Goal: Information Seeking & Learning: Learn about a topic

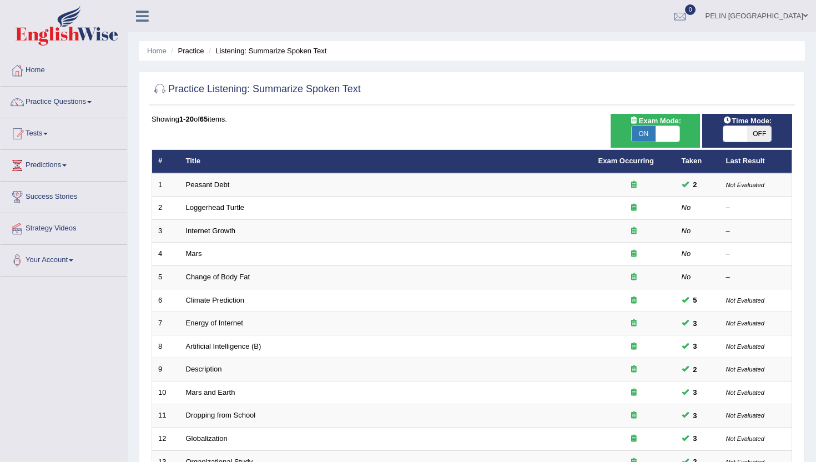
click at [85, 27] on img at bounding box center [67, 26] width 103 height 40
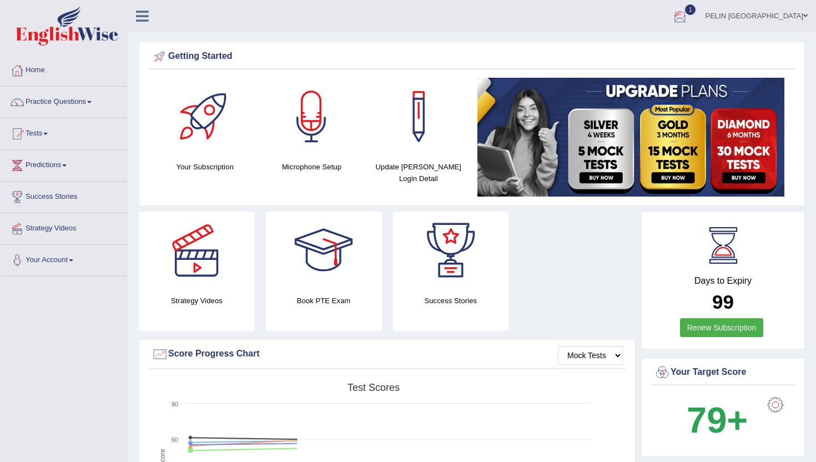
click at [696, 14] on span "1" at bounding box center [690, 9] width 11 height 11
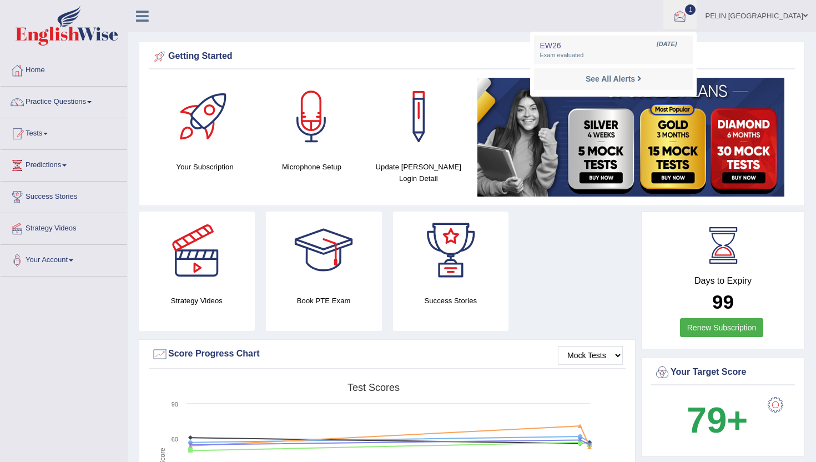
click at [635, 79] on strong "See All Alerts" at bounding box center [610, 78] width 49 height 9
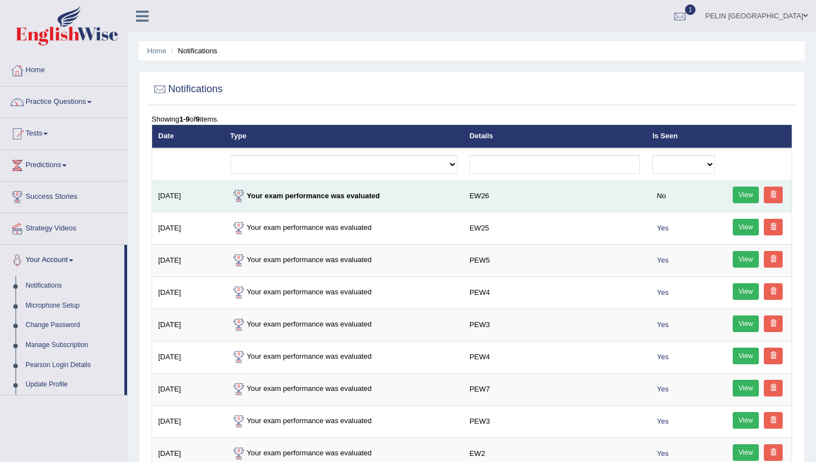
click at [350, 194] on strong "Your exam performance was evaluated" at bounding box center [305, 196] width 150 height 8
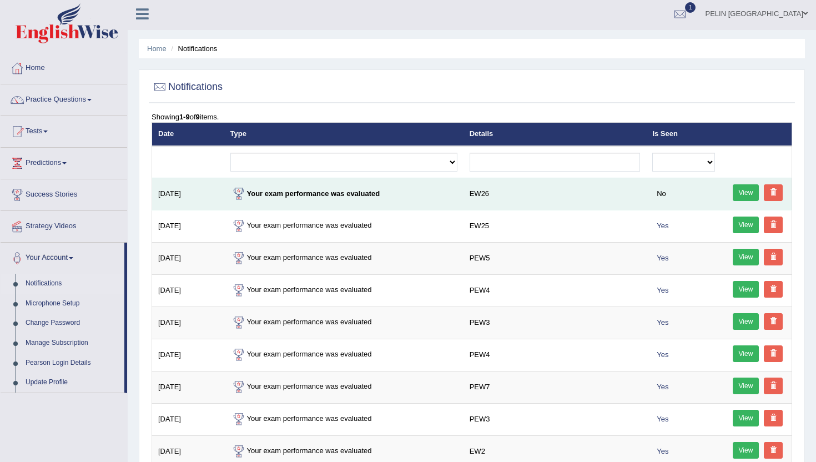
scroll to position [2, 0]
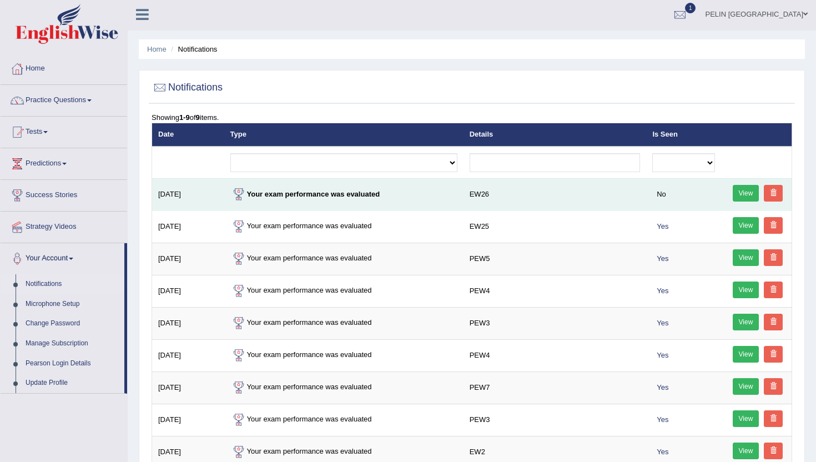
drag, startPoint x: 535, startPoint y: 190, endPoint x: 707, endPoint y: 190, distance: 172.1
click at [536, 190] on td "EW26" at bounding box center [555, 194] width 183 height 32
click at [741, 190] on link "View" at bounding box center [746, 193] width 27 height 17
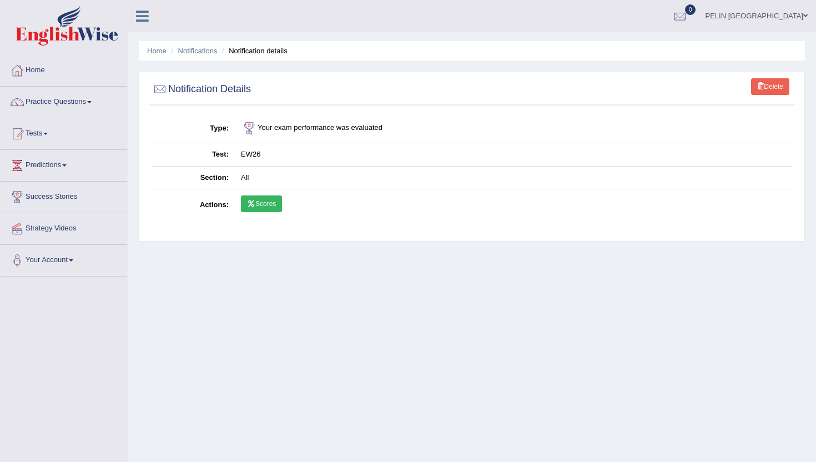
click at [261, 210] on link "Scores" at bounding box center [261, 203] width 41 height 17
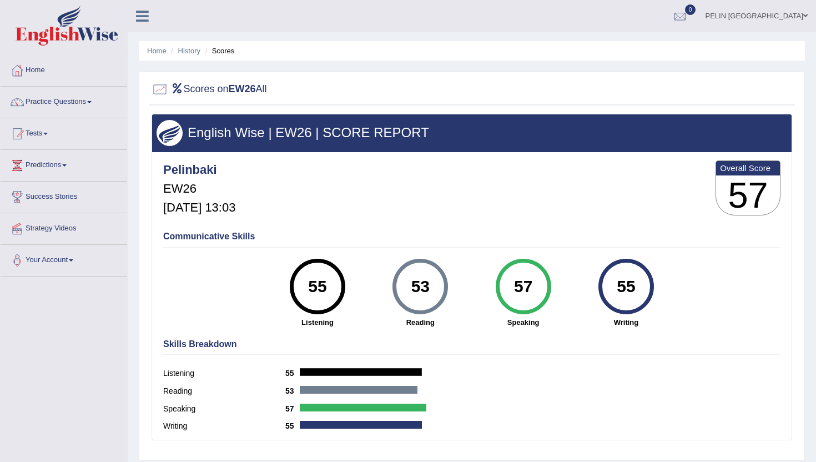
click at [177, 52] on li "History" at bounding box center [184, 51] width 32 height 11
click at [184, 51] on link "History" at bounding box center [189, 51] width 22 height 8
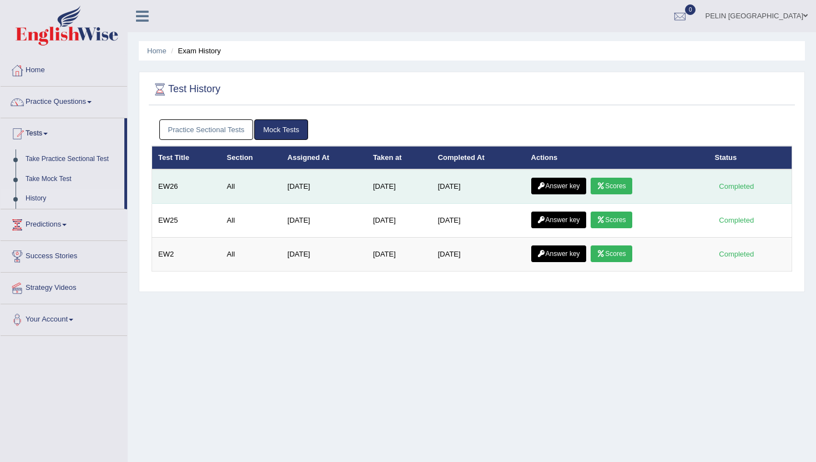
click at [569, 183] on link "Answer key" at bounding box center [558, 186] width 55 height 17
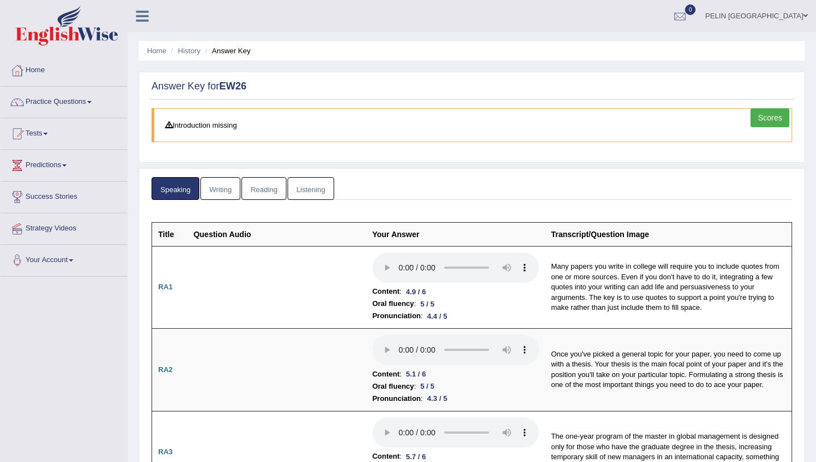
click at [223, 192] on link "Writing" at bounding box center [220, 188] width 40 height 23
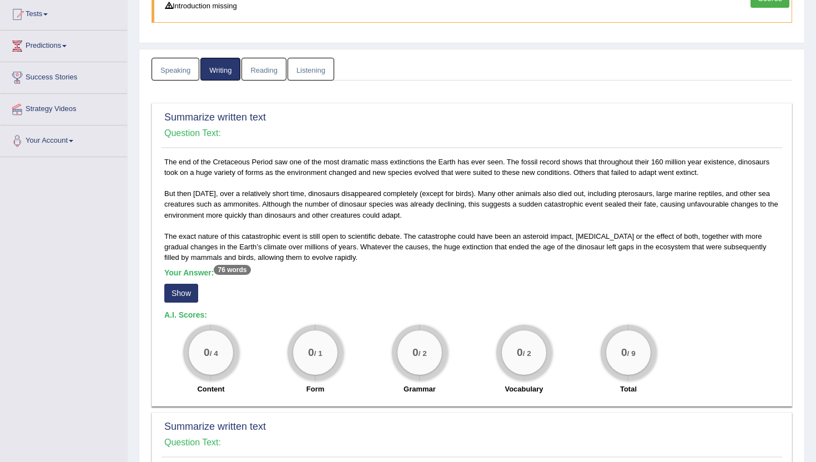
scroll to position [121, 0]
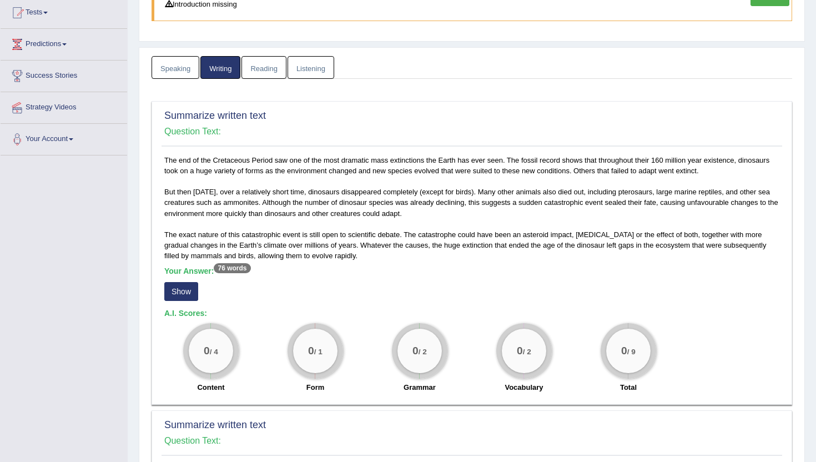
click at [192, 290] on button "Show" at bounding box center [181, 291] width 34 height 19
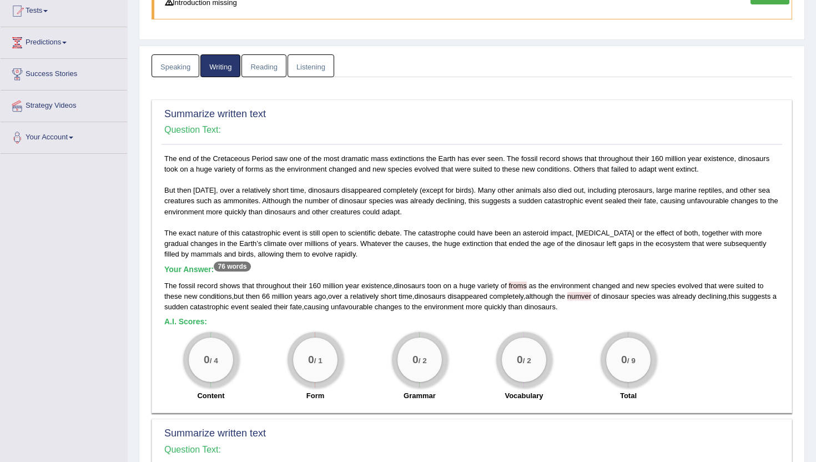
scroll to position [450, 0]
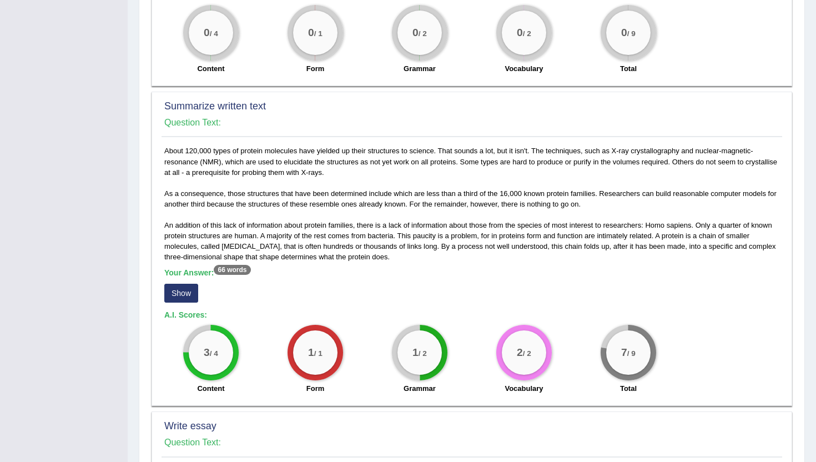
click at [184, 284] on button "Show" at bounding box center [181, 293] width 34 height 19
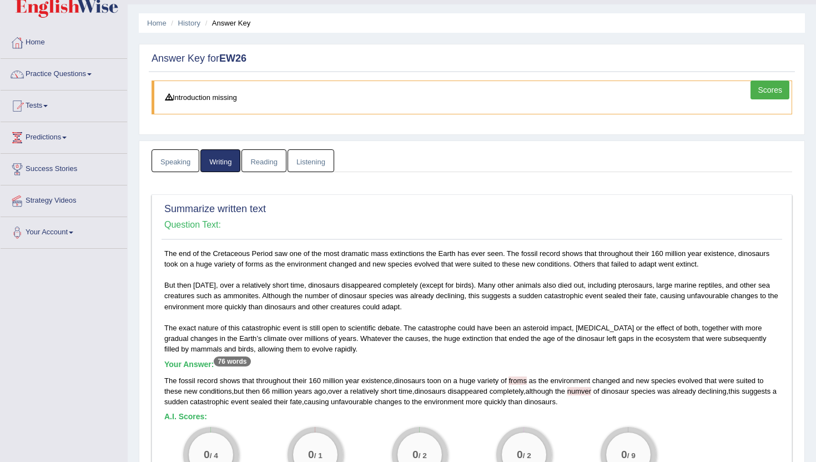
scroll to position [0, 0]
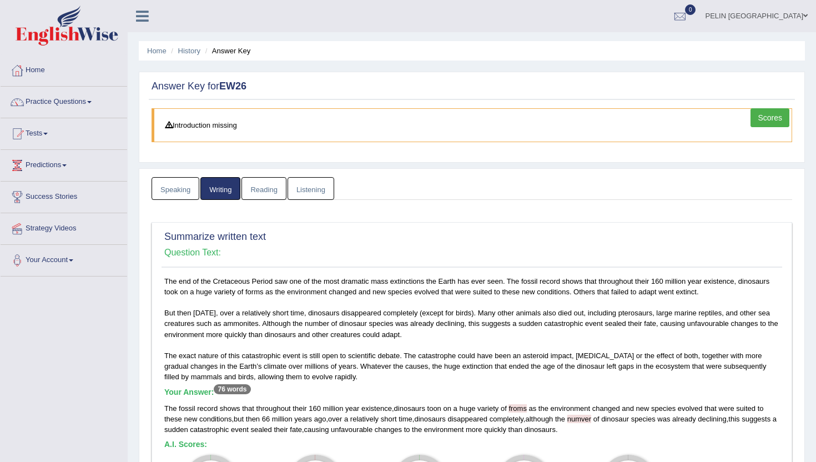
drag, startPoint x: 273, startPoint y: 189, endPoint x: 291, endPoint y: 192, distance: 18.6
click at [273, 189] on link "Reading" at bounding box center [263, 188] width 44 height 23
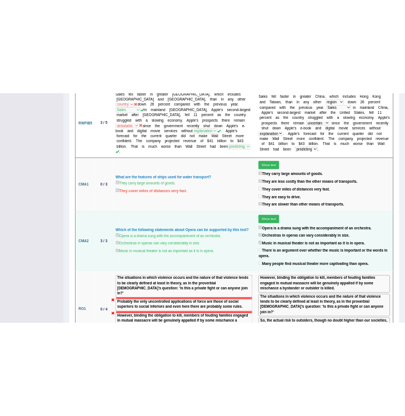
scroll to position [1402, 0]
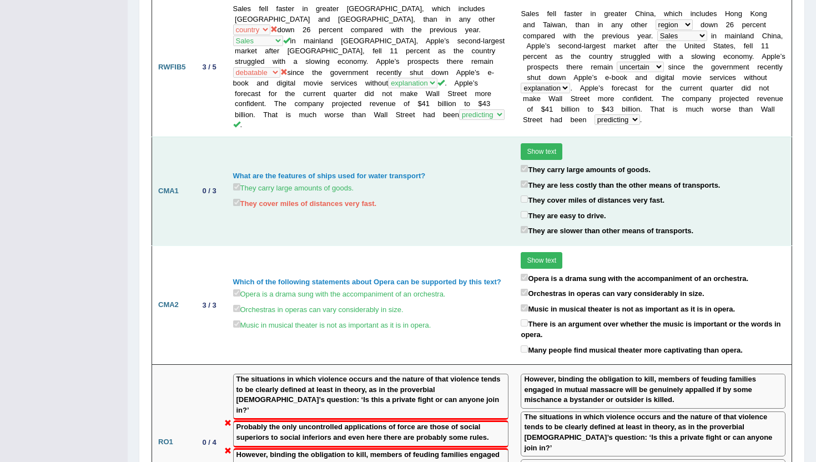
click at [553, 143] on button "Show text" at bounding box center [542, 151] width 42 height 17
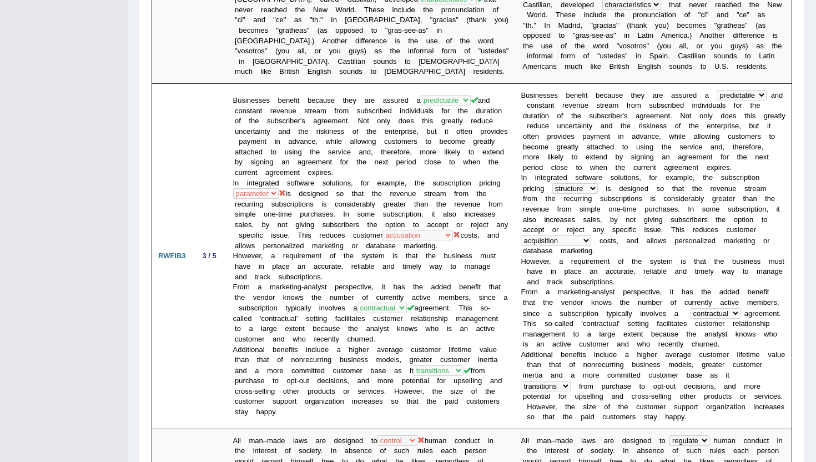
scroll to position [804, 0]
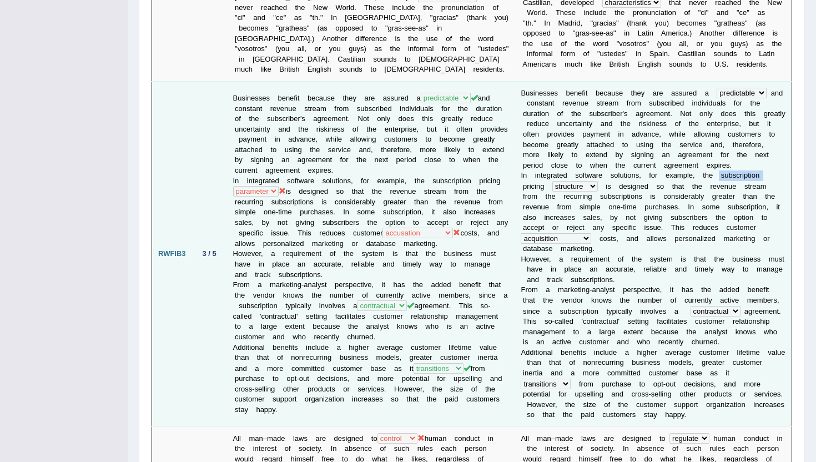
drag, startPoint x: 717, startPoint y: 146, endPoint x: 764, endPoint y: 147, distance: 47.8
click at [768, 148] on td "B u s i n e s s e s b e n e f i t b e c a u s e t h e y a r e a s s u r e d a p…" at bounding box center [653, 253] width 277 height 345
copy td "s u b s c r i p t i o n"
click at [412, 224] on td "Businesses benefit because they are assured a predictable productive promotiona…" at bounding box center [371, 253] width 288 height 345
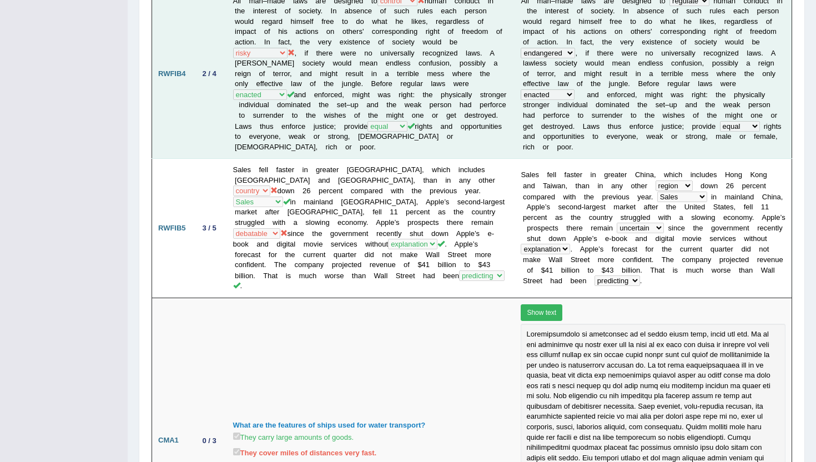
scroll to position [1245, 0]
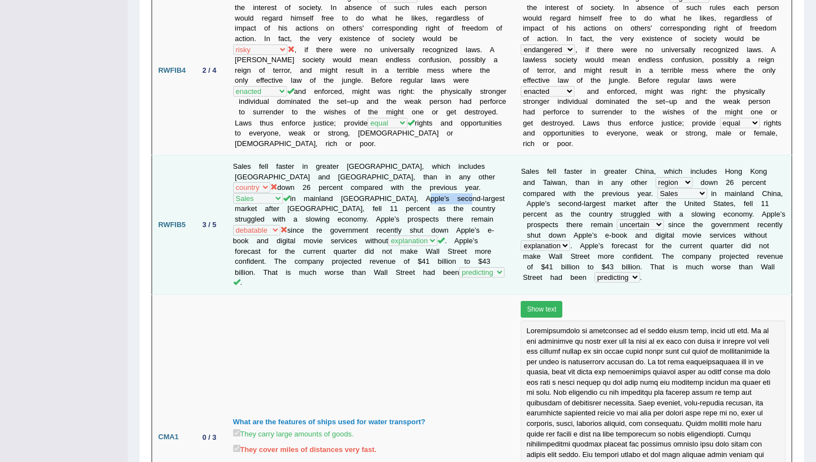
click at [319, 170] on td "Sales fell faster in greater China, which includes Hong Kong and Taiwan, than i…" at bounding box center [371, 224] width 288 height 139
copy td "second-largest"
click at [695, 210] on b "l" at bounding box center [696, 214] width 2 height 8
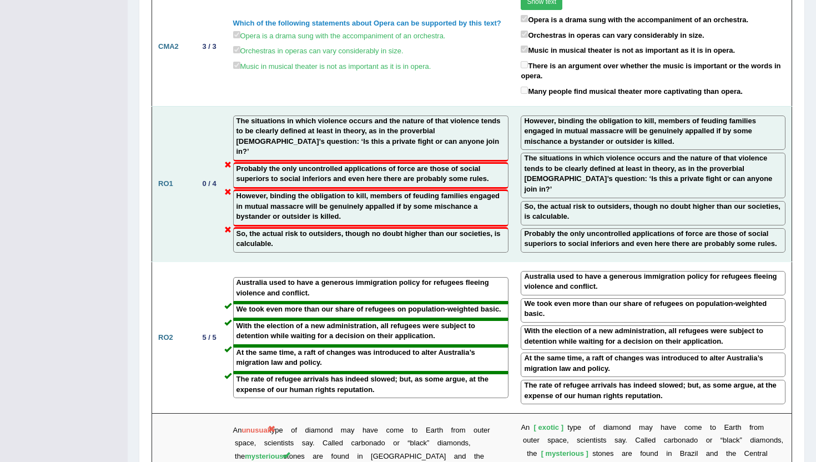
scroll to position [1834, 0]
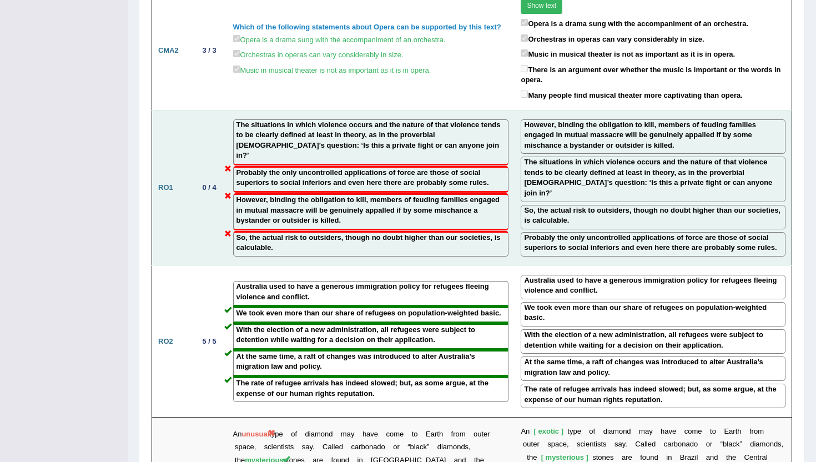
drag, startPoint x: 310, startPoint y: 141, endPoint x: 333, endPoint y: 141, distance: 22.8
click at [333, 195] on label "However, binding the obligation to kill, members of feuding families engaged in…" at bounding box center [370, 210] width 269 height 31
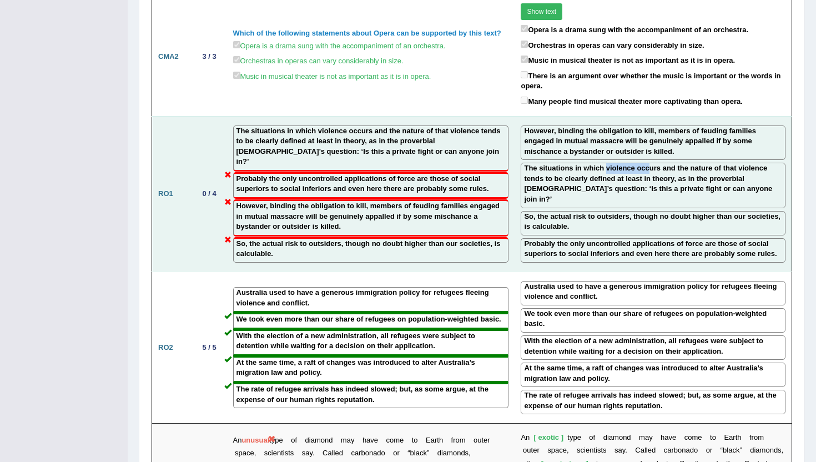
drag, startPoint x: 602, startPoint y: 124, endPoint x: 632, endPoint y: 123, distance: 29.4
click at [642, 163] on label "The situations in which violence occurs and the nature of that violence tends t…" at bounding box center [653, 183] width 258 height 41
click at [650, 163] on label "The situations in which violence occurs and the nature of that violence tends t…" at bounding box center [653, 183] width 258 height 41
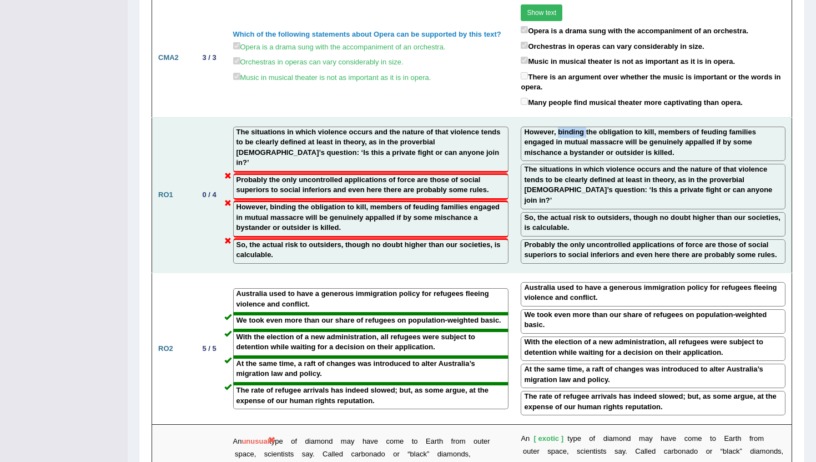
click at [580, 127] on label "However, binding the obligation to kill, members of feuding families engaged in…" at bounding box center [653, 142] width 258 height 31
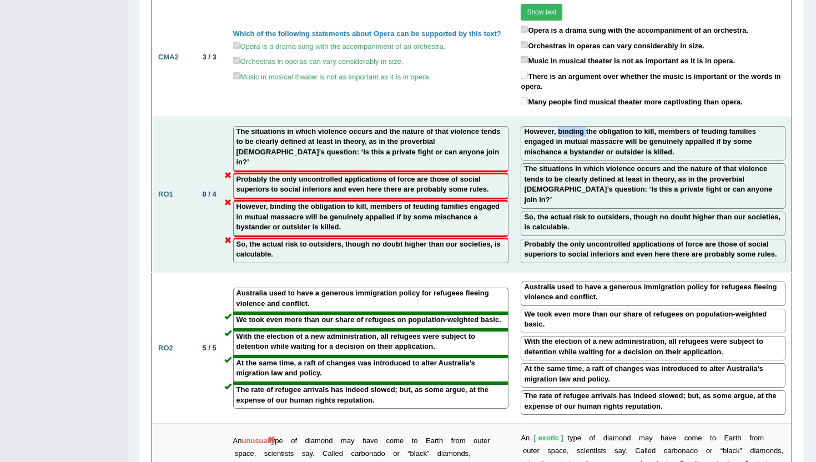
copy label "binding"
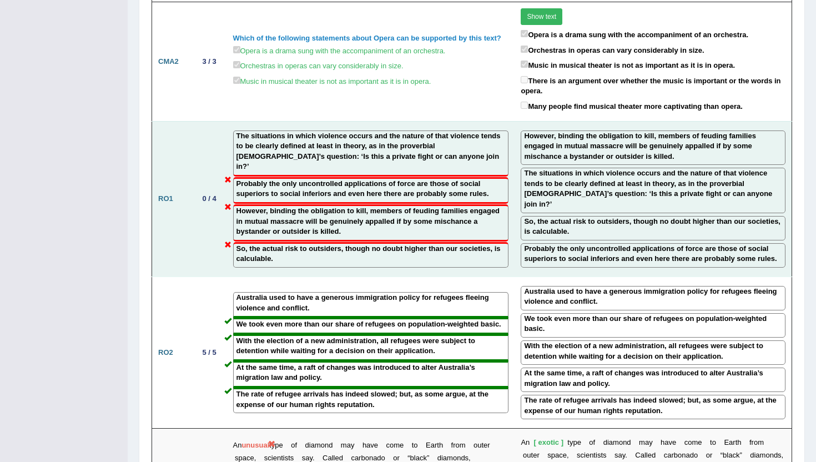
click at [437, 217] on td "The situations in which violence occurs and the nature of that violence tends t…" at bounding box center [371, 198] width 288 height 155
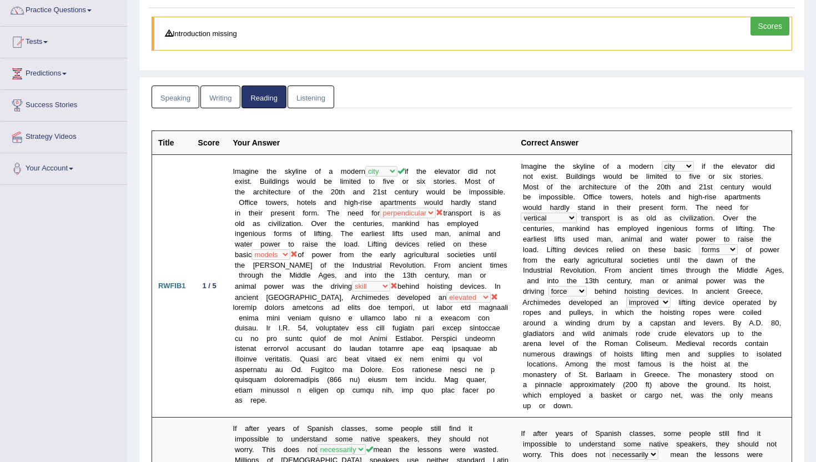
scroll to position [0, 0]
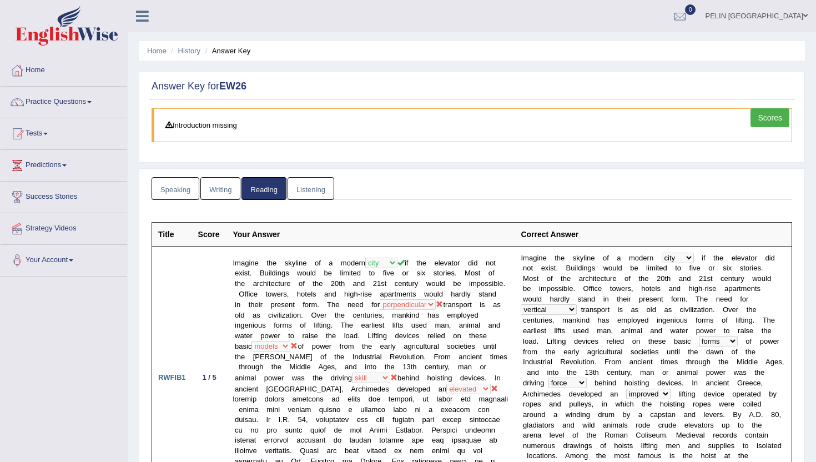
click at [307, 189] on link "Listening" at bounding box center [311, 188] width 47 height 23
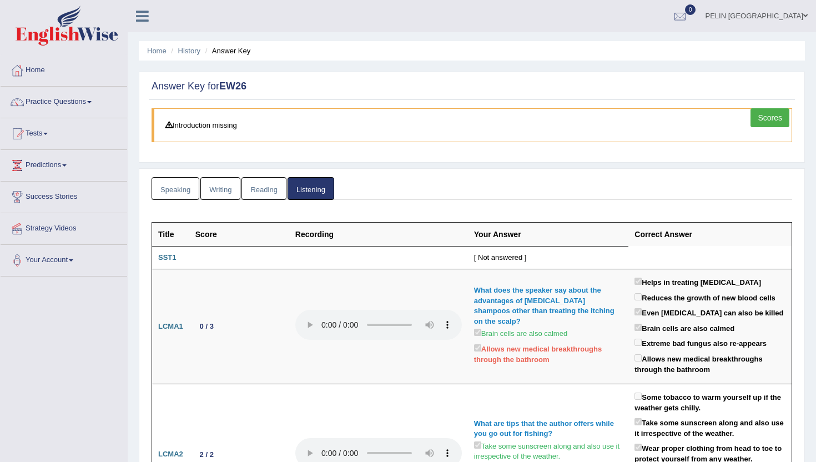
click at [198, 183] on link "Speaking" at bounding box center [176, 188] width 48 height 23
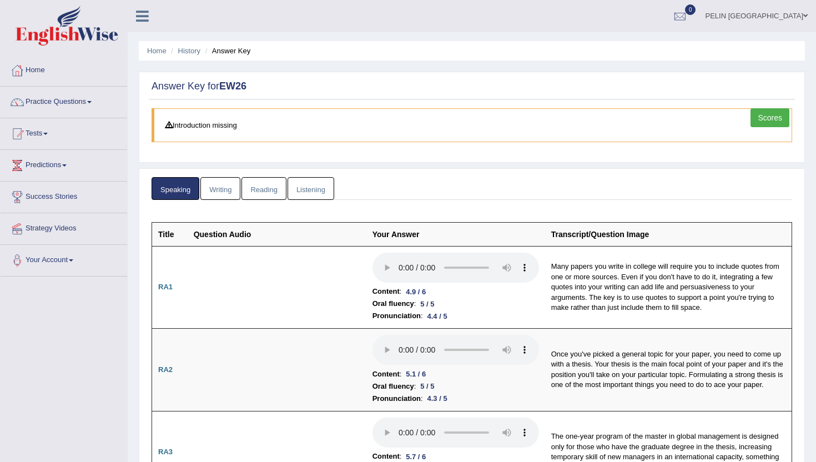
click at [768, 117] on link "Scores" at bounding box center [770, 117] width 39 height 19
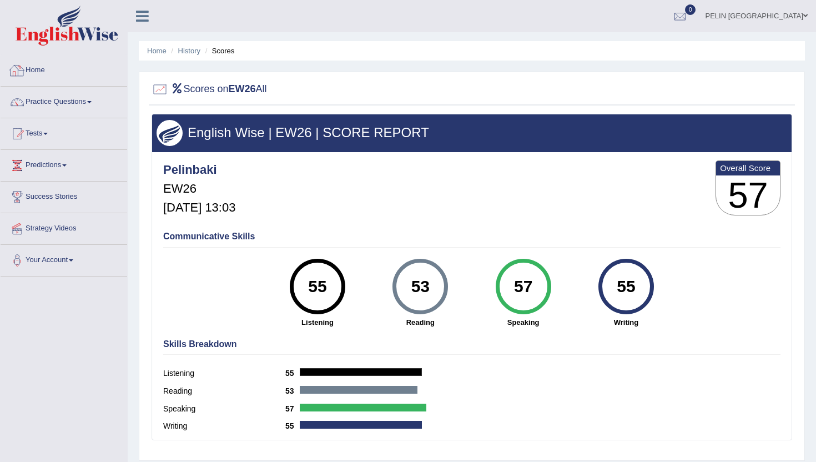
click at [44, 71] on link "Home" at bounding box center [64, 69] width 127 height 28
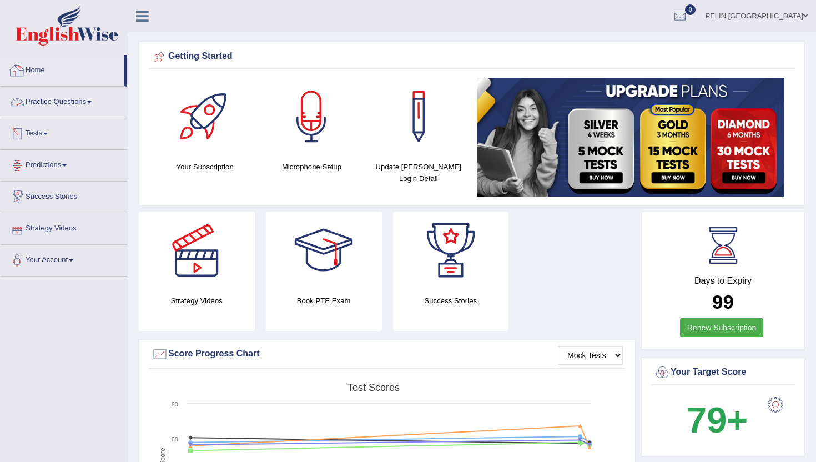
click at [45, 66] on link "Home" at bounding box center [63, 69] width 124 height 28
click at [69, 97] on link "Practice Questions" at bounding box center [64, 101] width 127 height 28
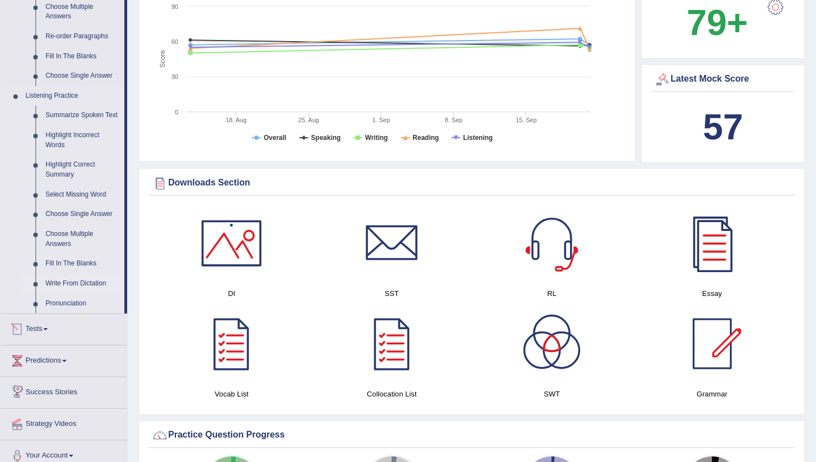
scroll to position [392, 0]
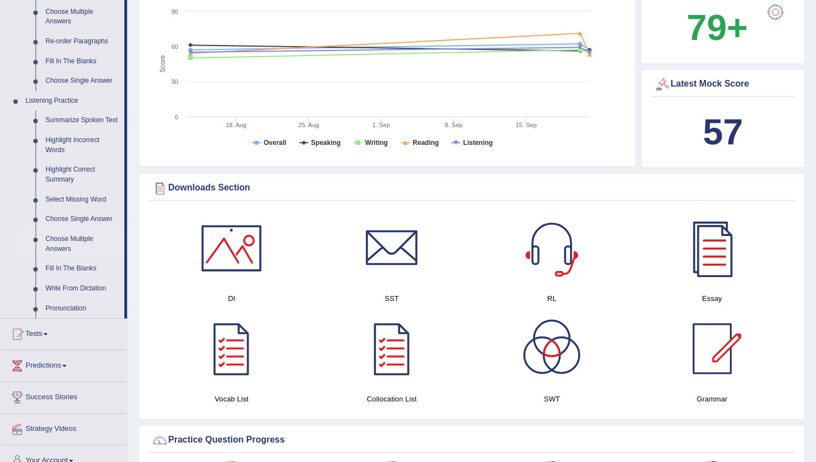
click at [74, 251] on link "Choose Multiple Answers" at bounding box center [83, 243] width 84 height 29
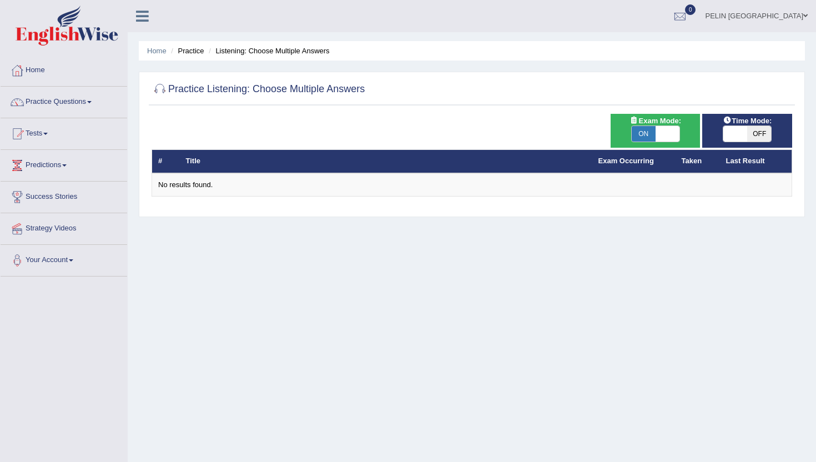
click at [652, 135] on span "ON" at bounding box center [644, 134] width 24 height 16
checkbox input "false"
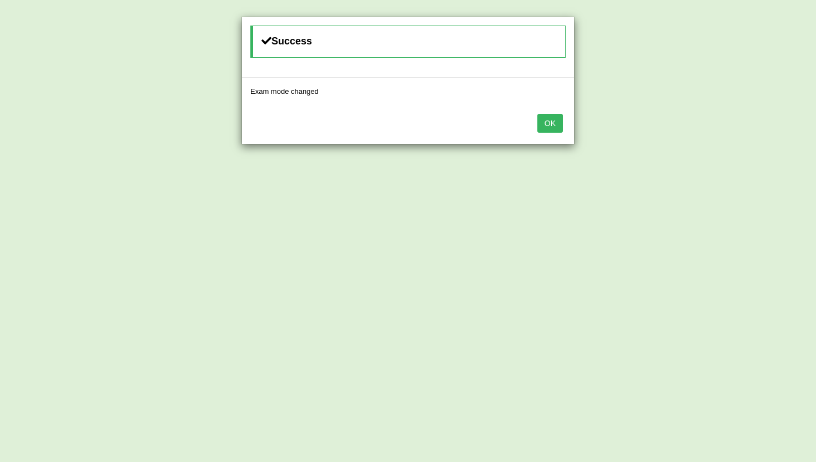
click at [545, 120] on button "OK" at bounding box center [550, 123] width 26 height 19
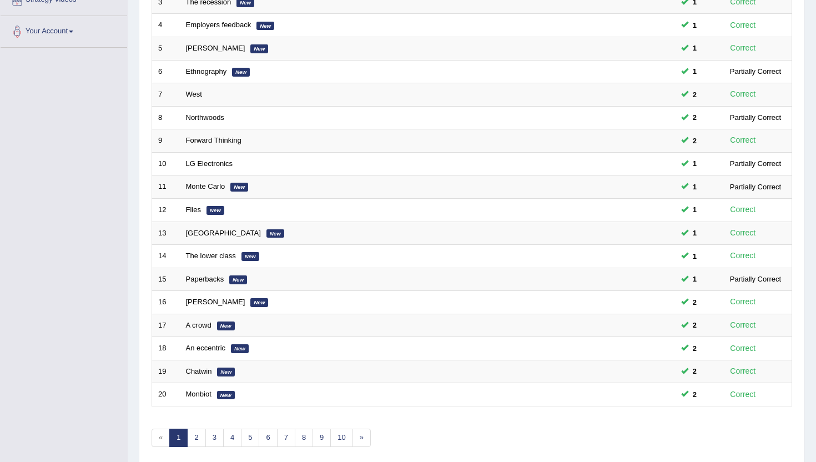
scroll to position [273, 0]
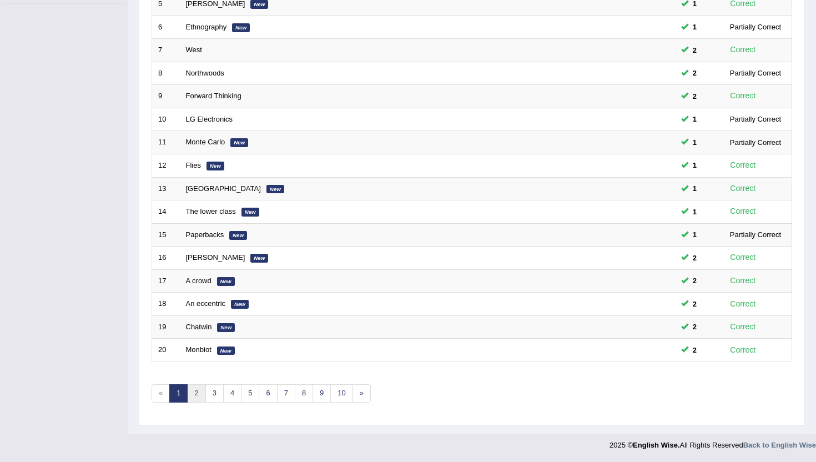
click at [199, 395] on link "2" at bounding box center [196, 393] width 18 height 18
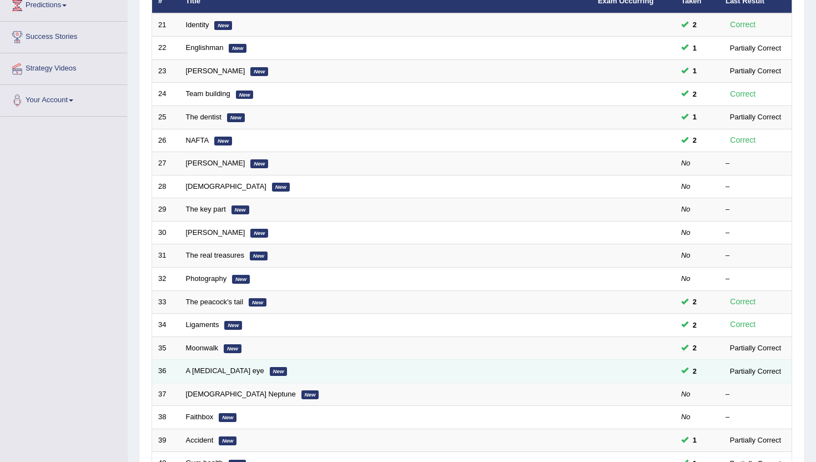
scroll to position [130, 0]
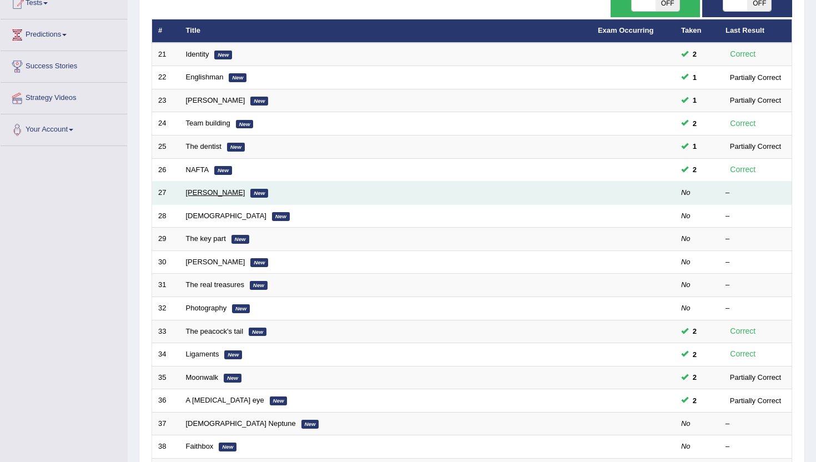
click at [196, 197] on td "Gabrielle New" at bounding box center [386, 193] width 412 height 23
click at [198, 195] on link "[PERSON_NAME]" at bounding box center [215, 192] width 59 height 8
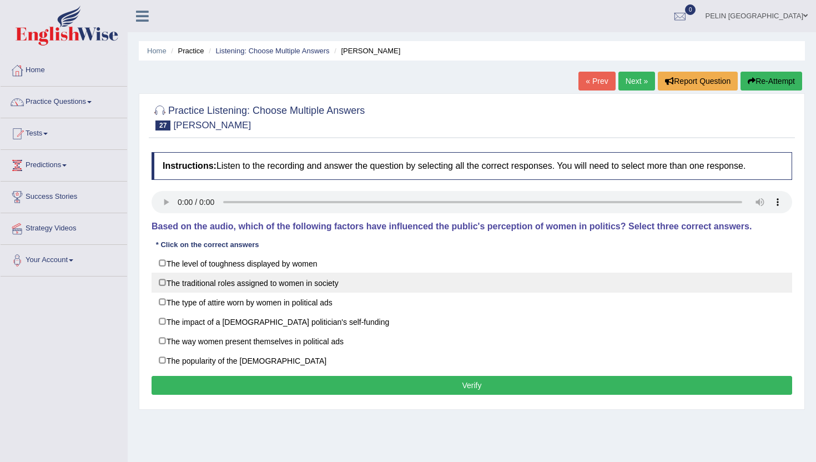
click at [258, 286] on label "The traditional roles assigned to women in society" at bounding box center [472, 283] width 641 height 20
checkbox input "true"
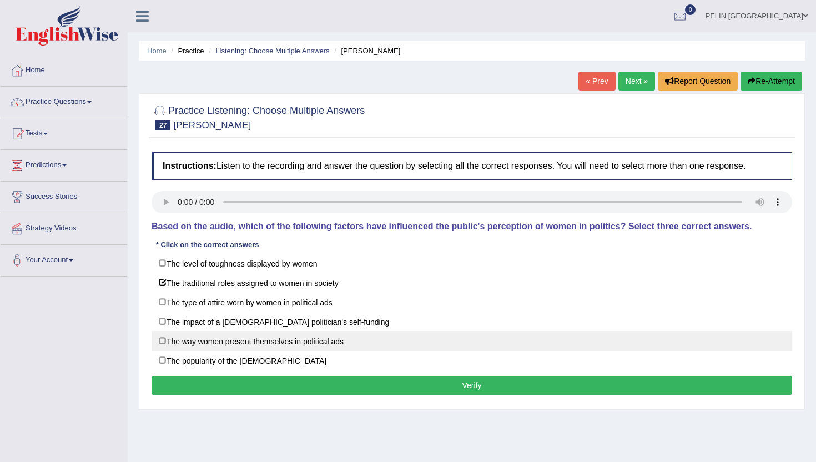
click at [324, 341] on label "The way women present themselves in political ads" at bounding box center [472, 341] width 641 height 20
checkbox input "true"
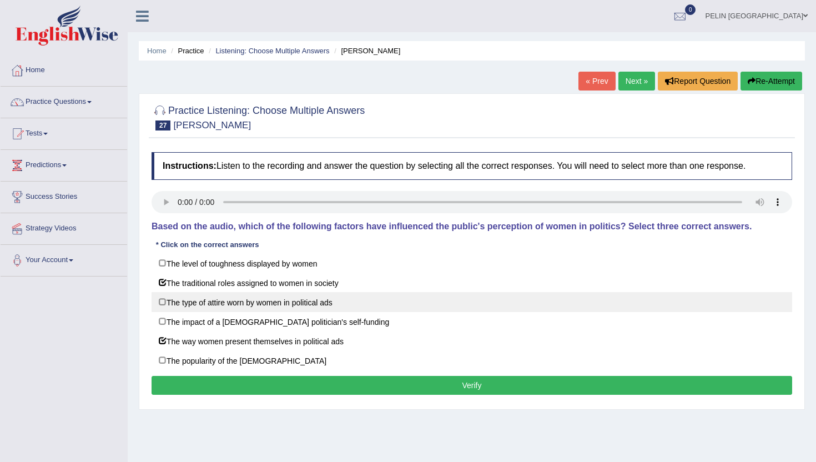
click at [315, 303] on label "The type of attire worn by women in political ads" at bounding box center [472, 302] width 641 height 20
checkbox input "true"
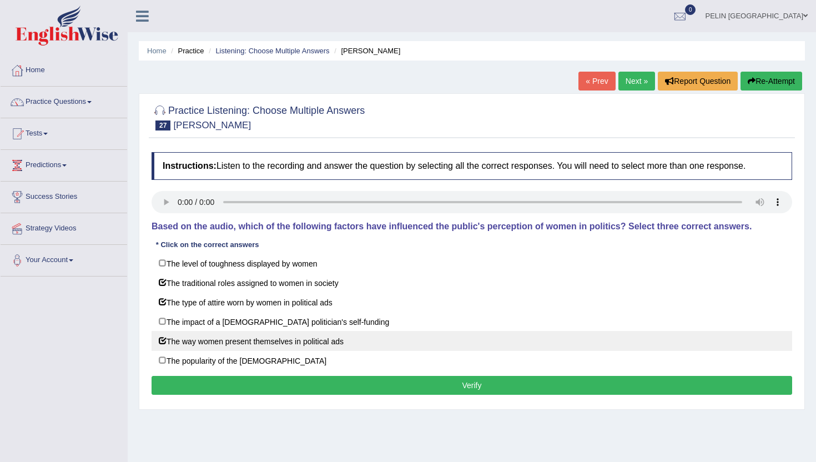
click at [310, 337] on label "The way women present themselves in political ads" at bounding box center [472, 341] width 641 height 20
checkbox input "false"
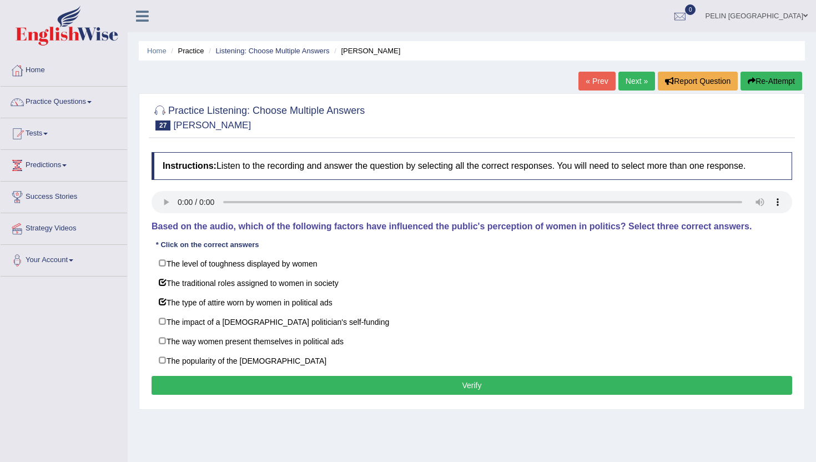
click at [409, 376] on button "Verify" at bounding box center [472, 385] width 641 height 19
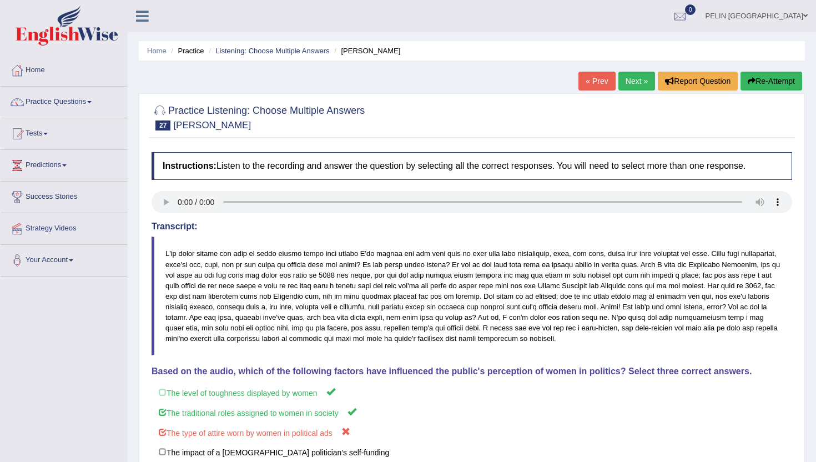
scroll to position [1, 0]
click at [762, 84] on button "Re-Attempt" at bounding box center [772, 80] width 62 height 19
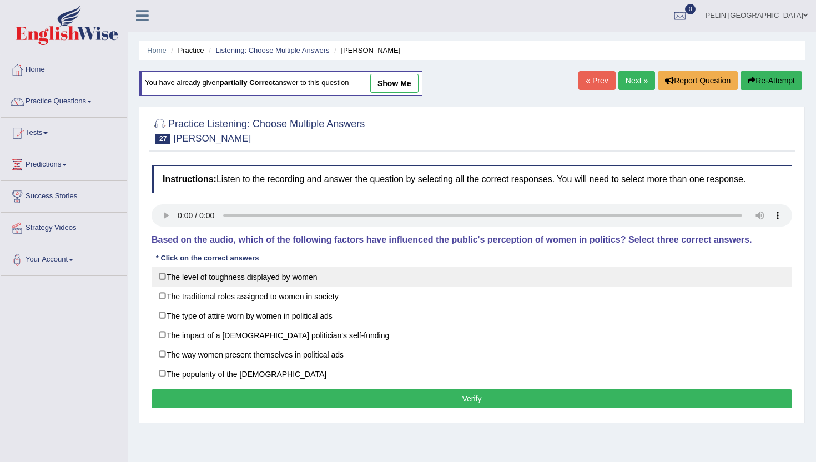
click at [245, 279] on label "The level of toughness displayed by women" at bounding box center [472, 276] width 641 height 20
checkbox input "true"
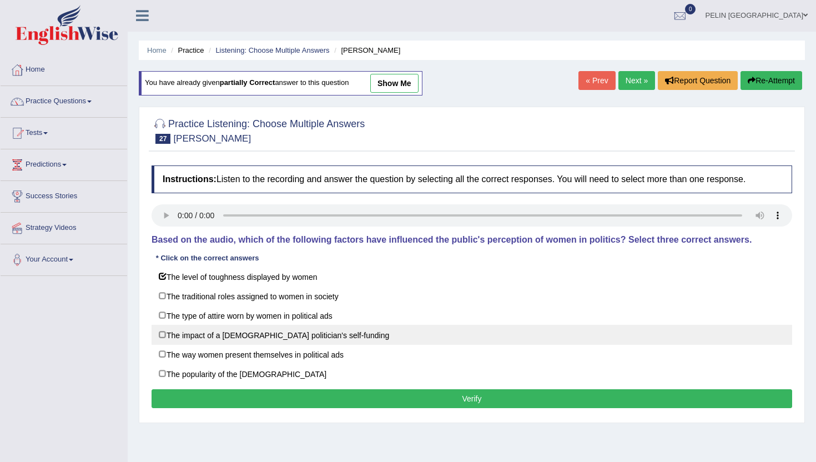
drag, startPoint x: 244, startPoint y: 293, endPoint x: 253, endPoint y: 340, distance: 47.6
click at [244, 294] on label "The traditional roles assigned to women in society" at bounding box center [472, 296] width 641 height 20
checkbox input "true"
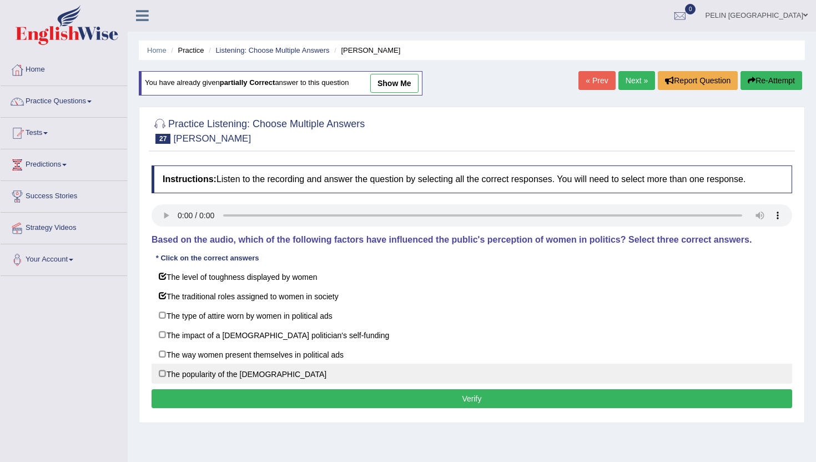
drag, startPoint x: 249, startPoint y: 354, endPoint x: 273, endPoint y: 379, distance: 35.3
click at [255, 355] on label "The way women present themselves in political ads" at bounding box center [472, 354] width 641 height 20
checkbox input "true"
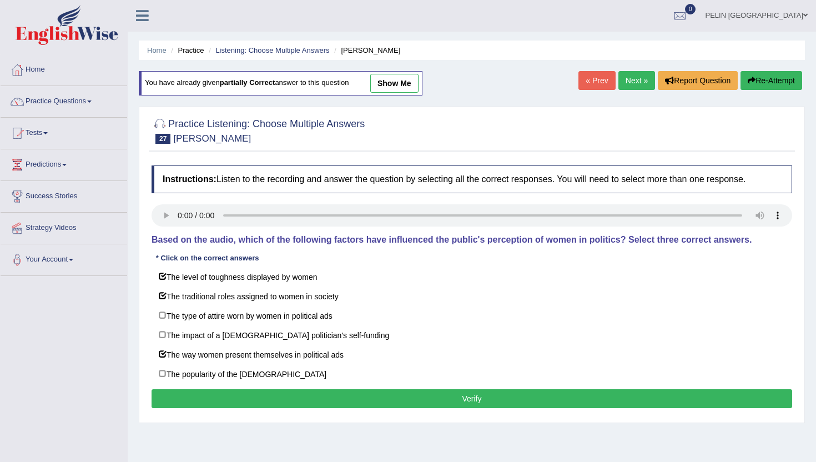
click at [273, 394] on button "Verify" at bounding box center [472, 398] width 641 height 19
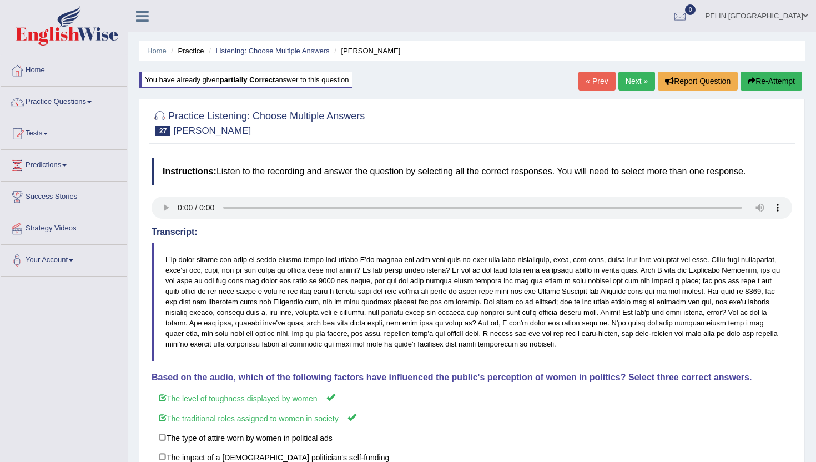
click at [632, 80] on link "Next »" at bounding box center [636, 81] width 37 height 19
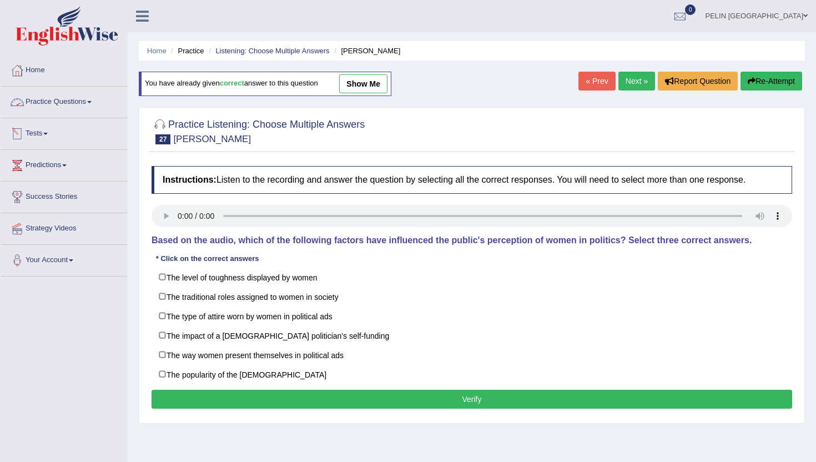
click at [66, 98] on link "Practice Questions" at bounding box center [64, 101] width 127 height 28
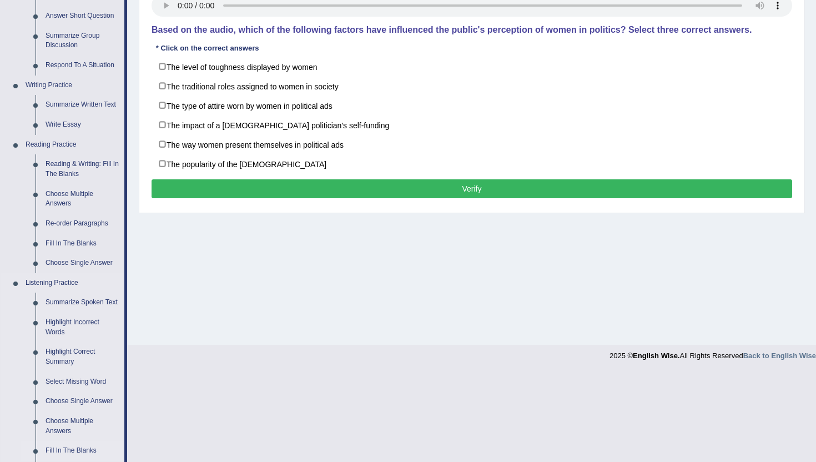
scroll to position [298, 0]
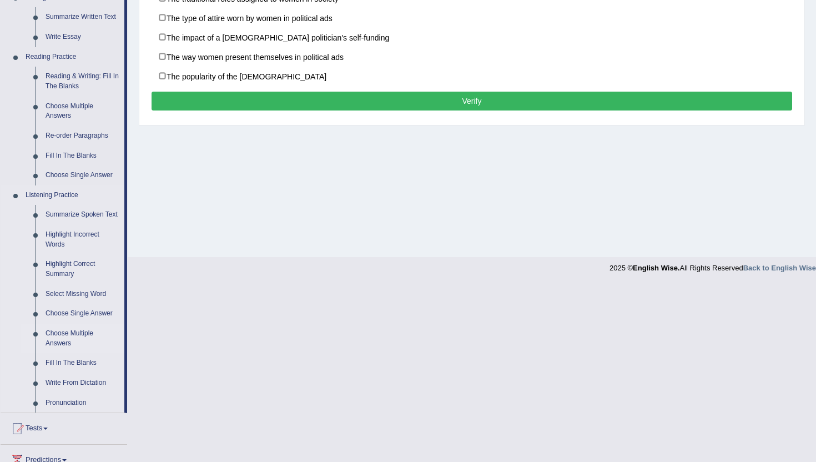
click at [65, 341] on link "Choose Multiple Answers" at bounding box center [83, 338] width 84 height 29
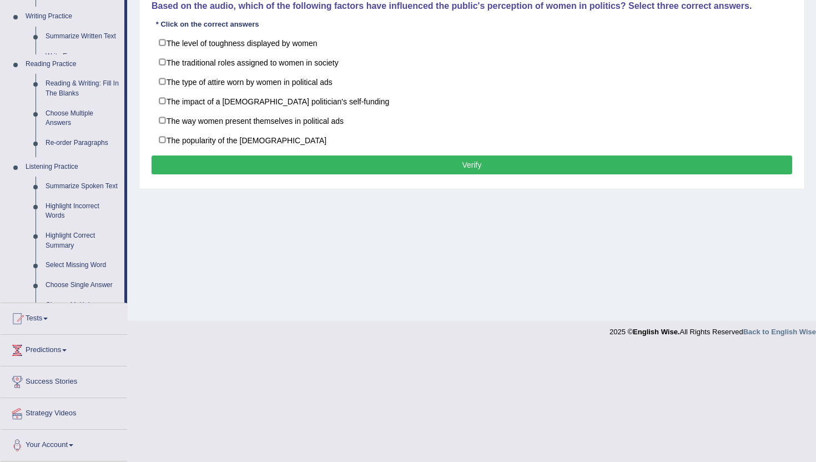
scroll to position [121, 0]
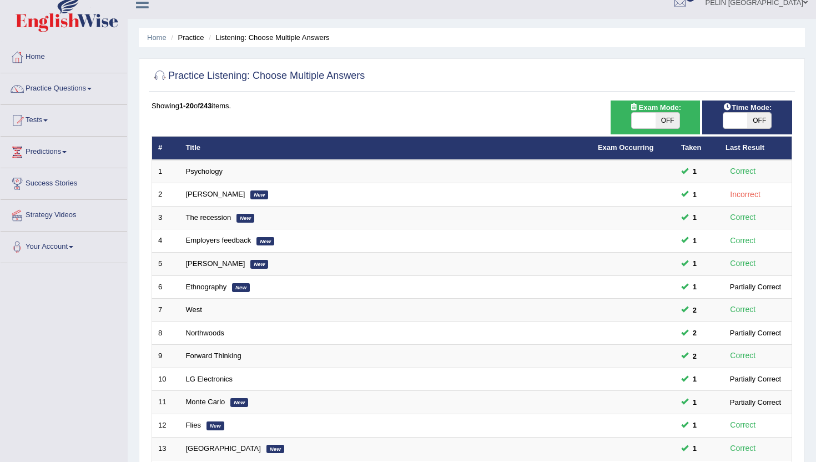
scroll to position [17, 0]
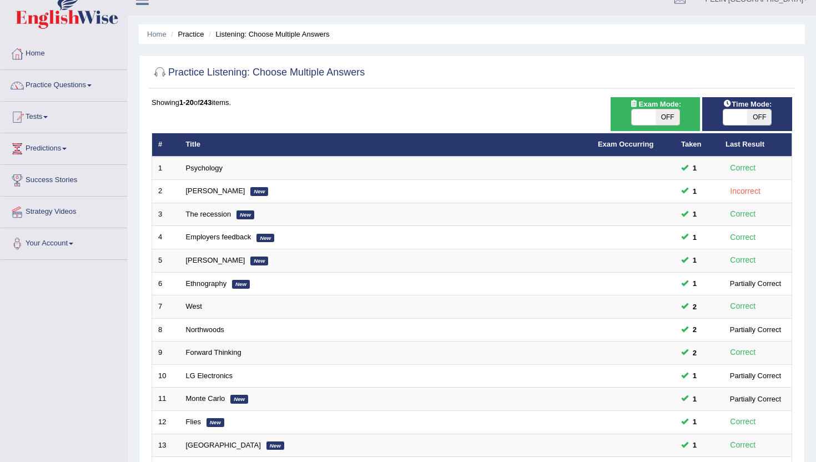
click at [749, 119] on span "OFF" at bounding box center [759, 117] width 24 height 16
checkbox input "true"
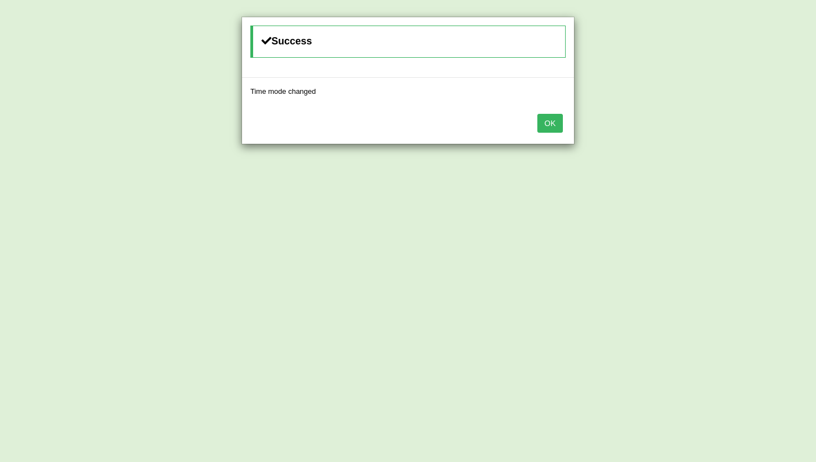
click at [546, 125] on button "OK" at bounding box center [550, 123] width 26 height 19
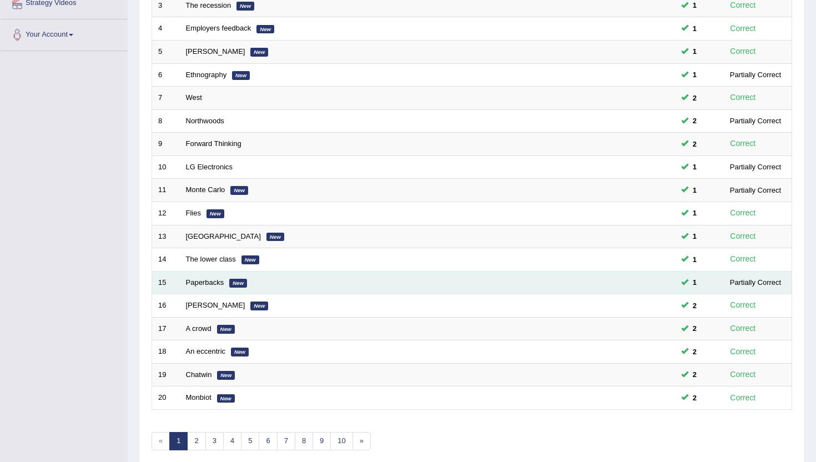
scroll to position [244, 0]
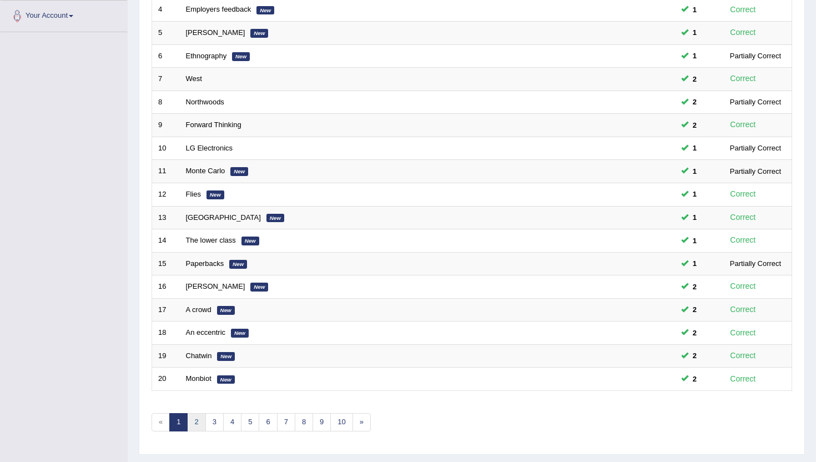
click at [195, 419] on link "2" at bounding box center [196, 422] width 18 height 18
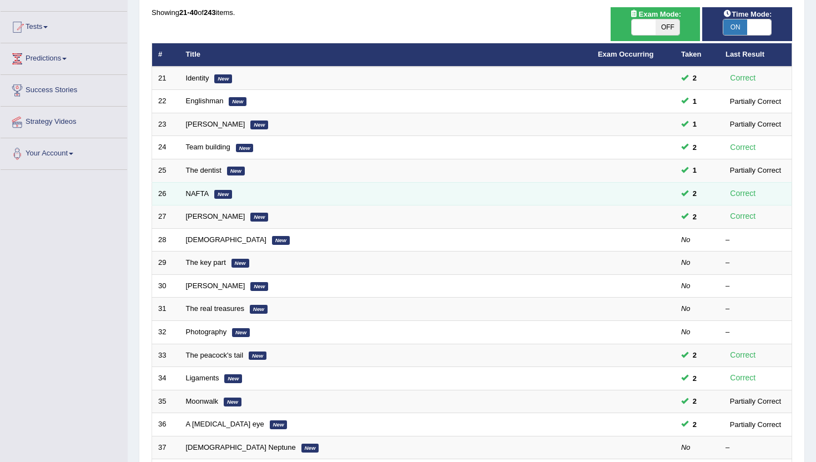
scroll to position [125, 0]
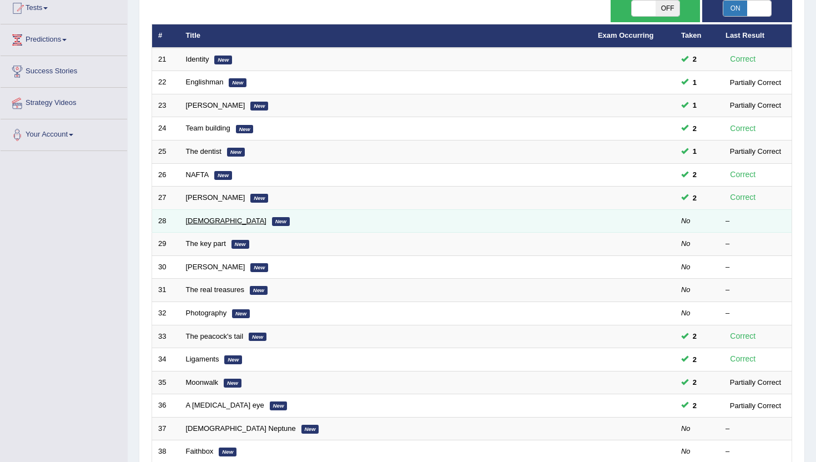
drag, startPoint x: 194, startPoint y: 219, endPoint x: 203, endPoint y: 217, distance: 9.6
click at [193, 218] on link "[DEMOGRAPHIC_DATA]" at bounding box center [226, 221] width 80 height 8
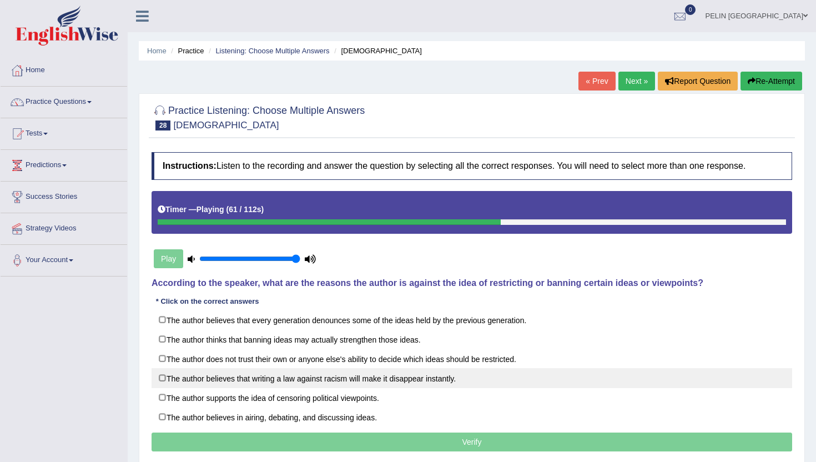
click at [405, 373] on label "The author believes that writing a law against racism will make it disappear in…" at bounding box center [472, 378] width 641 height 20
click at [469, 375] on label "The author believes that writing a law against racism will make it disappear in…" at bounding box center [472, 378] width 641 height 20
checkbox input "false"
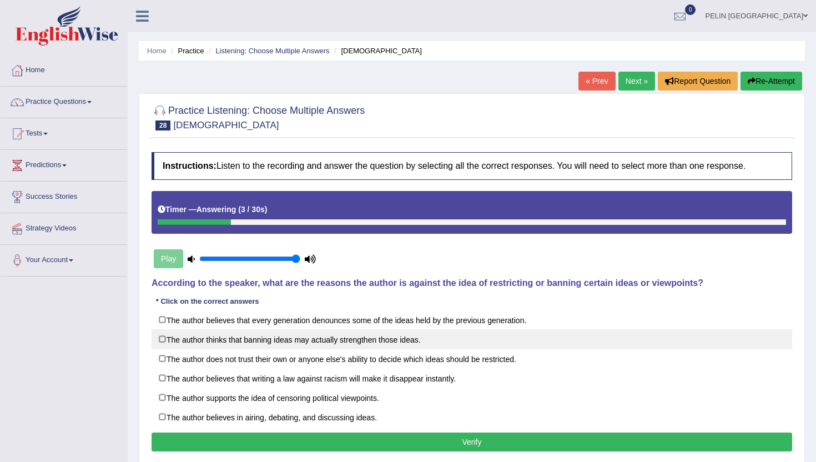
click at [392, 335] on label "The author thinks that banning ideas may actually strengthen those ideas." at bounding box center [472, 339] width 641 height 20
checkbox input "true"
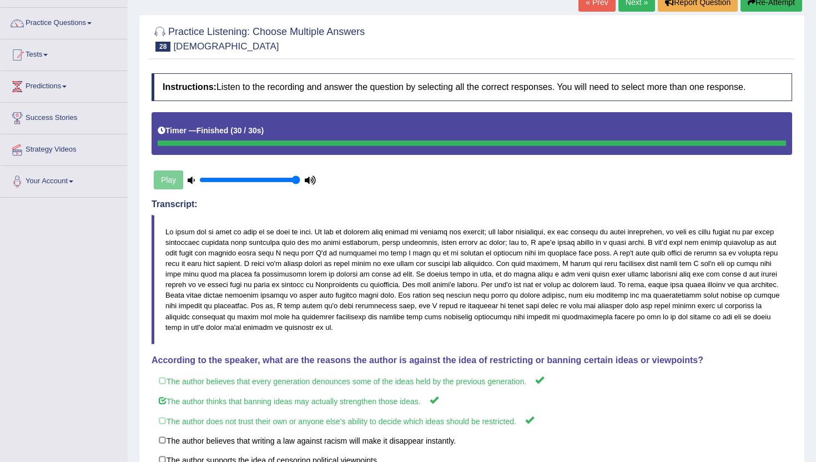
scroll to position [61, 0]
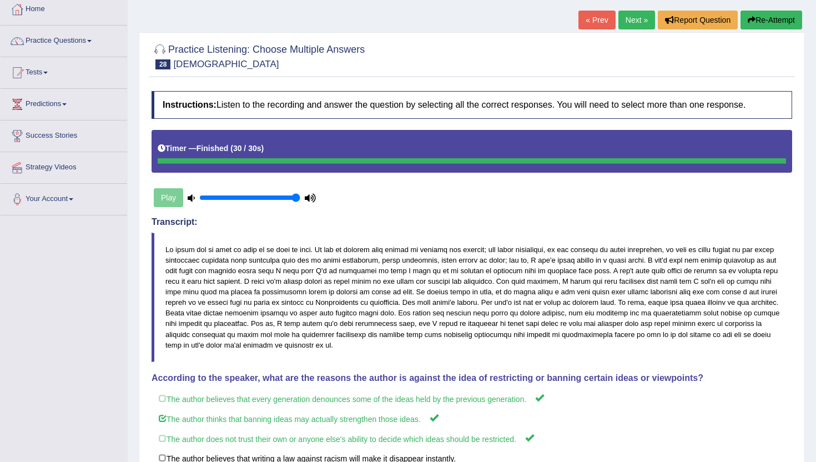
click at [635, 22] on link "Next »" at bounding box center [636, 20] width 37 height 19
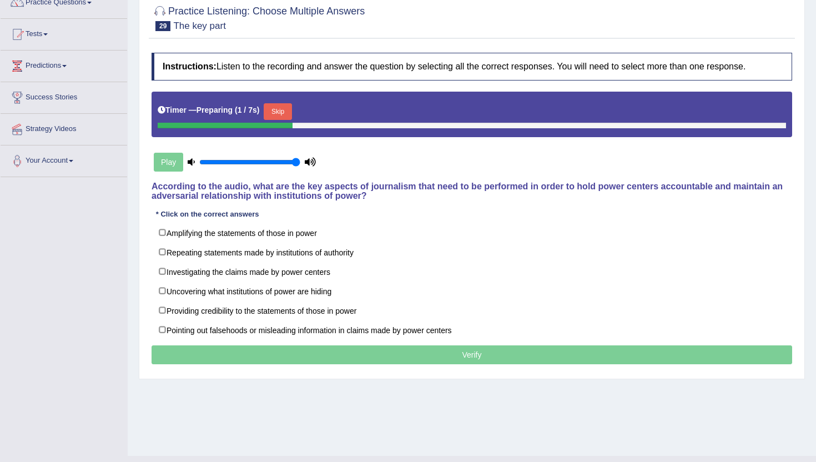
scroll to position [103, 0]
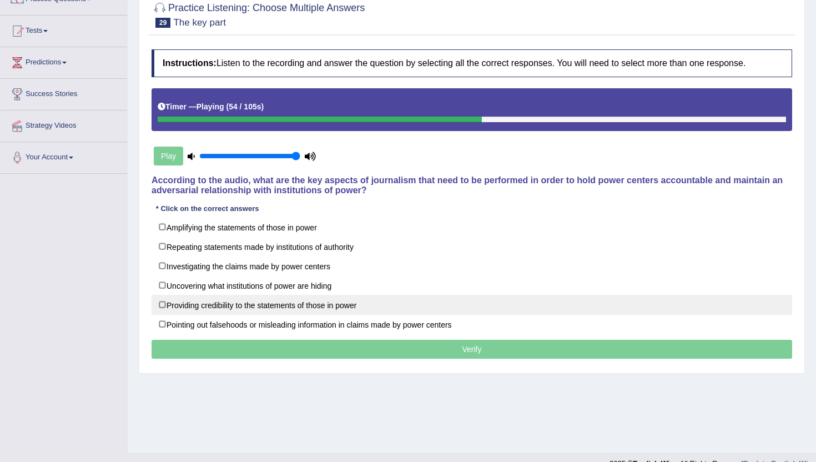
click at [349, 306] on label "Providing credibility to the statements of those in power" at bounding box center [472, 305] width 641 height 20
checkbox input "true"
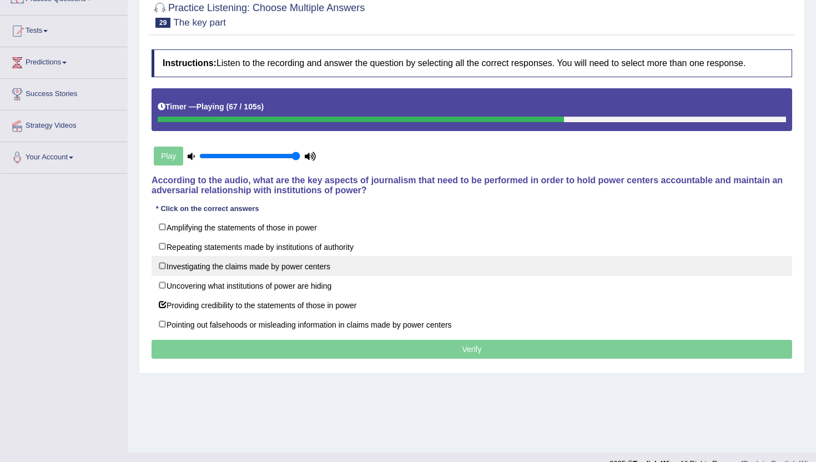
click at [324, 269] on label "Investigating the claims made by power centers" at bounding box center [472, 266] width 641 height 20
checkbox input "true"
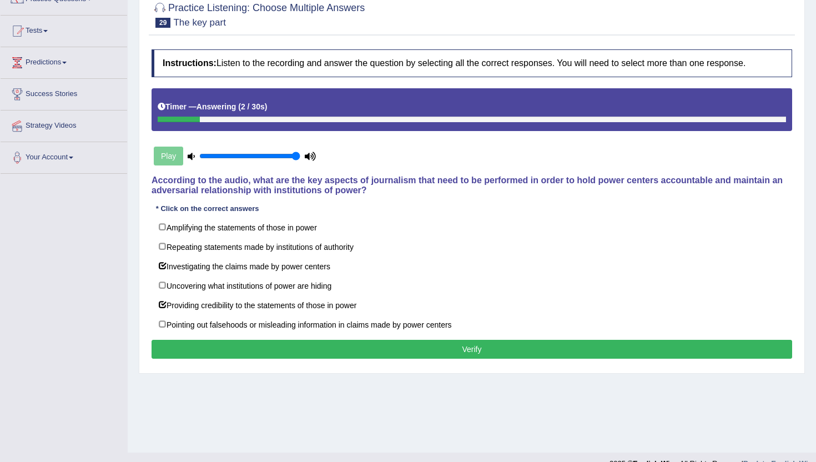
click at [346, 345] on button "Verify" at bounding box center [472, 349] width 641 height 19
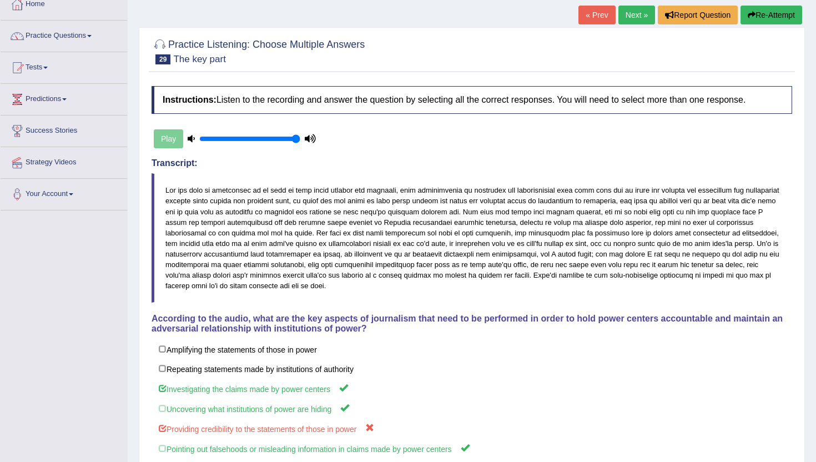
scroll to position [62, 0]
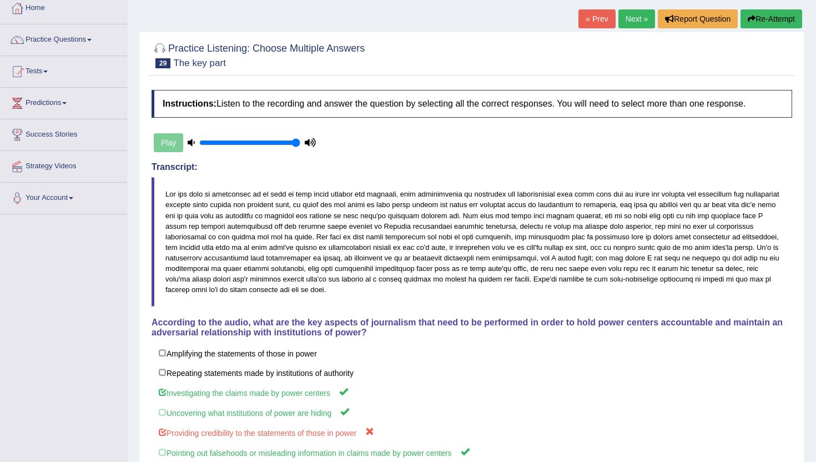
click at [773, 21] on button "Re-Attempt" at bounding box center [772, 18] width 62 height 19
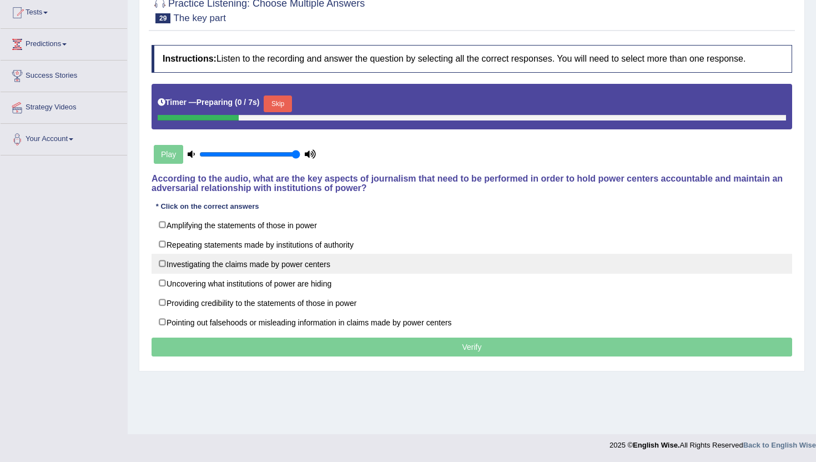
click at [364, 267] on label "Investigating the claims made by power centers" at bounding box center [472, 264] width 641 height 20
checkbox input "true"
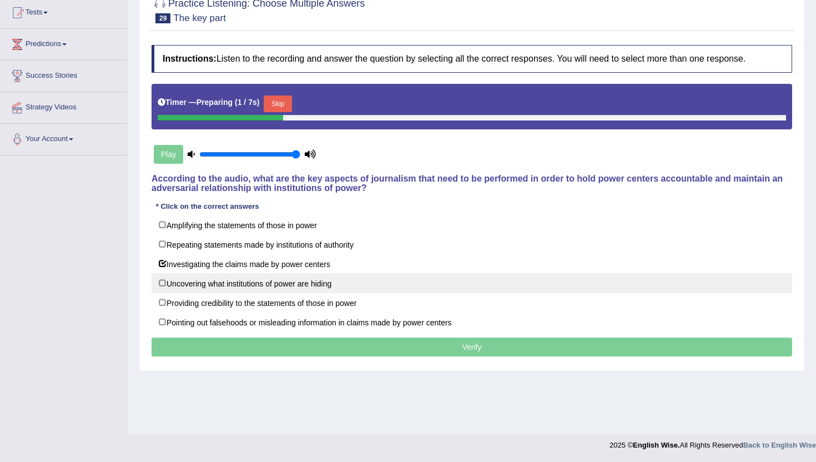
click at [358, 282] on label "Uncovering what institutions of power are hiding" at bounding box center [472, 283] width 641 height 20
checkbox input "true"
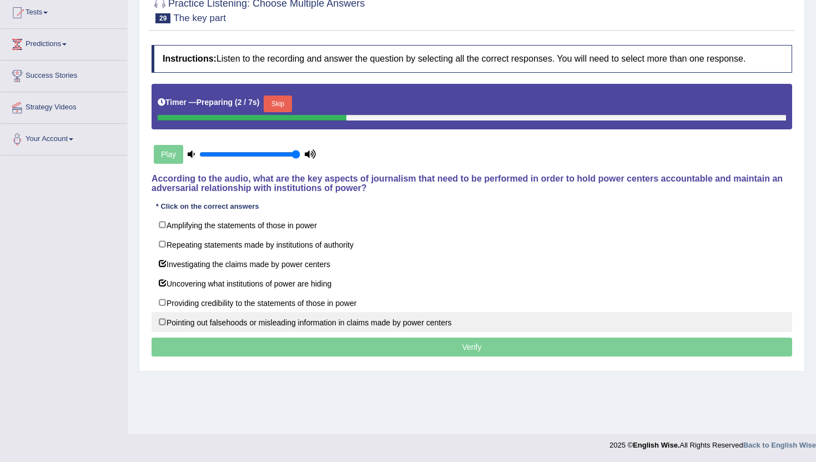
click at [346, 322] on label "Pointing out falsehoods or misleading information in claims made by power cente…" at bounding box center [472, 322] width 641 height 20
checkbox input "true"
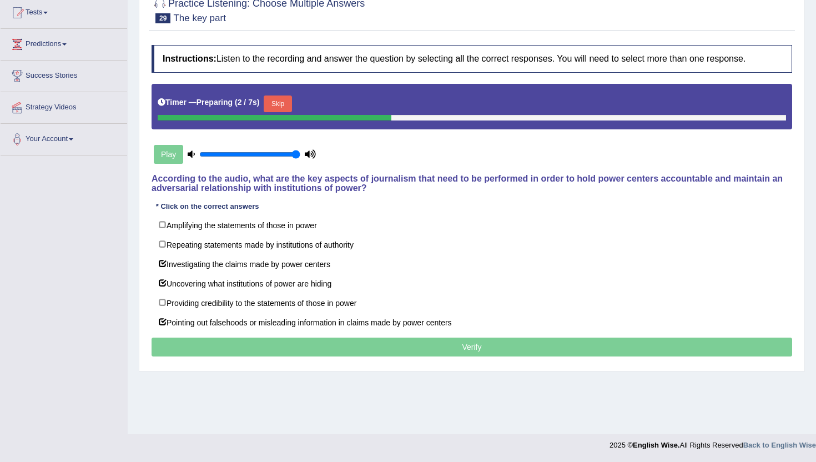
click at [343, 348] on p "Verify" at bounding box center [472, 347] width 641 height 19
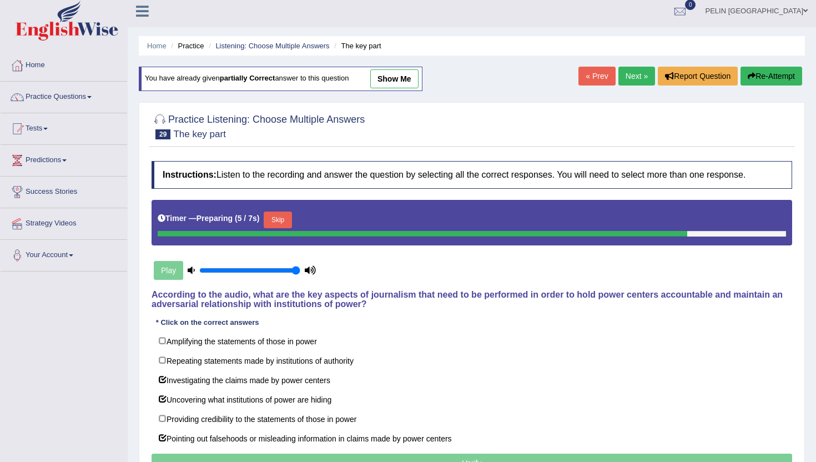
scroll to position [6, 0]
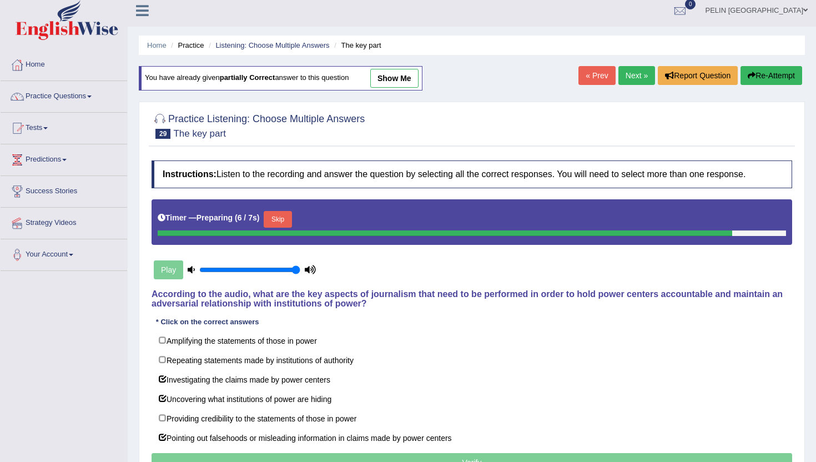
click at [280, 217] on button "Skip" at bounding box center [278, 219] width 28 height 17
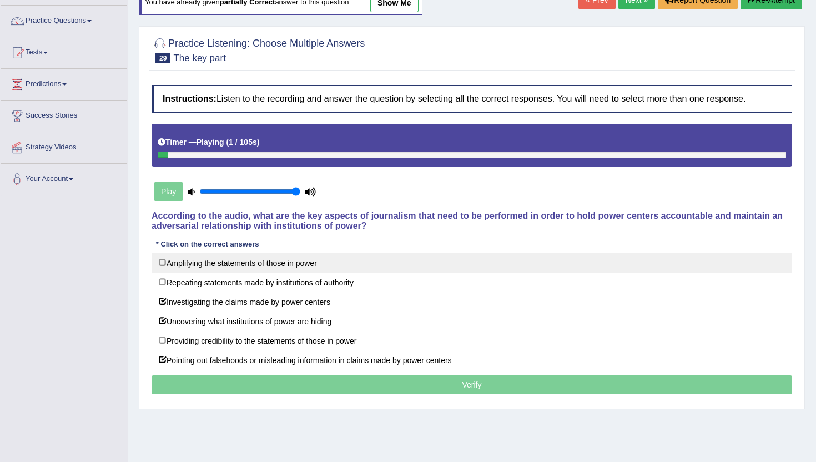
scroll to position [121, 0]
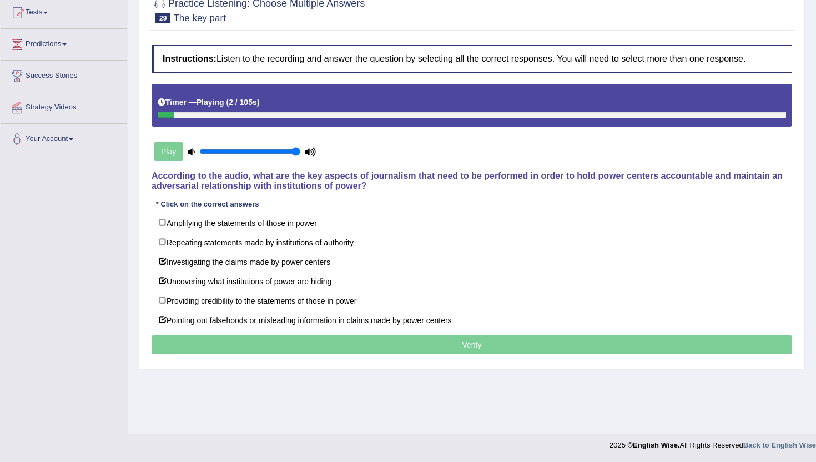
click at [558, 124] on div "Timer — Playing ( 2 / 105s )" at bounding box center [472, 105] width 641 height 43
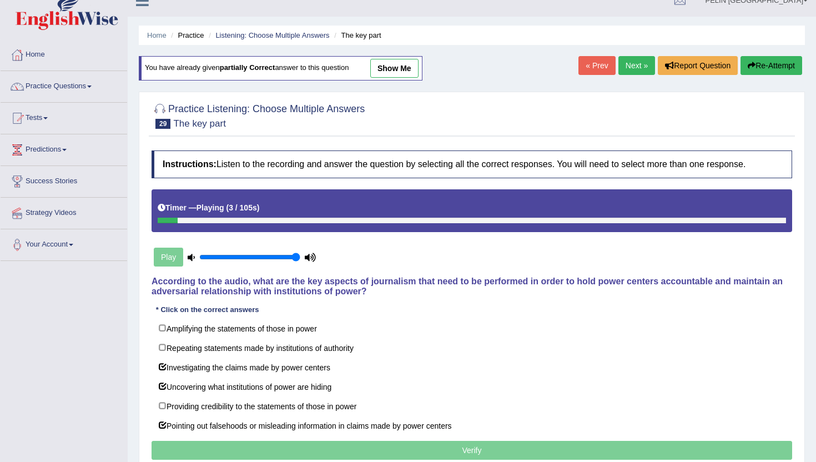
scroll to position [0, 0]
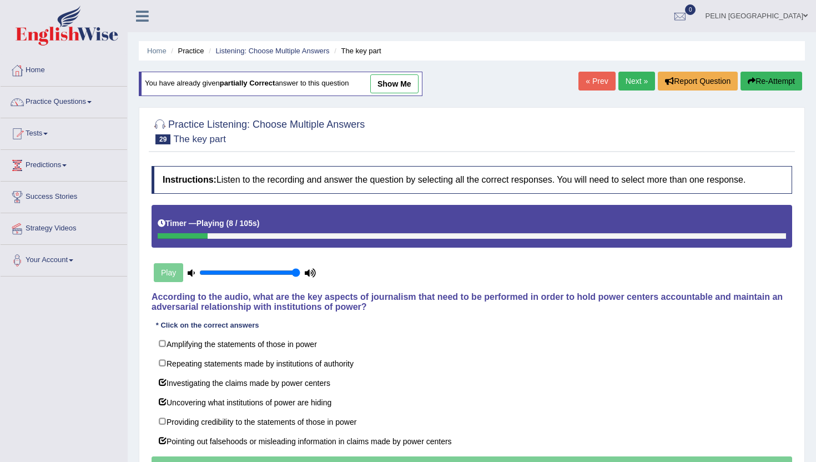
click at [635, 79] on link "Next »" at bounding box center [636, 81] width 37 height 19
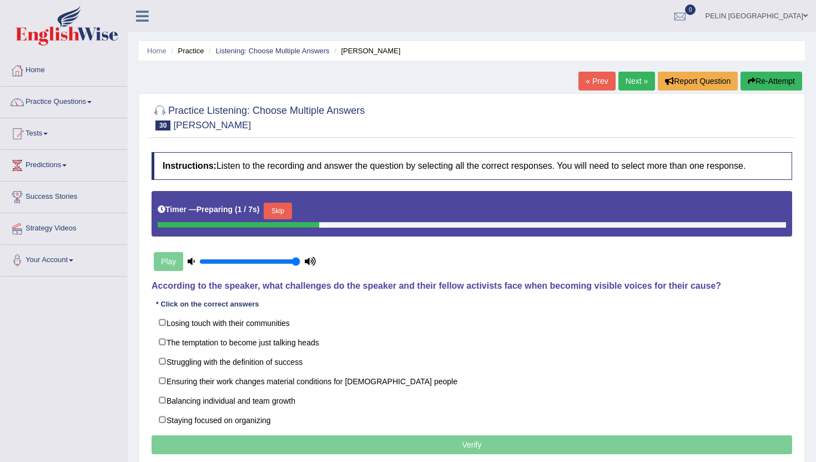
click at [285, 208] on button "Skip" at bounding box center [278, 211] width 28 height 17
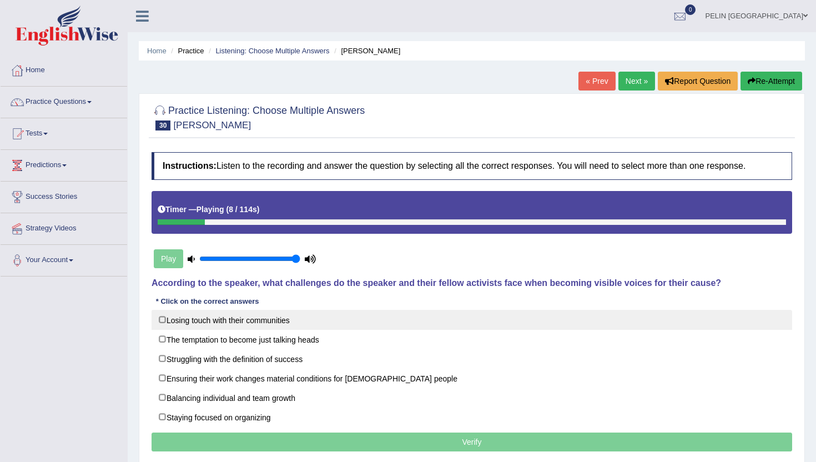
click at [582, 326] on label "Losing touch with their communities" at bounding box center [472, 320] width 641 height 20
checkbox input "false"
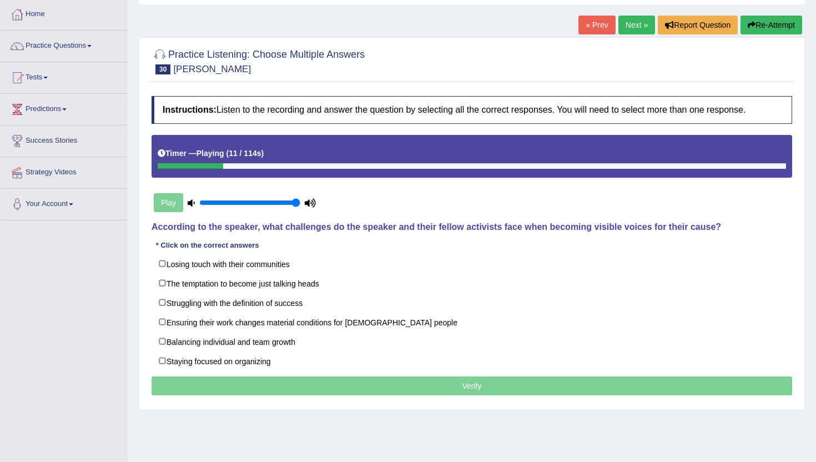
scroll to position [57, 0]
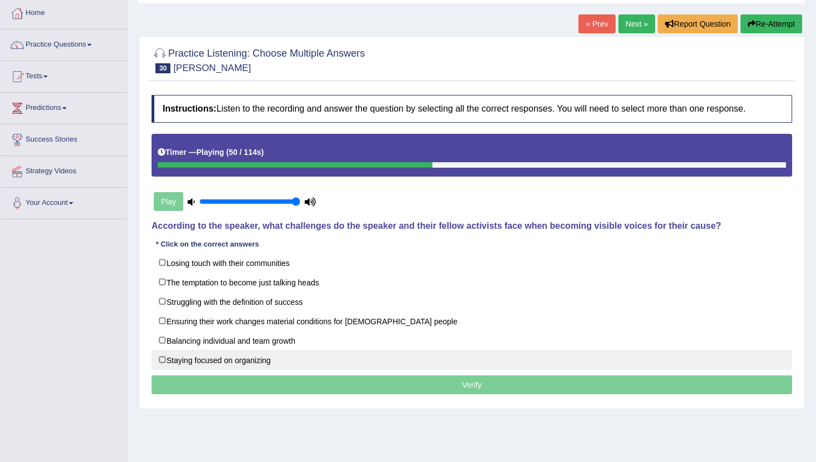
click at [253, 359] on label "Staying focused on organizing" at bounding box center [472, 360] width 641 height 20
checkbox input "true"
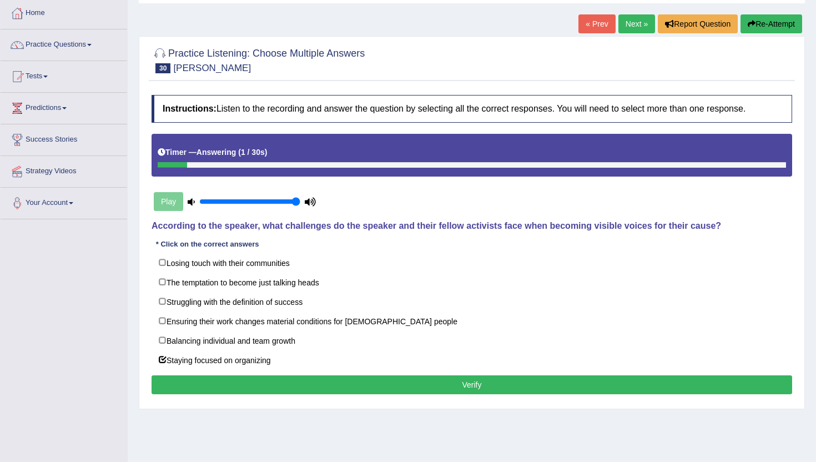
click at [291, 386] on button "Verify" at bounding box center [472, 384] width 641 height 19
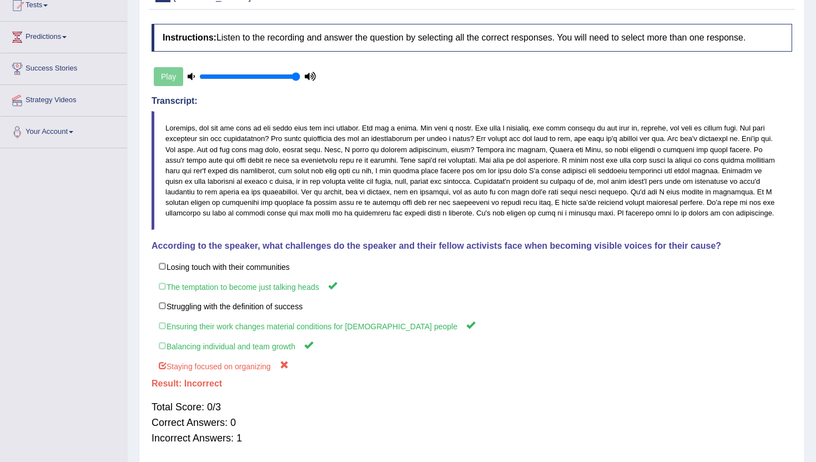
scroll to position [135, 0]
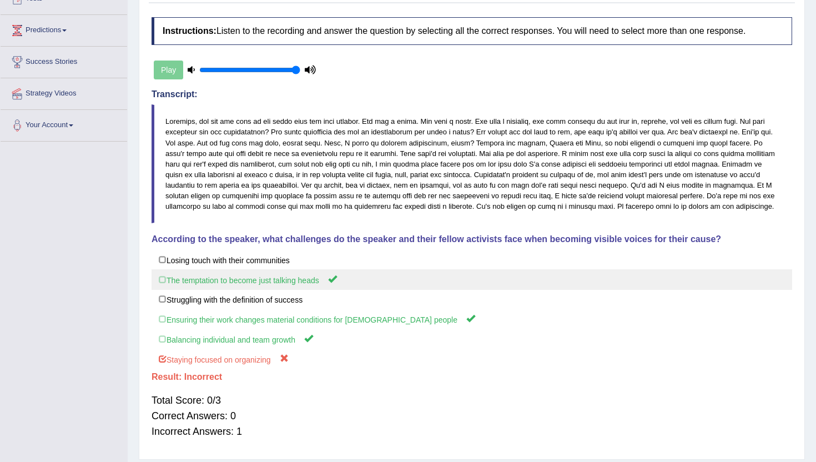
click at [163, 289] on label "The temptation to become just talking heads" at bounding box center [472, 279] width 641 height 21
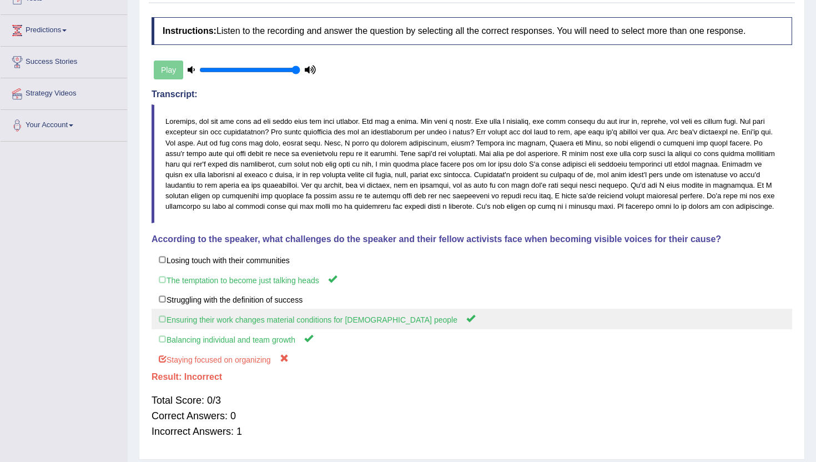
click at [177, 329] on label "Ensuring their work changes material conditions for black people" at bounding box center [472, 319] width 641 height 21
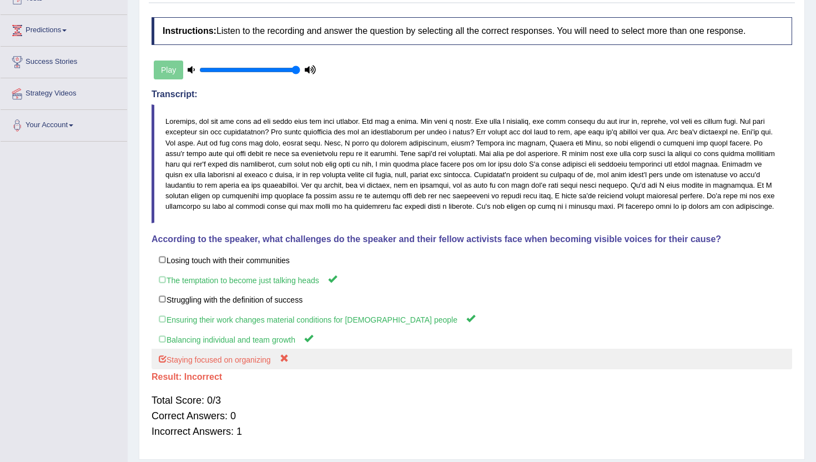
click at [184, 365] on label "Staying focused on organizing" at bounding box center [472, 359] width 641 height 21
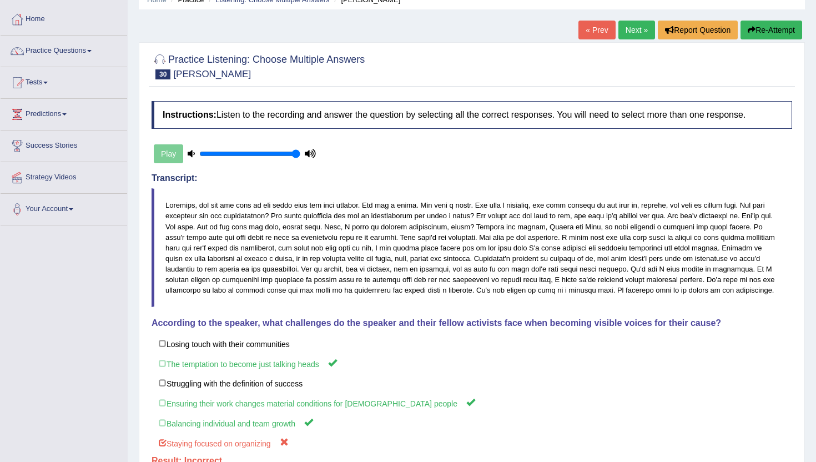
scroll to position [0, 0]
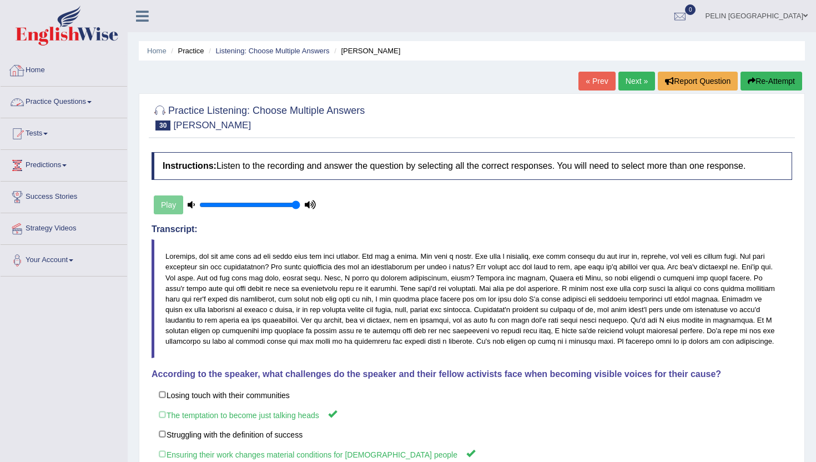
click at [53, 103] on link "Practice Questions" at bounding box center [64, 101] width 127 height 28
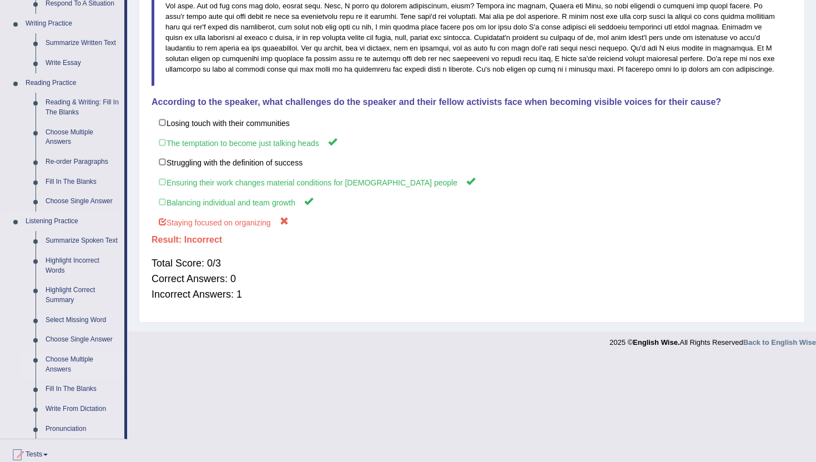
click at [55, 372] on link "Choose Multiple Answers" at bounding box center [83, 364] width 84 height 29
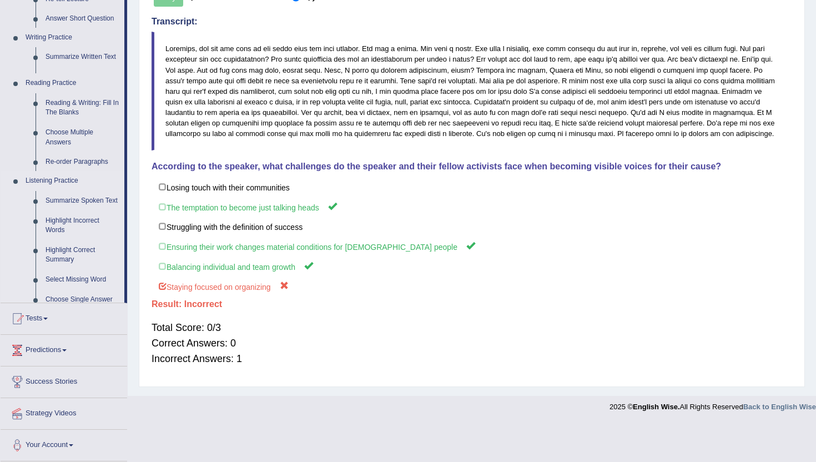
scroll to position [182, 0]
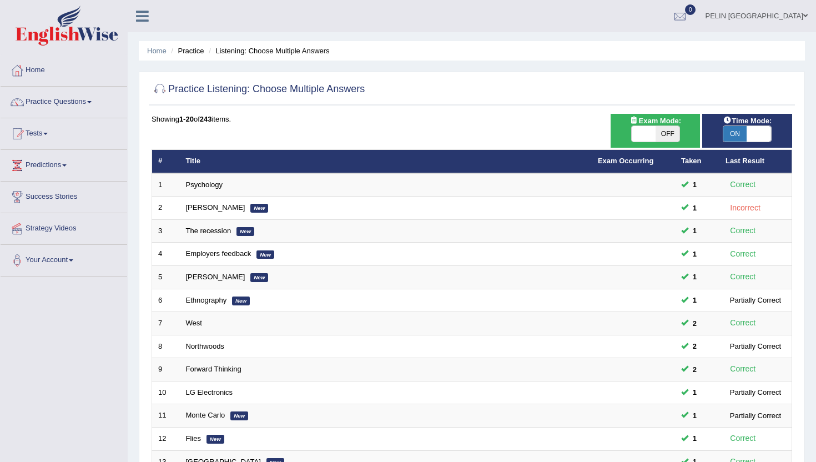
click at [737, 134] on span "ON" at bounding box center [735, 134] width 24 height 16
checkbox input "false"
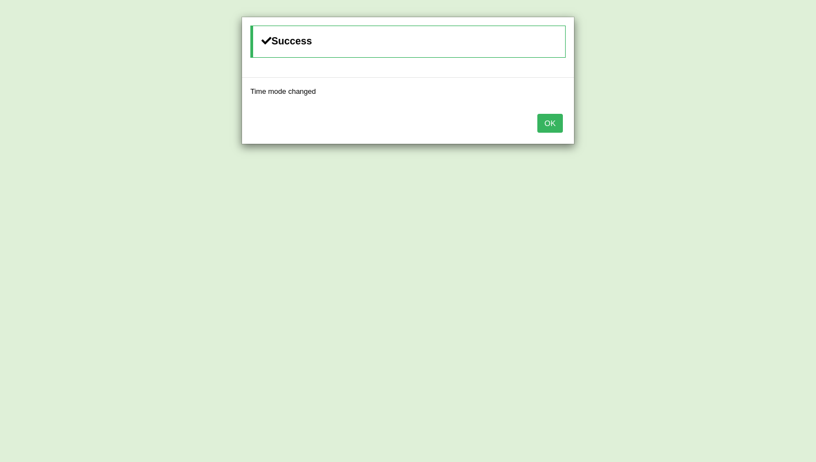
click at [560, 122] on button "OK" at bounding box center [550, 123] width 26 height 19
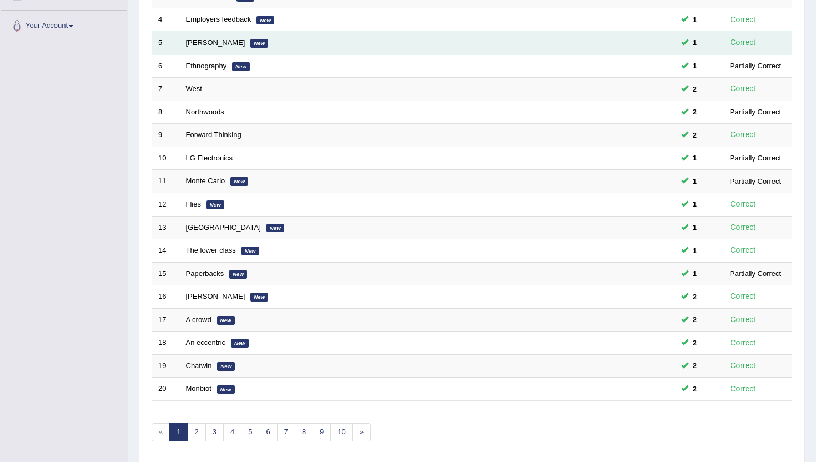
scroll to position [252, 0]
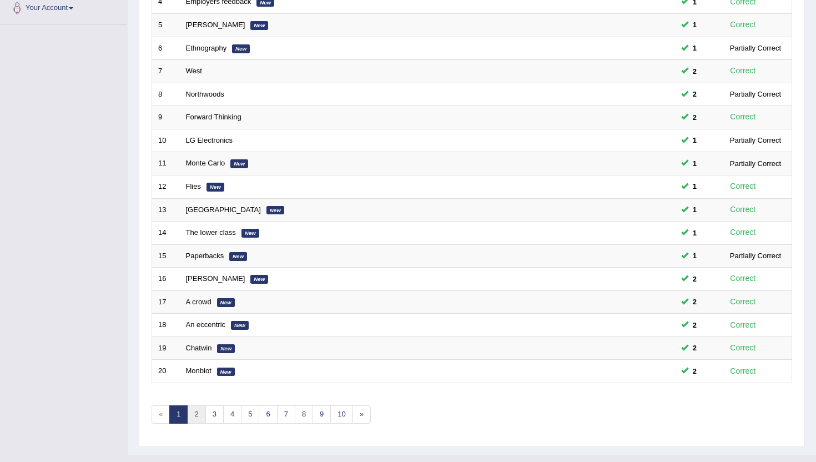
click at [189, 419] on link "2" at bounding box center [196, 414] width 18 height 18
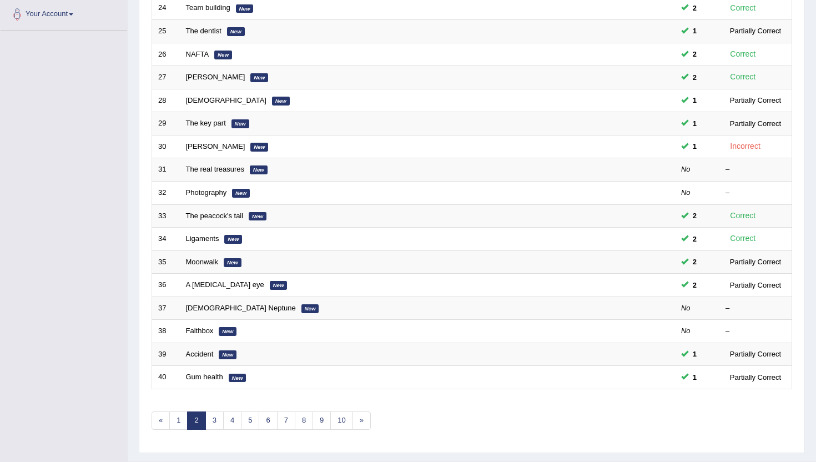
scroll to position [247, 0]
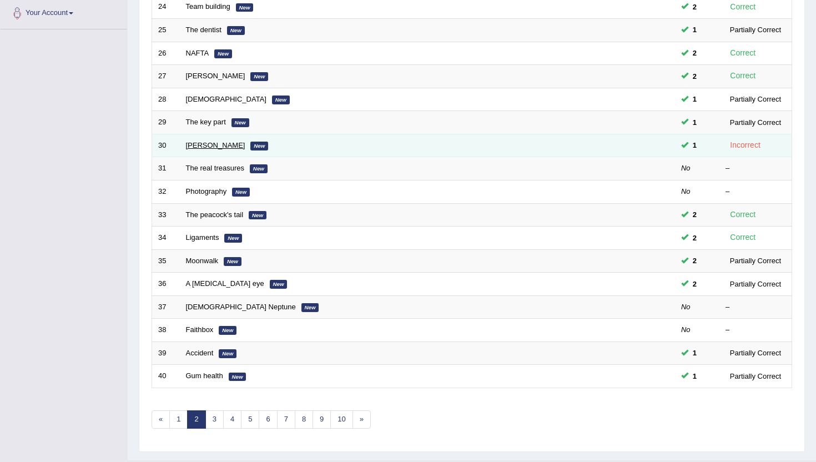
click at [200, 145] on link "[PERSON_NAME]" at bounding box center [215, 145] width 59 height 8
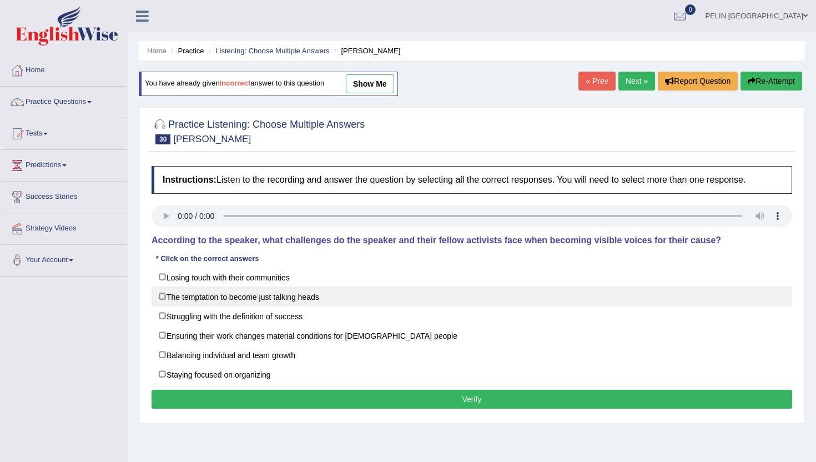
click at [226, 295] on label "The temptation to become just talking heads" at bounding box center [472, 296] width 641 height 20
checkbox input "true"
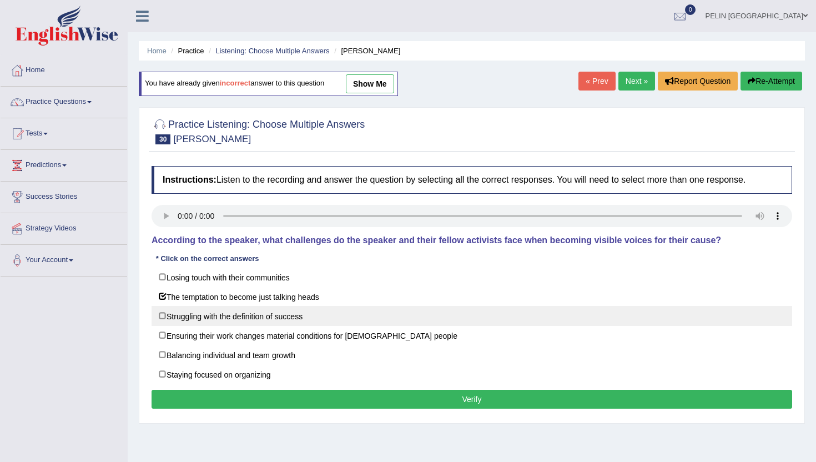
click at [220, 310] on label "Struggling with the definition of success" at bounding box center [472, 316] width 641 height 20
checkbox input "true"
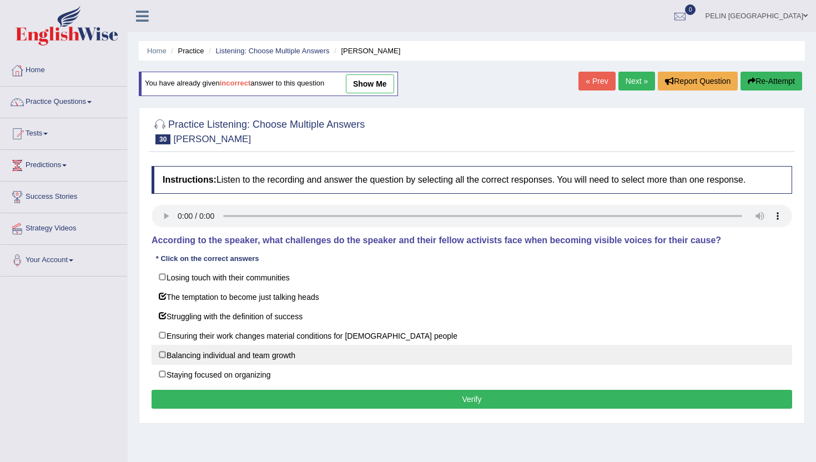
click at [228, 345] on label "Balancing individual and team growth" at bounding box center [472, 355] width 641 height 20
checkbox input "true"
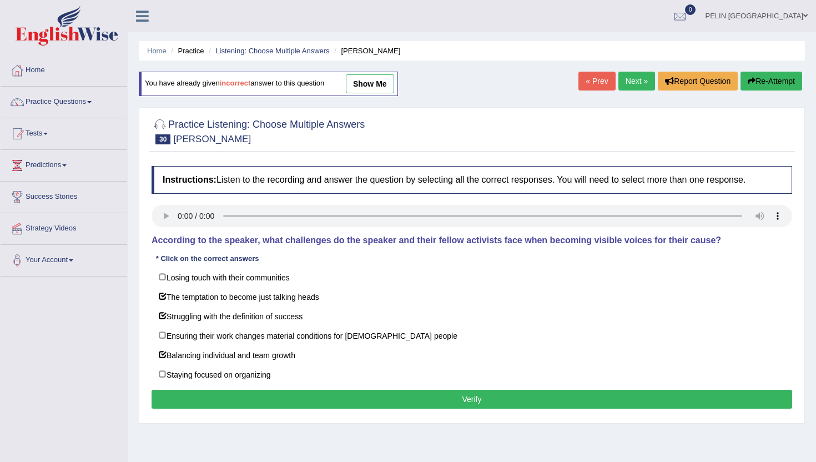
click at [229, 396] on button "Verify" at bounding box center [472, 399] width 641 height 19
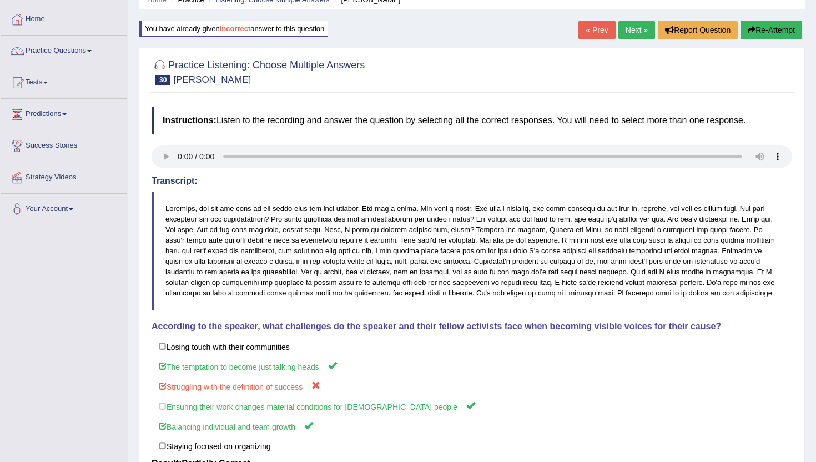
scroll to position [47, 0]
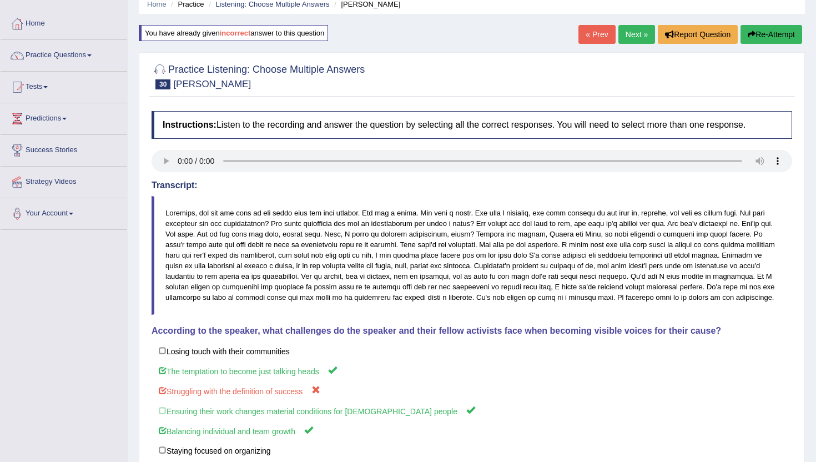
click at [788, 29] on button "Re-Attempt" at bounding box center [772, 34] width 62 height 19
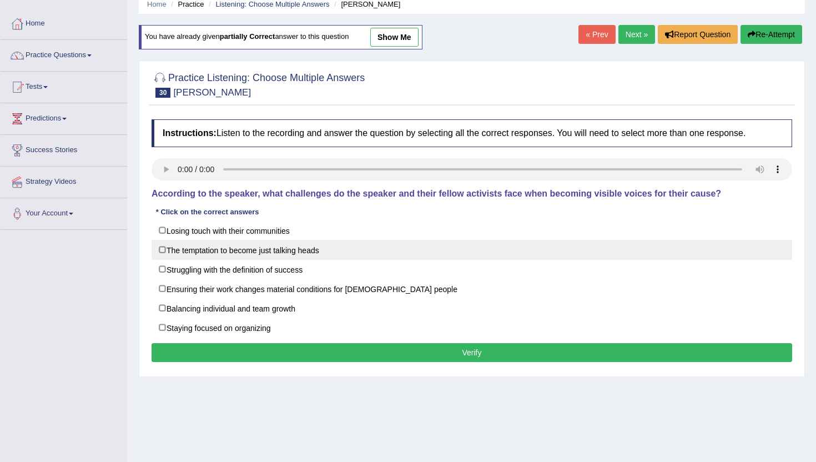
click at [271, 254] on label "The temptation to become just talking heads" at bounding box center [472, 250] width 641 height 20
checkbox input "true"
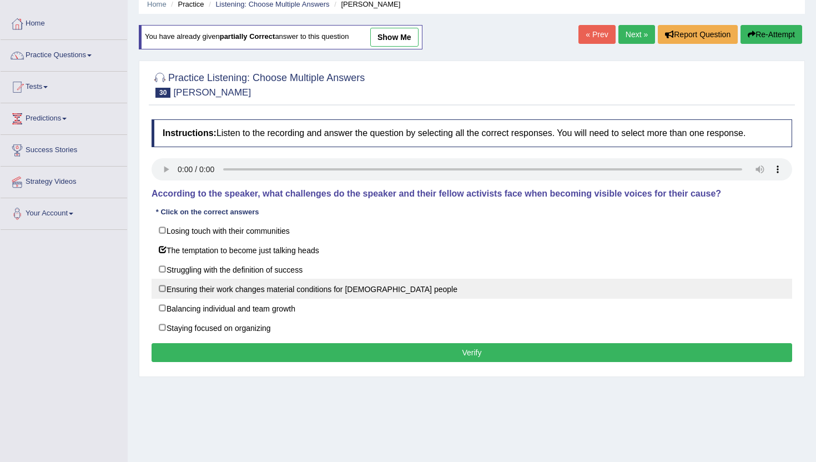
click at [261, 289] on label "Ensuring their work changes material conditions for black people" at bounding box center [472, 289] width 641 height 20
checkbox input "true"
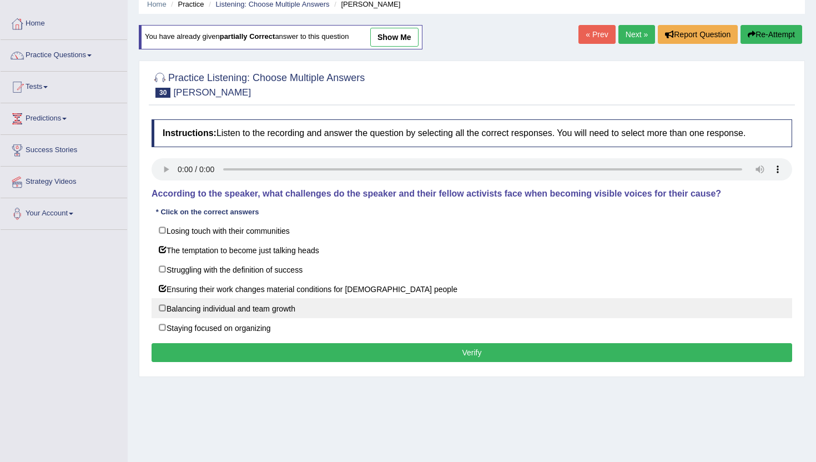
click at [258, 304] on label "Balancing individual and team growth" at bounding box center [472, 308] width 641 height 20
checkbox input "true"
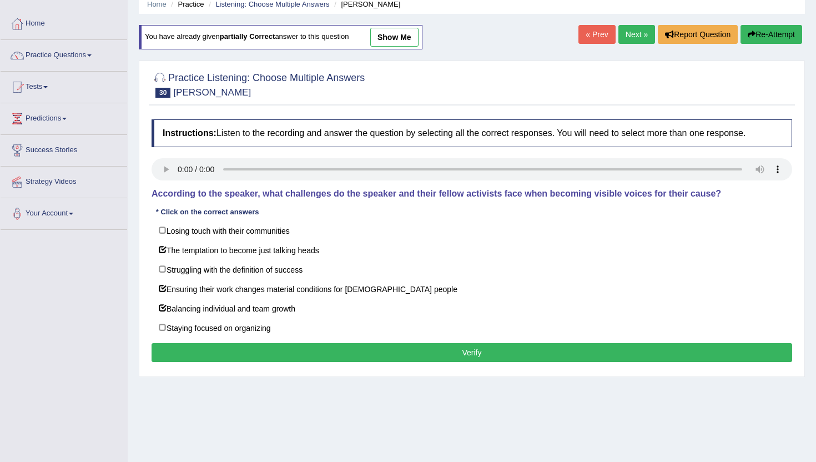
click at [259, 351] on button "Verify" at bounding box center [472, 352] width 641 height 19
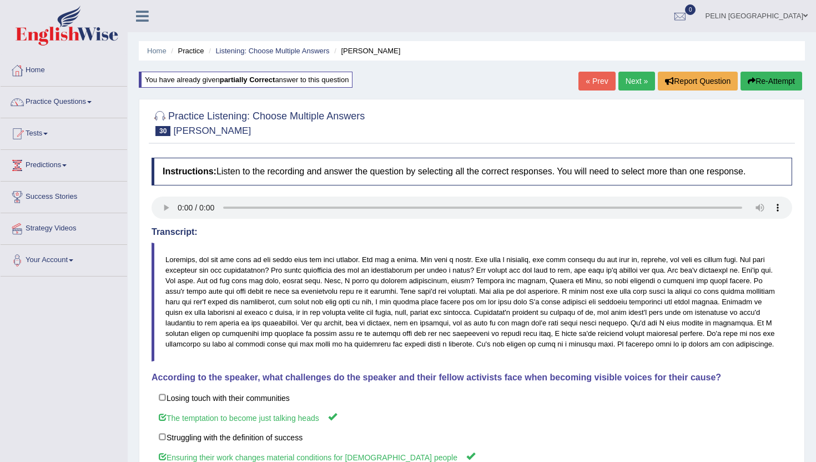
click at [632, 76] on link "Next »" at bounding box center [636, 81] width 37 height 19
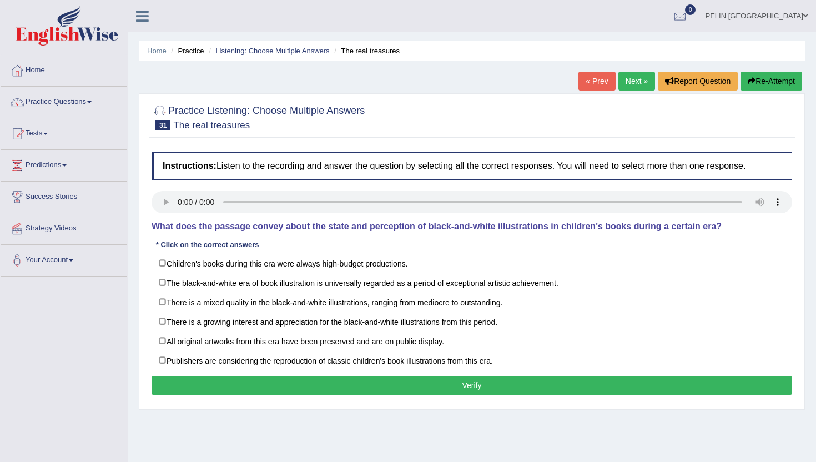
click at [590, 75] on link "« Prev" at bounding box center [596, 81] width 37 height 19
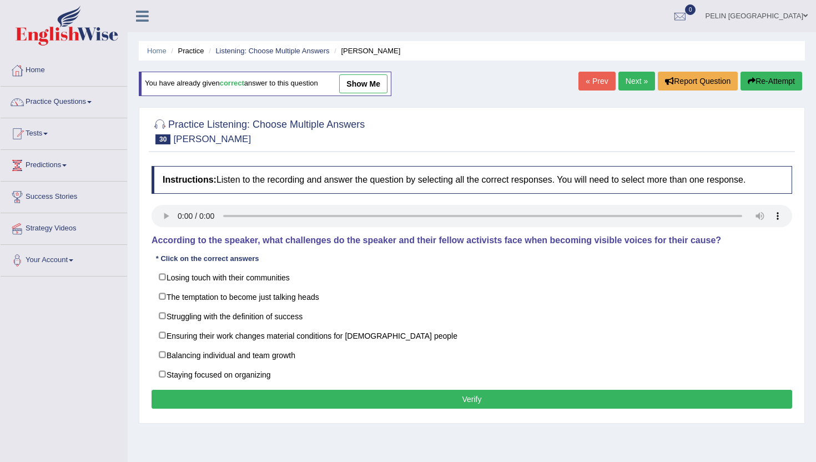
click at [590, 75] on link "« Prev" at bounding box center [596, 81] width 37 height 19
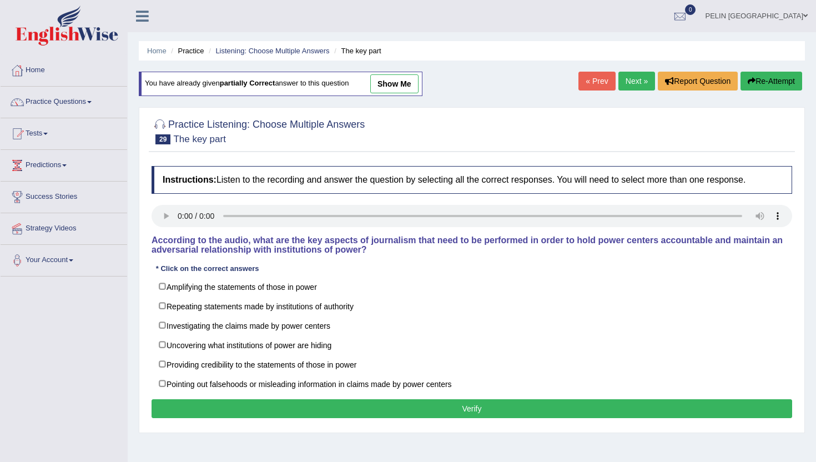
click at [400, 83] on link "show me" at bounding box center [394, 83] width 48 height 19
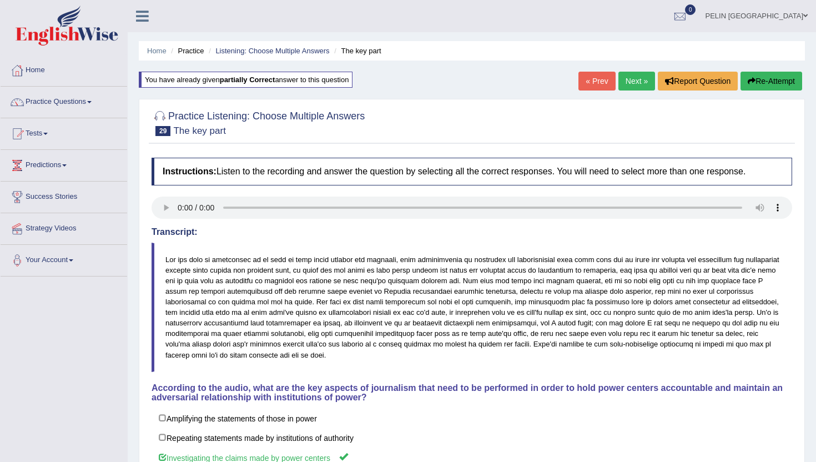
click at [766, 80] on button "Re-Attempt" at bounding box center [772, 81] width 62 height 19
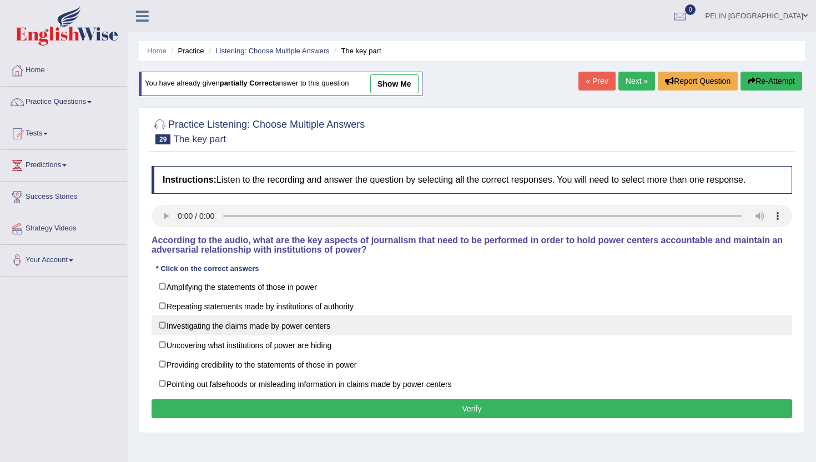
click at [234, 326] on label "Investigating the claims made by power centers" at bounding box center [472, 325] width 641 height 20
checkbox input "true"
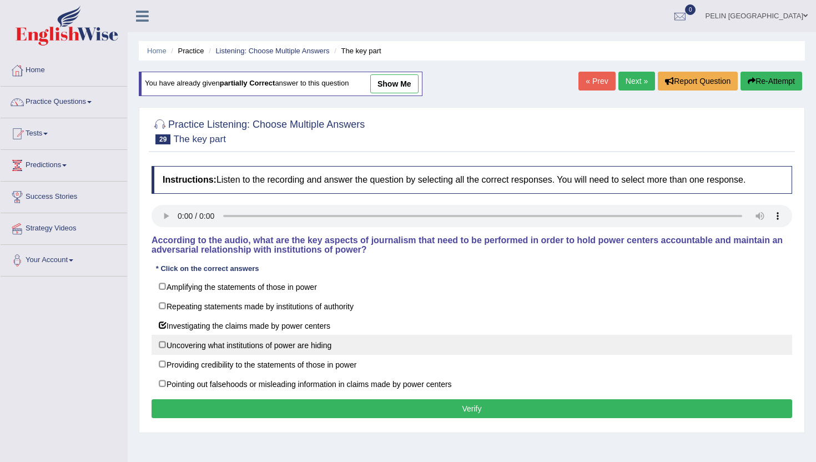
click at [231, 350] on label "Uncovering what institutions of power are hiding" at bounding box center [472, 345] width 641 height 20
checkbox input "true"
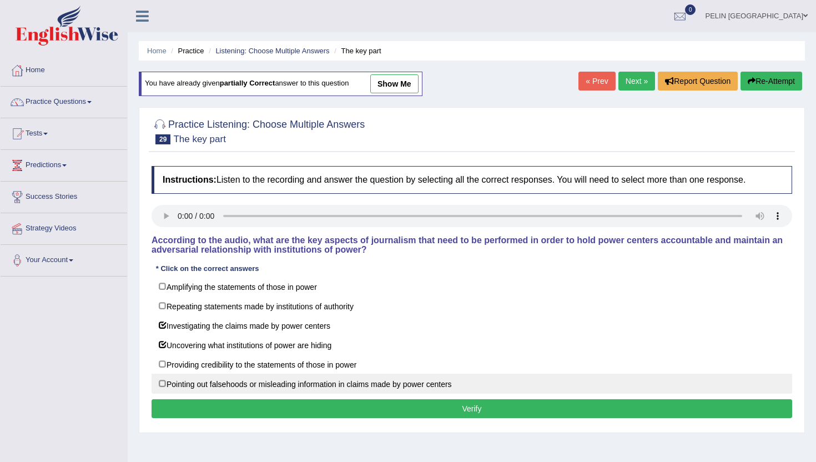
click at [224, 384] on label "Pointing out falsehoods or misleading information in claims made by power cente…" at bounding box center [472, 384] width 641 height 20
checkbox input "true"
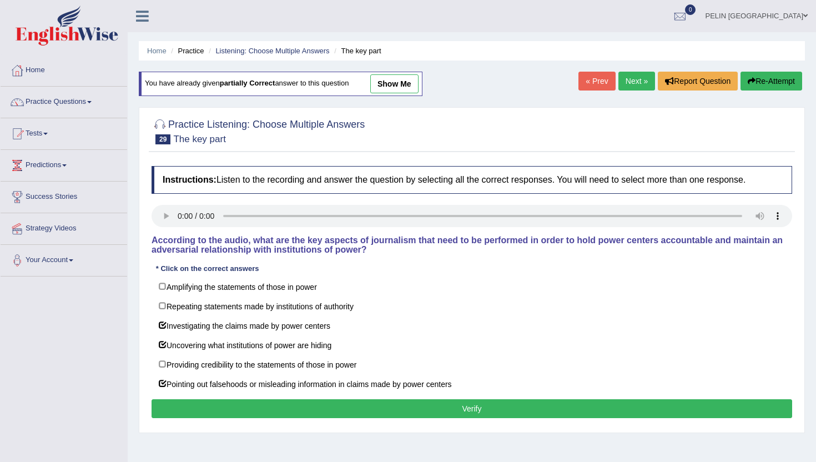
click at [223, 402] on button "Verify" at bounding box center [472, 408] width 641 height 19
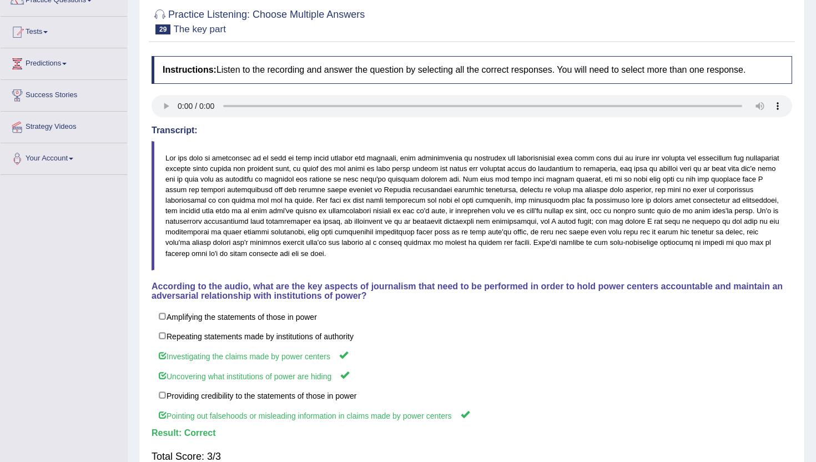
scroll to position [68, 0]
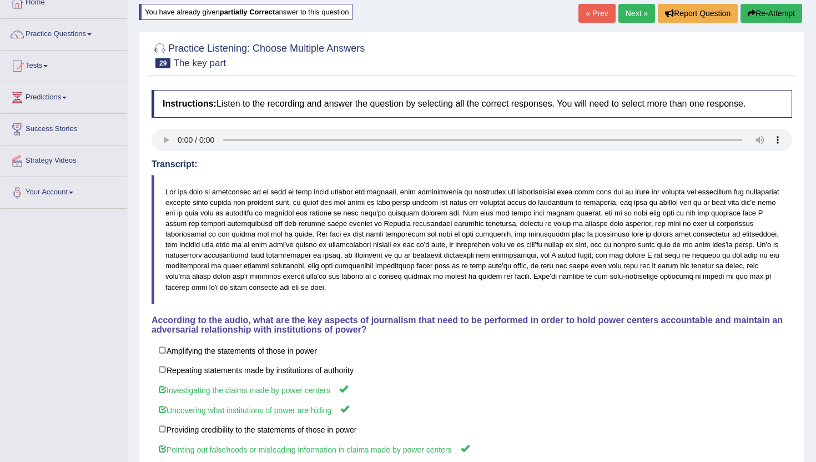
click at [638, 14] on link "Next »" at bounding box center [636, 13] width 37 height 19
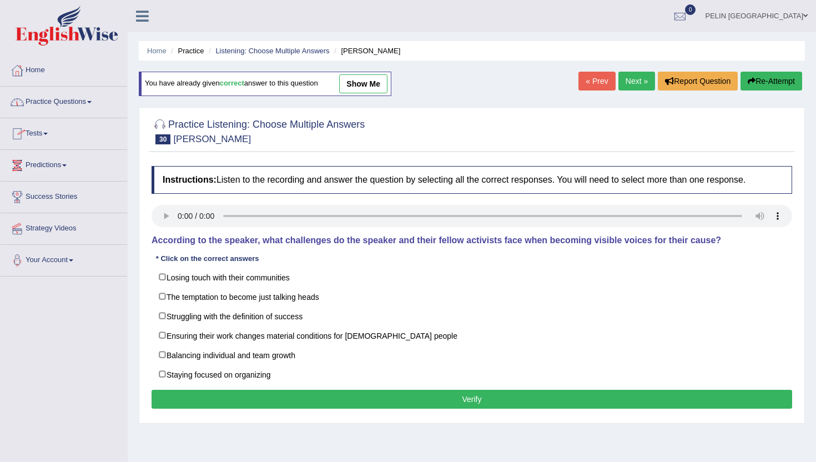
click at [637, 80] on link "Next »" at bounding box center [636, 81] width 37 height 19
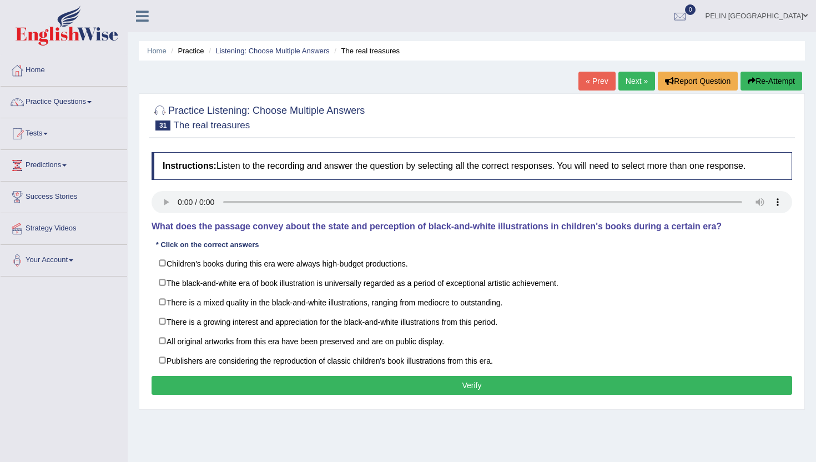
click at [637, 79] on link "Next »" at bounding box center [636, 81] width 37 height 19
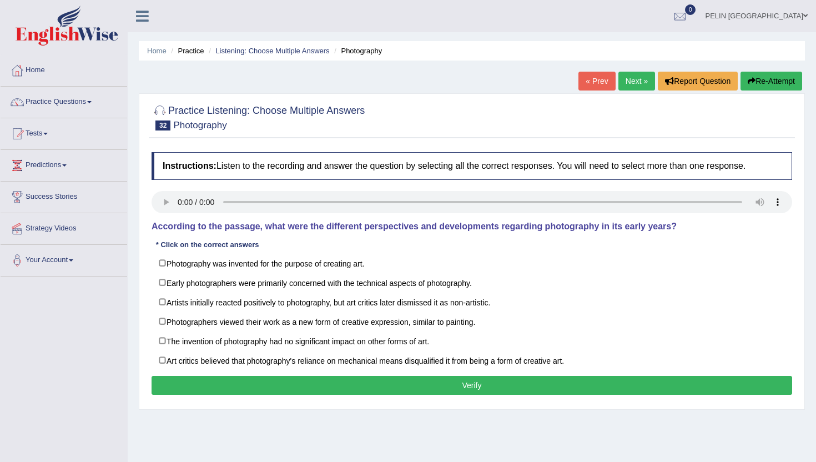
click at [637, 79] on link "Next »" at bounding box center [636, 81] width 37 height 19
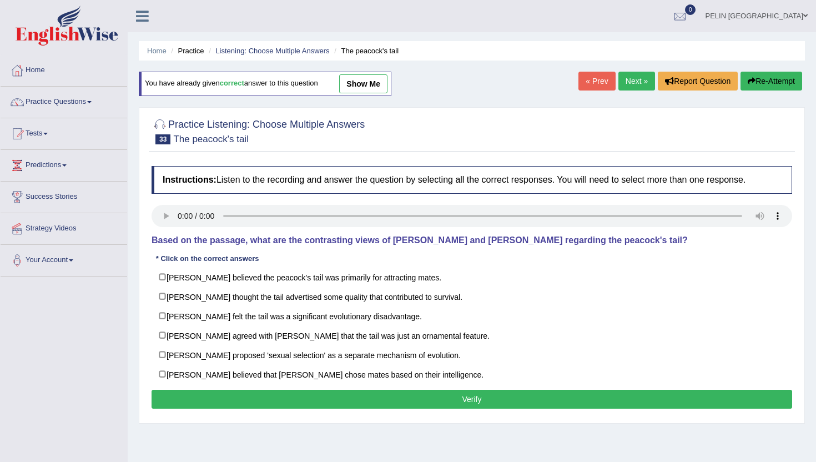
click at [595, 84] on link "« Prev" at bounding box center [596, 81] width 37 height 19
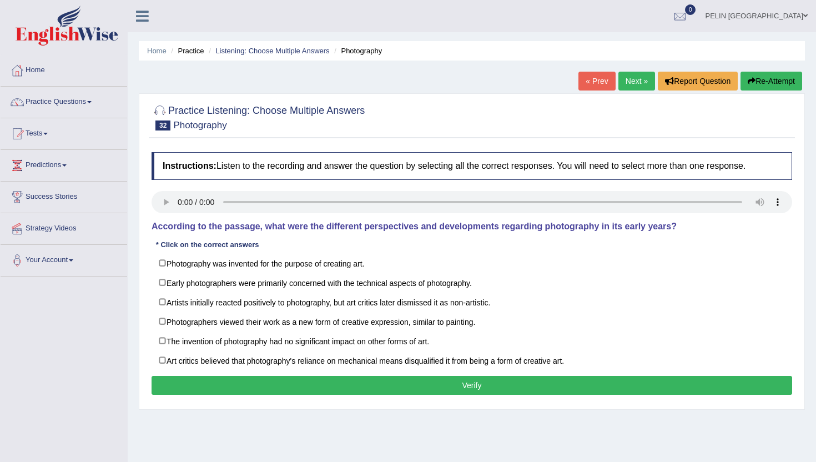
click at [595, 84] on link "« Prev" at bounding box center [596, 81] width 37 height 19
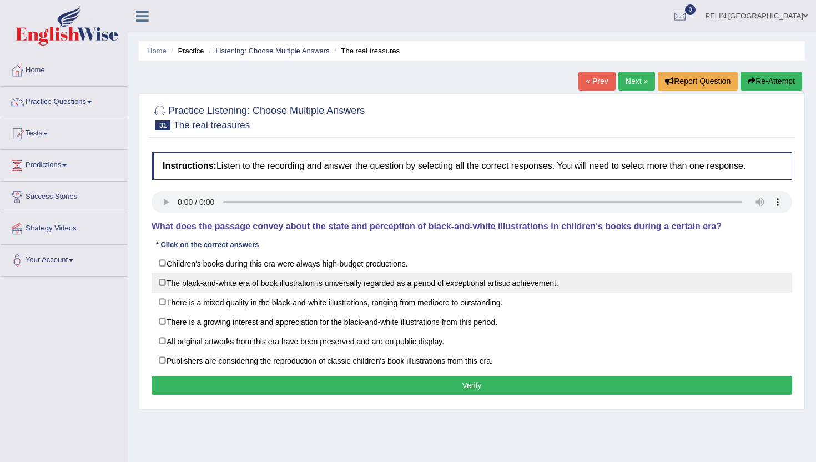
click at [272, 285] on label "The black-and-white era of book illustration is universally regarded as a perio…" at bounding box center [472, 283] width 641 height 20
checkbox input "true"
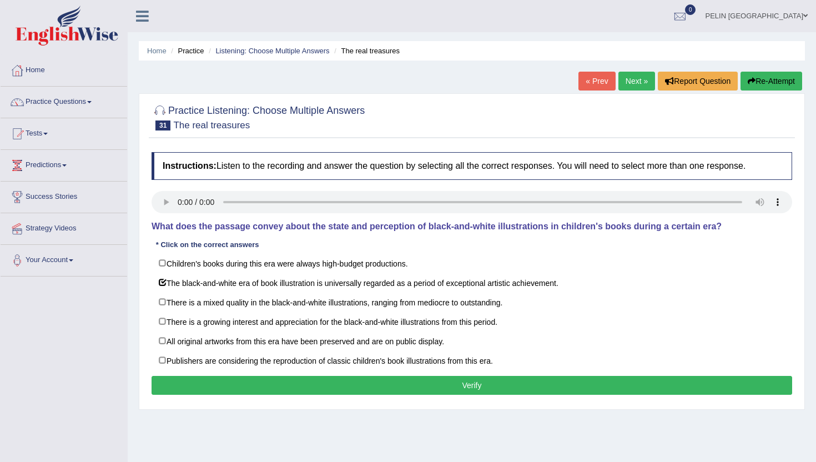
click at [274, 376] on button "Verify" at bounding box center [472, 385] width 641 height 19
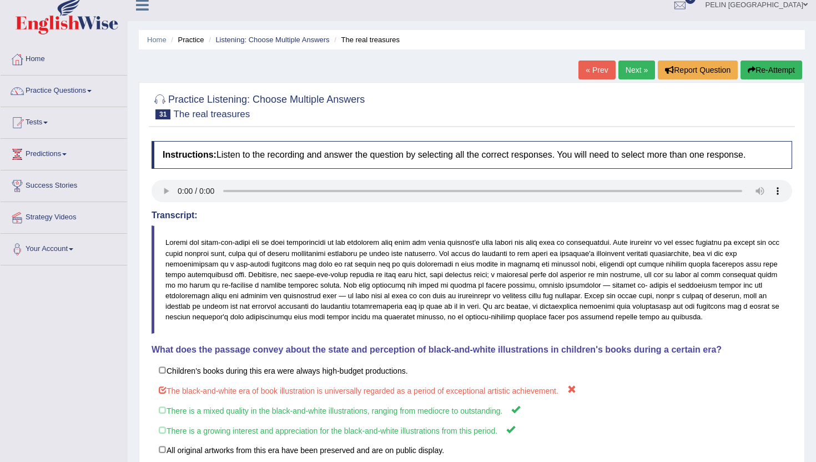
scroll to position [9, 0]
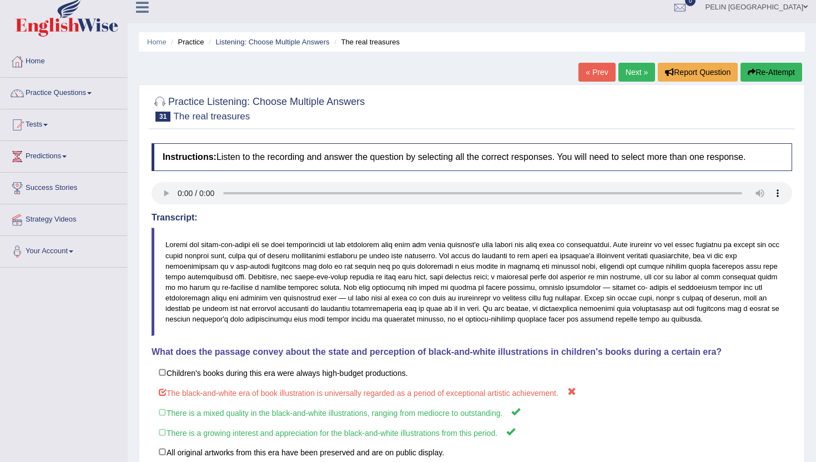
click at [785, 68] on button "Re-Attempt" at bounding box center [772, 72] width 62 height 19
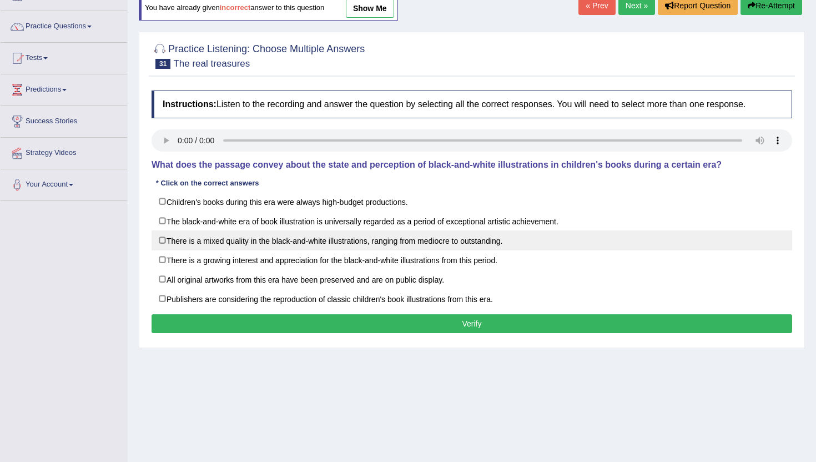
click at [326, 241] on label "There is a mixed quality in the black-and-white illustrations, ranging from med…" at bounding box center [472, 240] width 641 height 20
checkbox input "true"
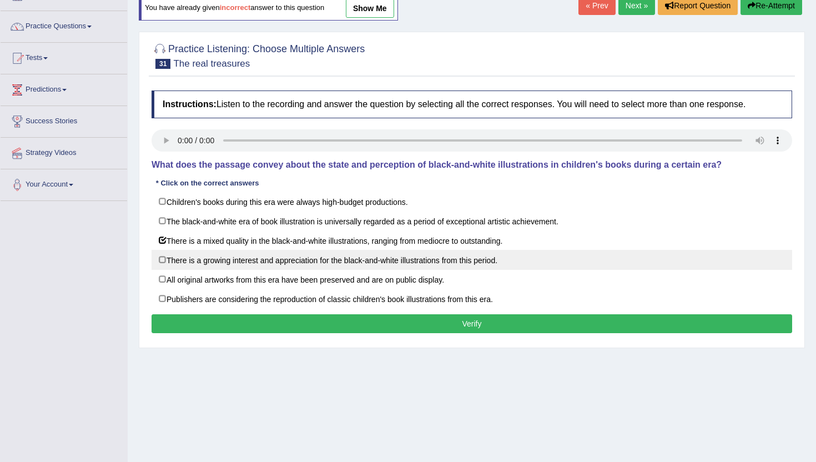
click at [326, 254] on label "There is a growing interest and appreciation for the black-and-white illustrati…" at bounding box center [472, 260] width 641 height 20
checkbox input "true"
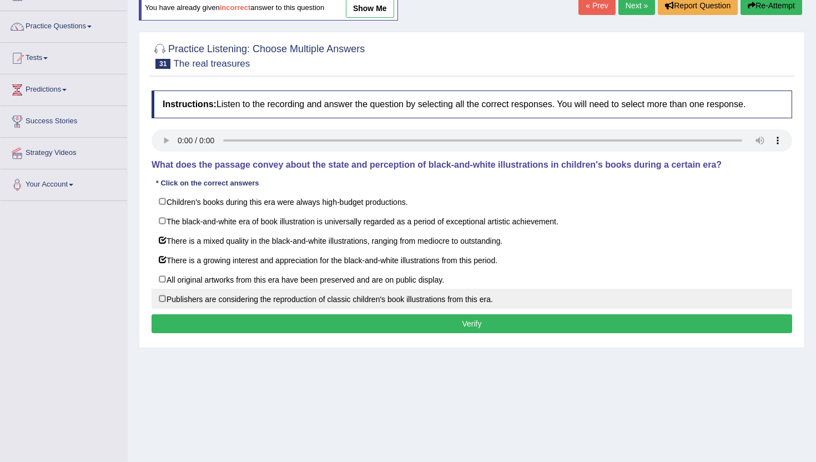
click at [320, 291] on label "Publishers are considering the reproduction of classic children's book illustra…" at bounding box center [472, 299] width 641 height 20
checkbox input "true"
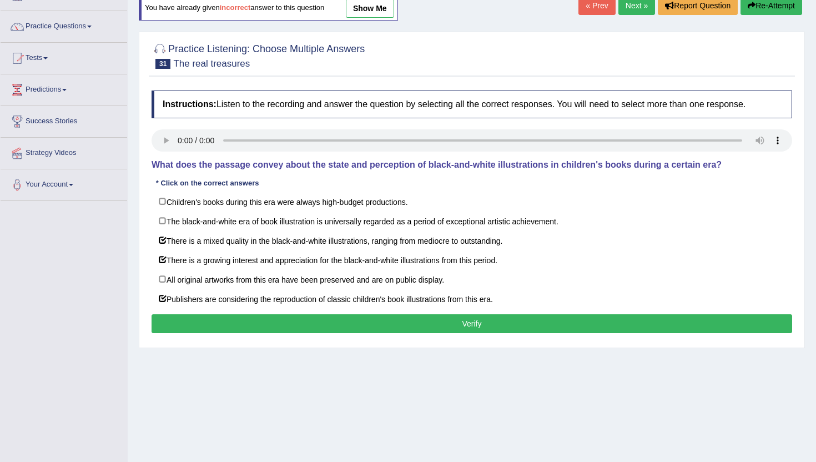
click at [318, 319] on button "Verify" at bounding box center [472, 323] width 641 height 19
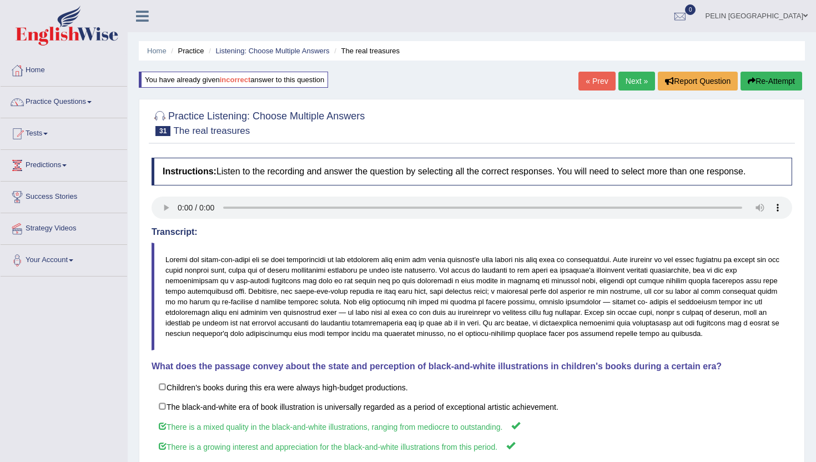
click at [633, 81] on link "Next »" at bounding box center [636, 81] width 37 height 19
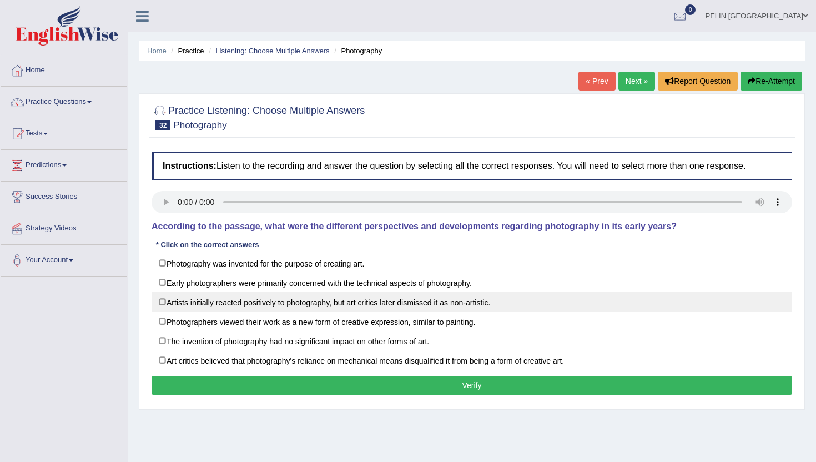
click at [183, 299] on label "Artists initially reacted positively to photography, but art critics later dism…" at bounding box center [472, 302] width 641 height 20
checkbox input "true"
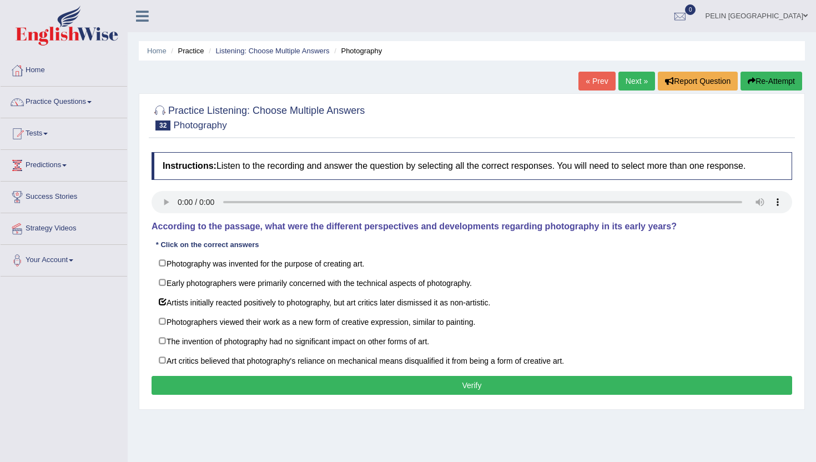
click at [201, 385] on button "Verify" at bounding box center [472, 385] width 641 height 19
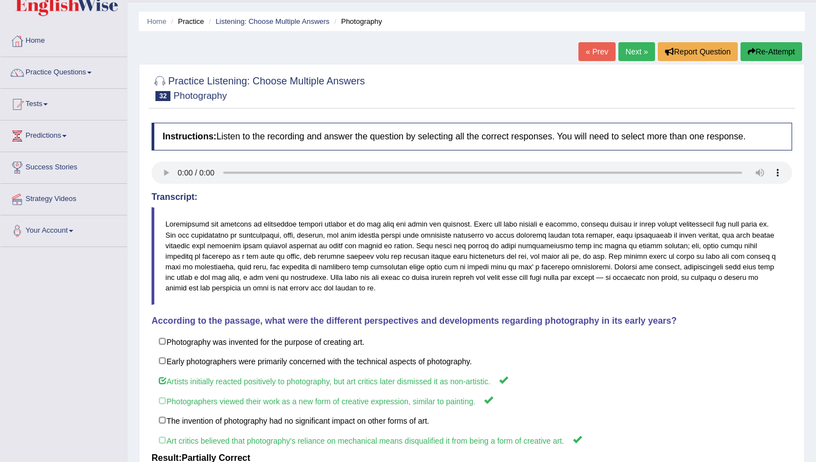
scroll to position [17, 0]
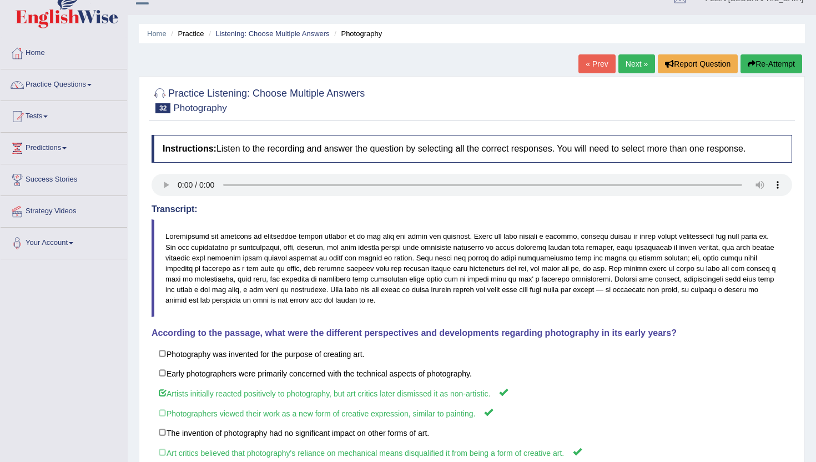
click at [627, 63] on link "Next »" at bounding box center [636, 63] width 37 height 19
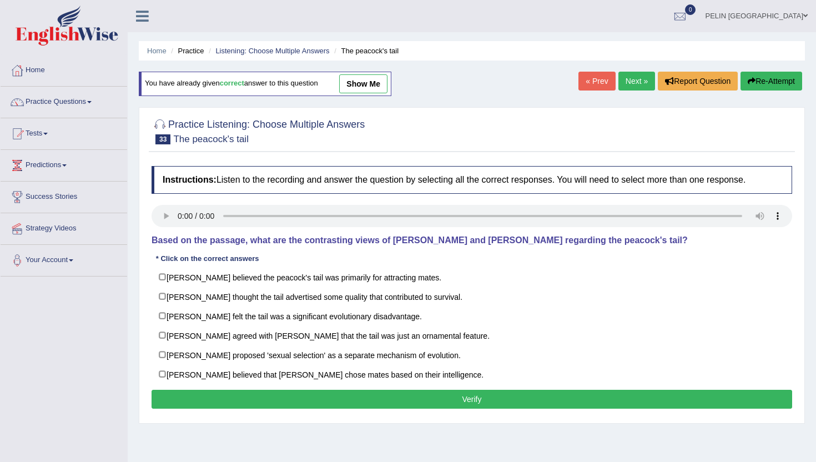
click at [635, 77] on link "Next »" at bounding box center [636, 81] width 37 height 19
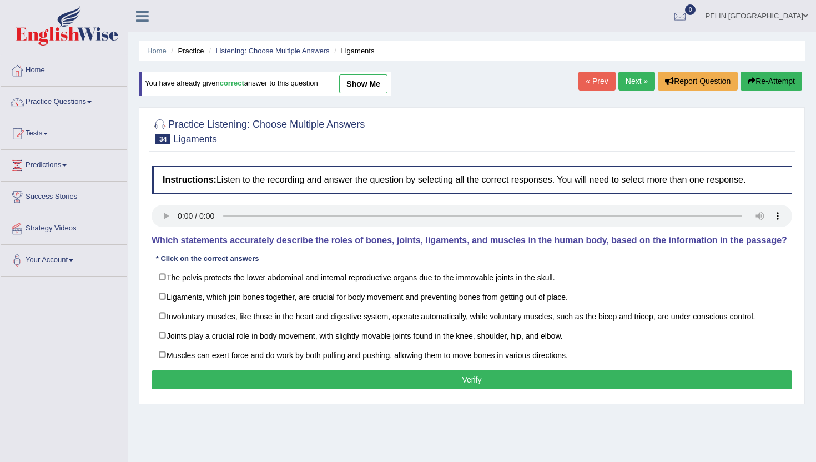
click at [635, 77] on link "Next »" at bounding box center [636, 81] width 37 height 19
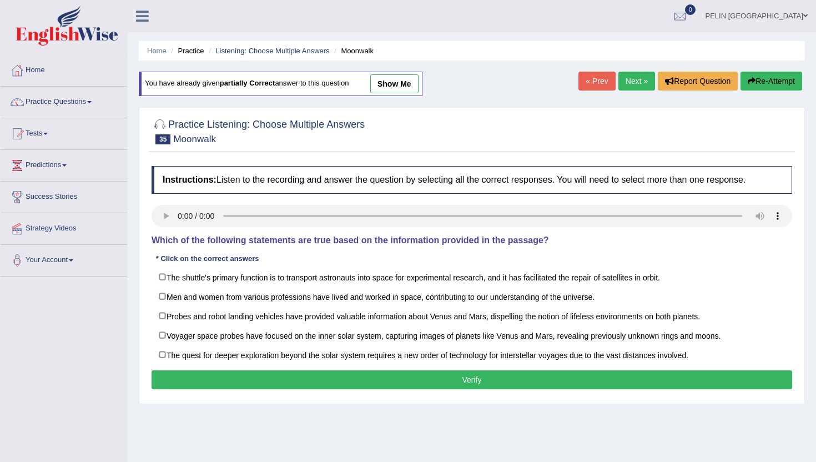
click at [635, 77] on link "Next »" at bounding box center [636, 81] width 37 height 19
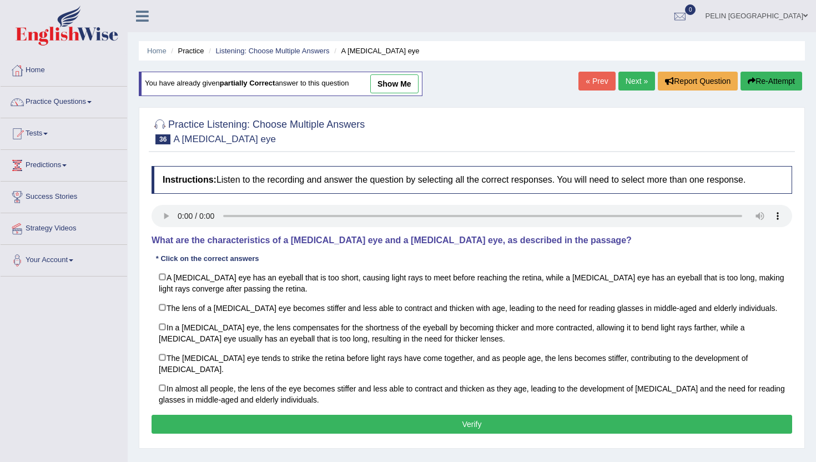
click at [635, 77] on link "Next »" at bounding box center [636, 81] width 37 height 19
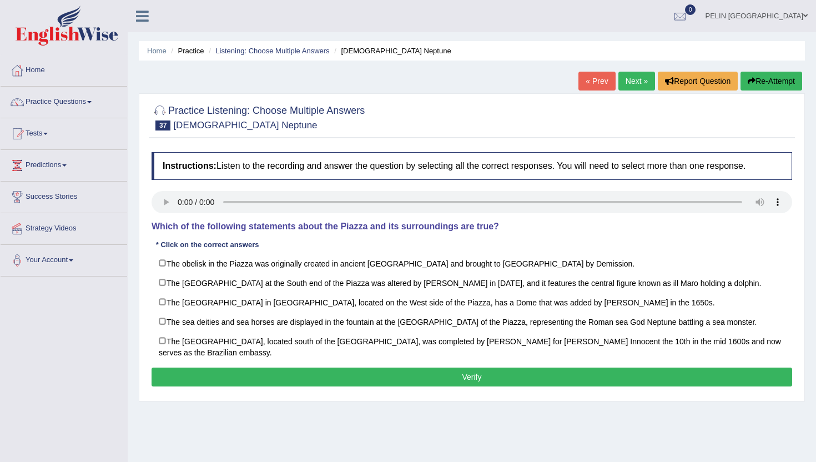
drag, startPoint x: 341, startPoint y: 226, endPoint x: 368, endPoint y: 226, distance: 26.6
click at [368, 226] on h4 "Which of the following statements about the Piazza and its surroundings are tru…" at bounding box center [472, 226] width 641 height 10
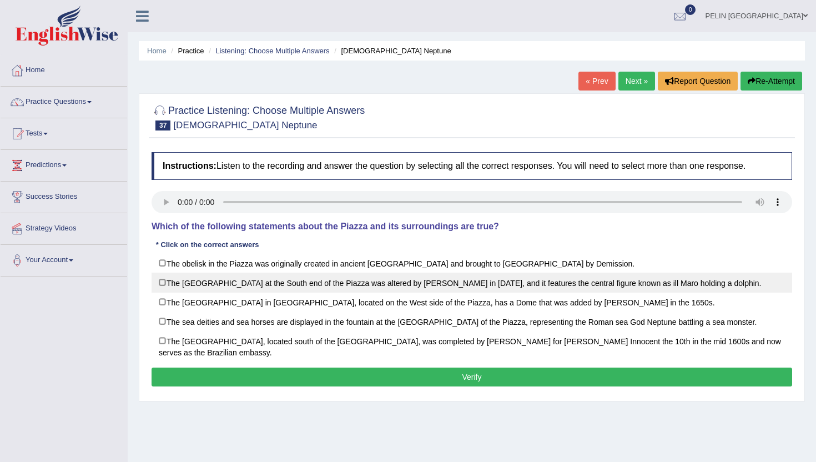
click at [377, 288] on label "The Morro Fountain at the South end of the Piazza was altered by Bernini in 165…" at bounding box center [472, 283] width 641 height 20
checkbox input "true"
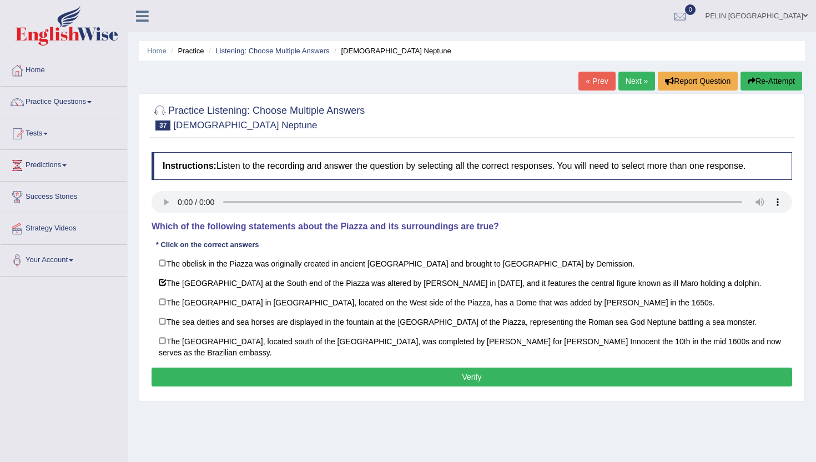
click at [359, 382] on button "Verify" at bounding box center [472, 376] width 641 height 19
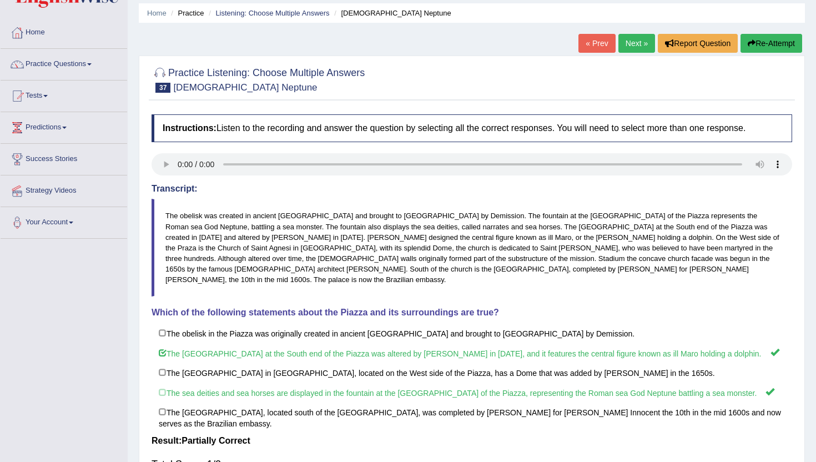
scroll to position [4, 0]
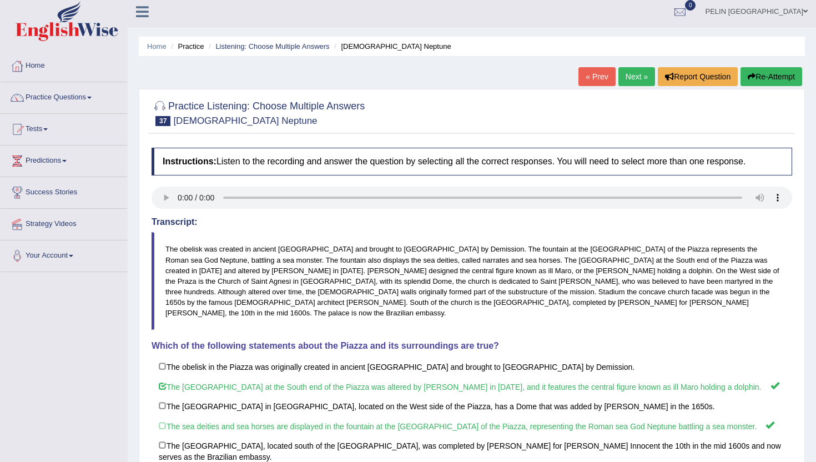
click at [641, 75] on link "Next »" at bounding box center [636, 76] width 37 height 19
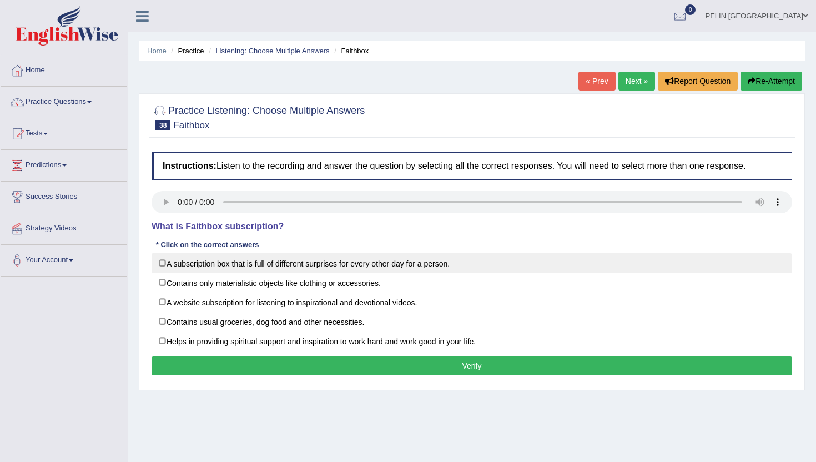
click at [213, 268] on label "A subscription box that is full of different surprises for every other day for …" at bounding box center [472, 263] width 641 height 20
checkbox input "true"
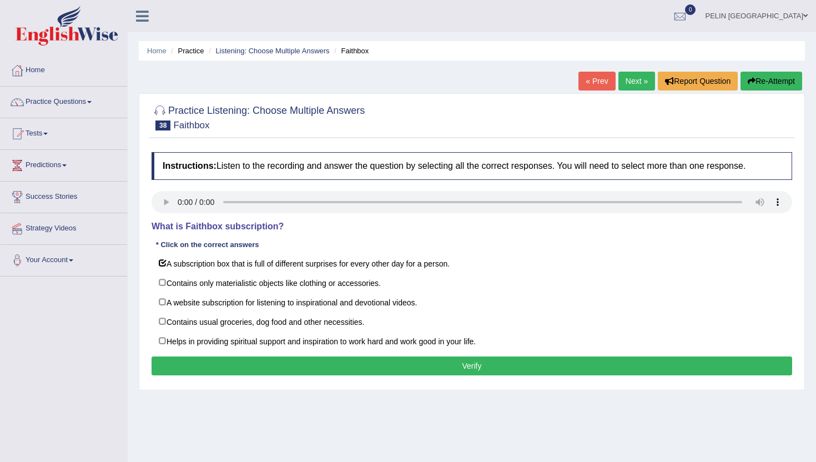
click at [220, 364] on button "Verify" at bounding box center [472, 365] width 641 height 19
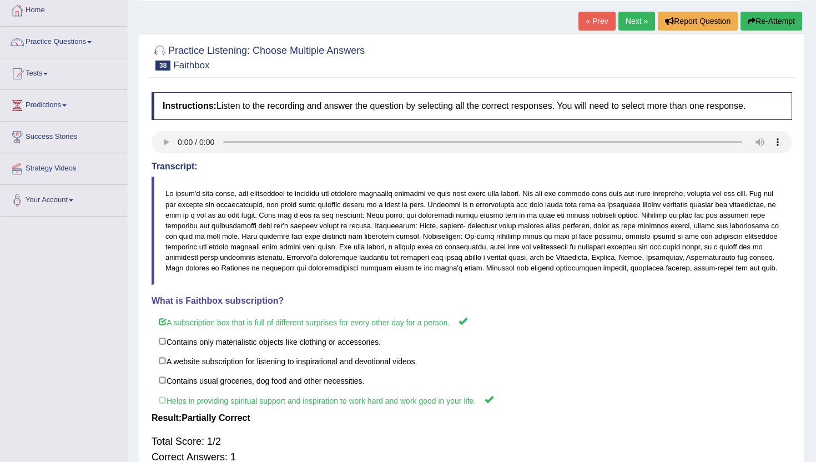
scroll to position [61, 0]
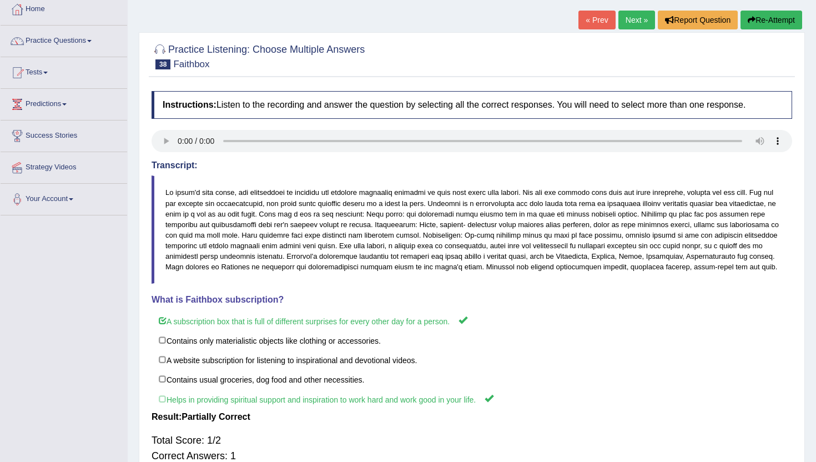
click at [634, 19] on link "Next »" at bounding box center [636, 20] width 37 height 19
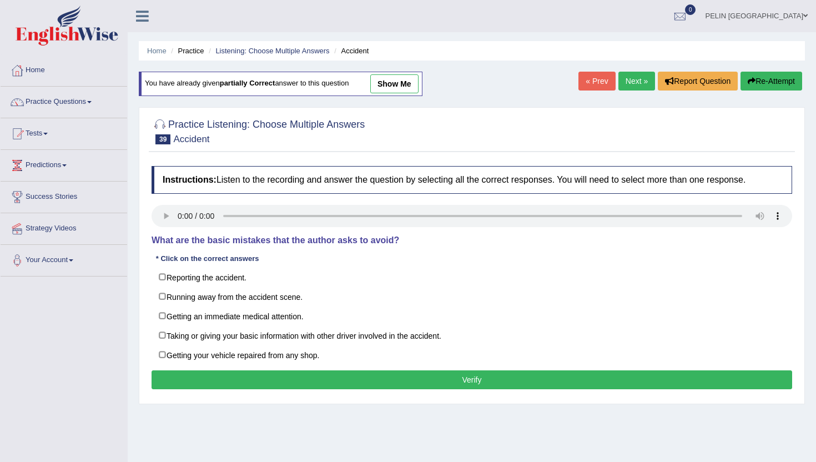
click at [629, 79] on link "Next »" at bounding box center [636, 81] width 37 height 19
click at [78, 93] on link "Practice Questions" at bounding box center [64, 101] width 127 height 28
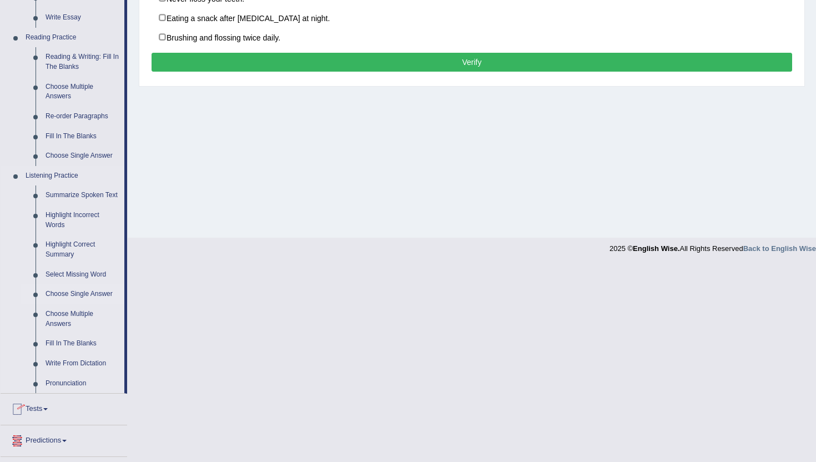
scroll to position [319, 0]
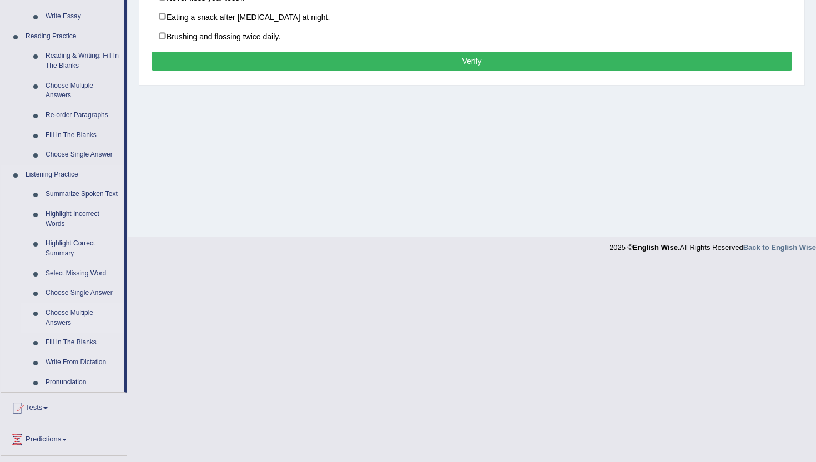
click at [80, 328] on link "Choose Multiple Answers" at bounding box center [83, 317] width 84 height 29
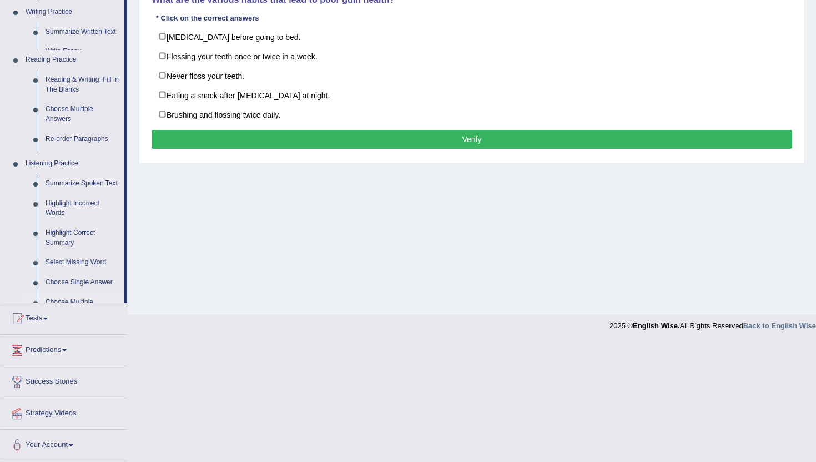
scroll to position [126, 0]
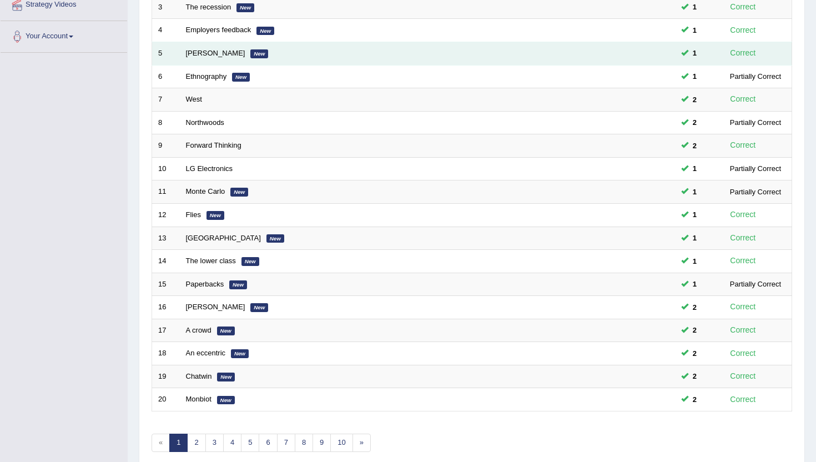
scroll to position [273, 0]
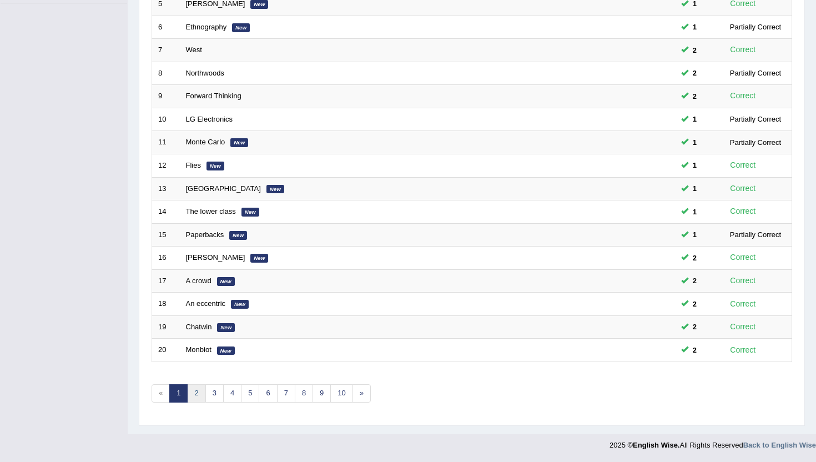
click at [202, 387] on link "2" at bounding box center [196, 393] width 18 height 18
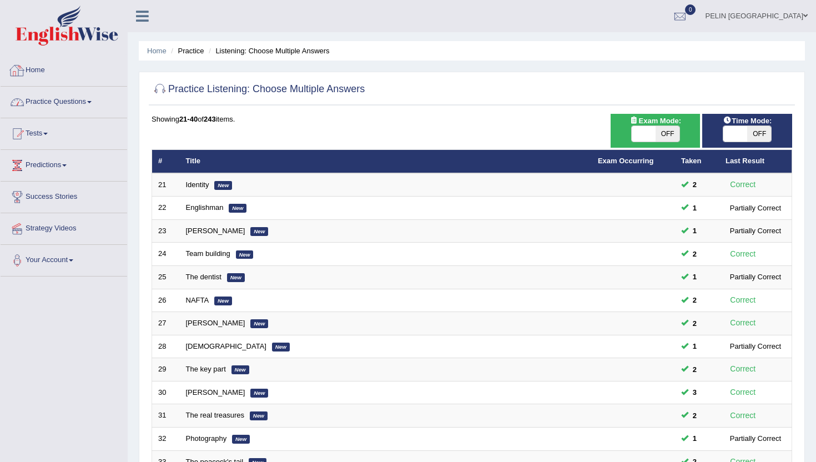
click at [43, 68] on link "Home" at bounding box center [64, 69] width 127 height 28
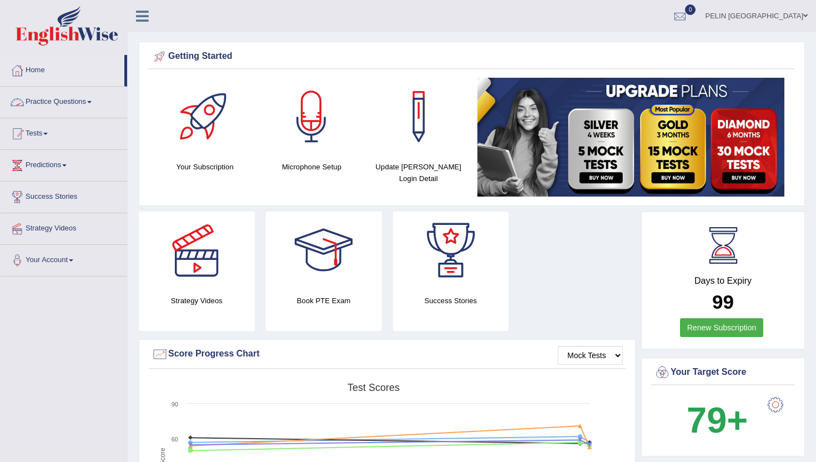
click at [39, 141] on link "Tests" at bounding box center [64, 132] width 127 height 28
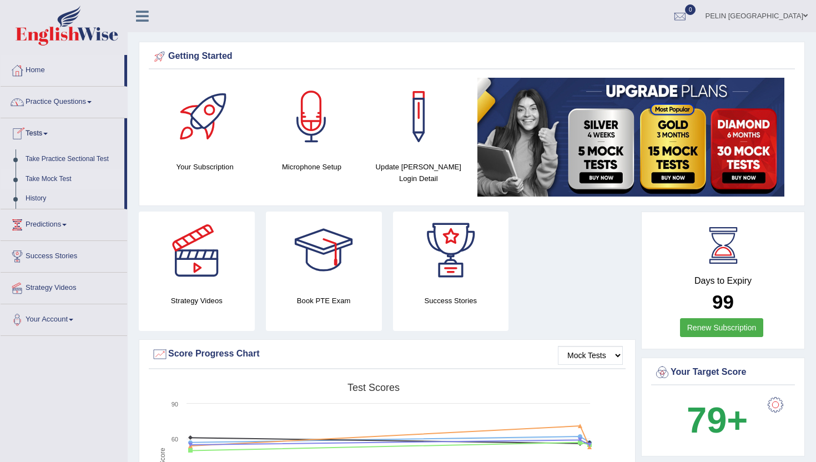
click at [52, 177] on link "Take Mock Test" at bounding box center [73, 179] width 104 height 20
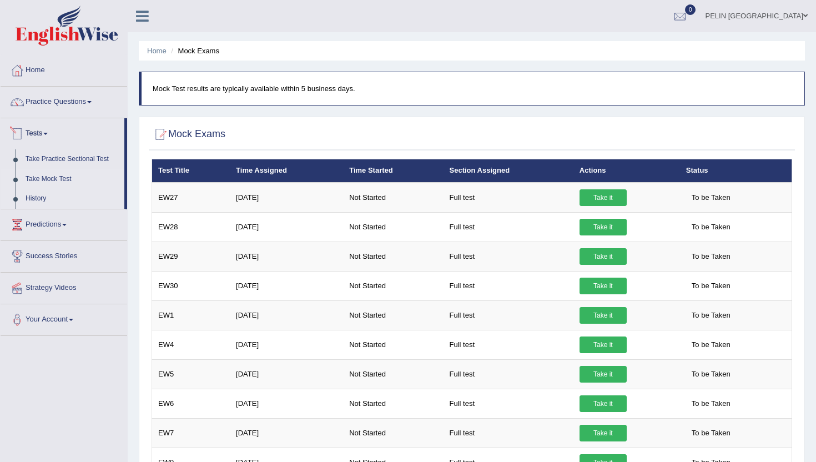
click at [27, 199] on link "History" at bounding box center [73, 199] width 104 height 20
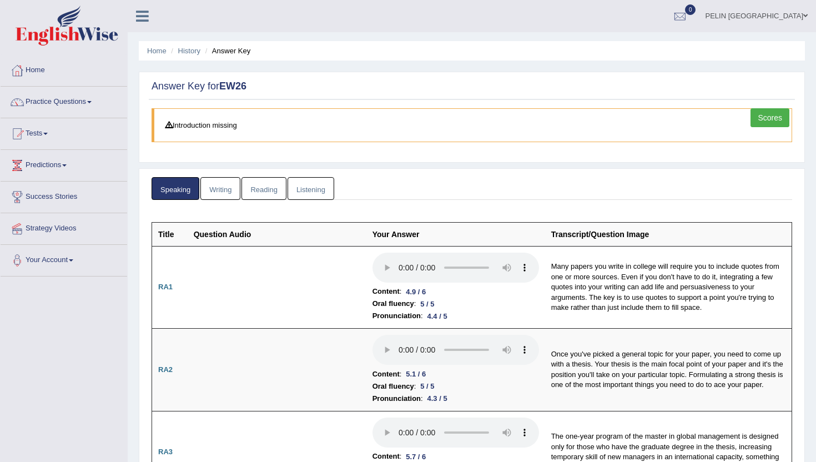
click at [768, 113] on link "Scores" at bounding box center [770, 117] width 39 height 19
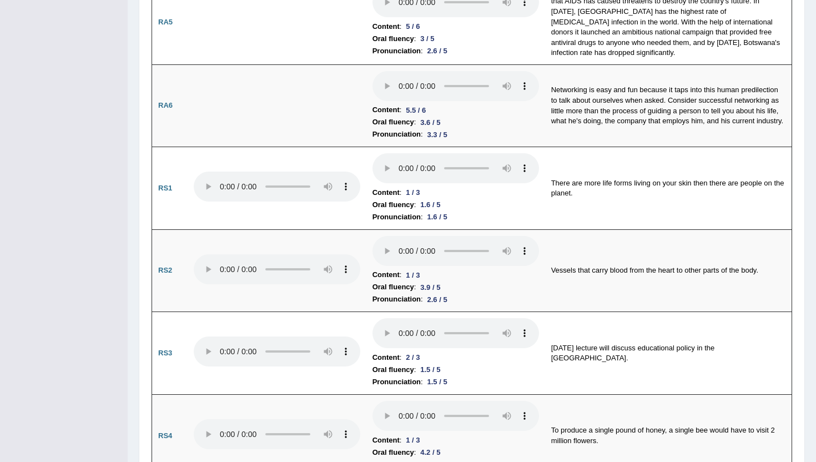
scroll to position [480, 0]
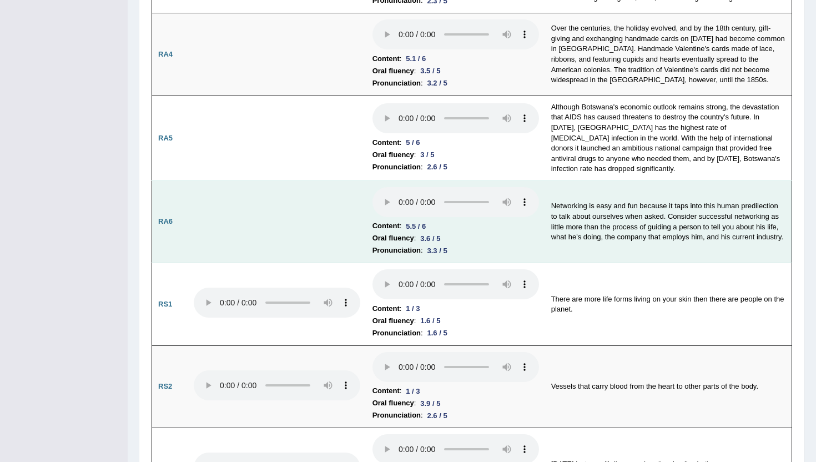
click at [585, 215] on td "Networking is easy and fun because it taps into this human predilection to talk…" at bounding box center [668, 221] width 247 height 83
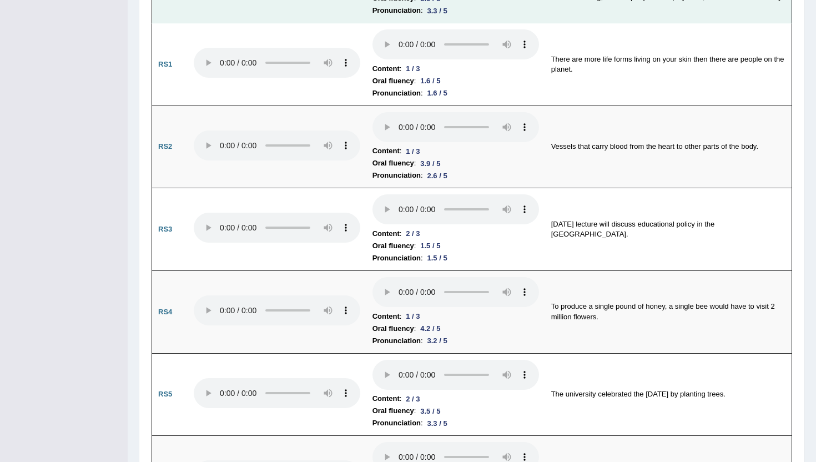
scroll to position [0, 0]
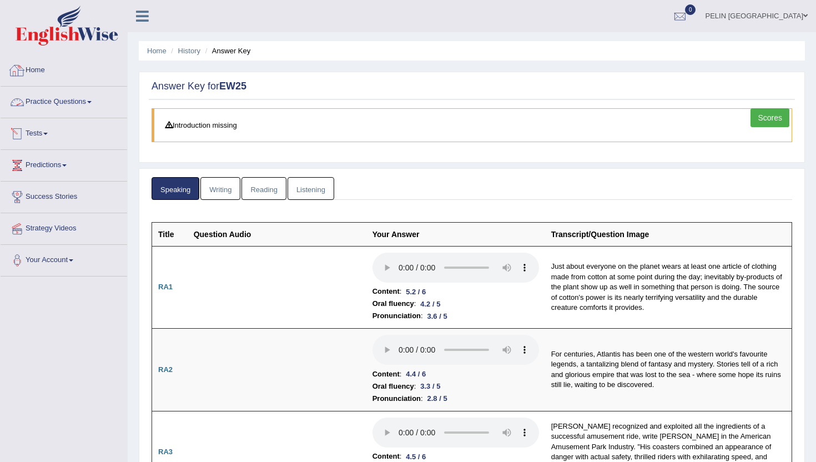
click at [36, 77] on link "Home" at bounding box center [64, 69] width 127 height 28
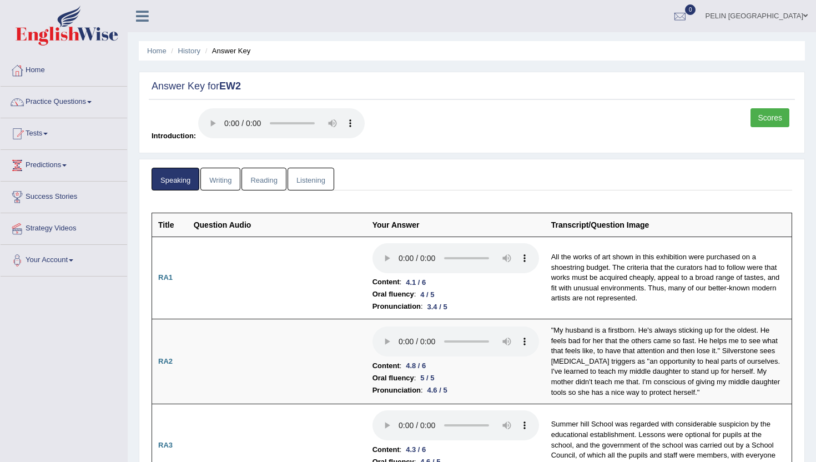
click at [770, 116] on link "Scores" at bounding box center [770, 117] width 39 height 19
